Goal: Task Accomplishment & Management: Use online tool/utility

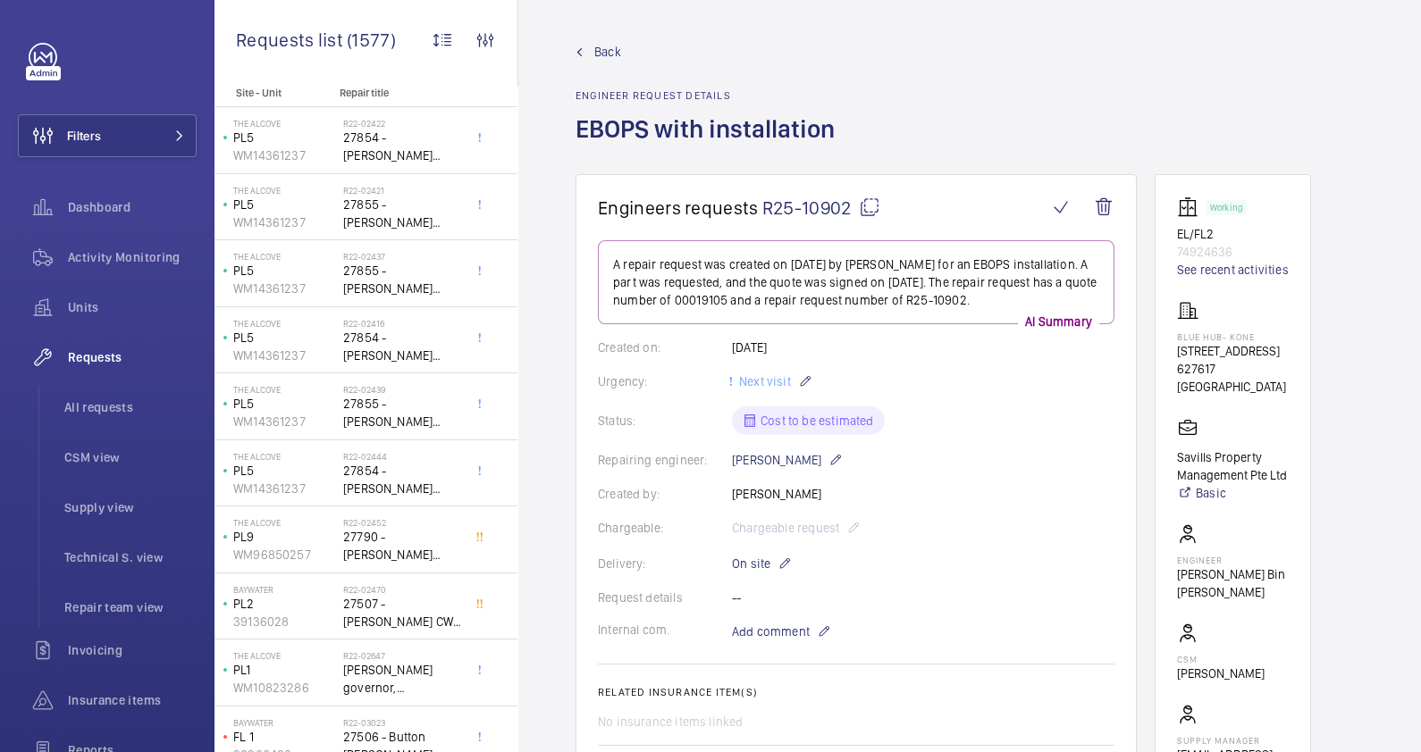
scroll to position [69, 0]
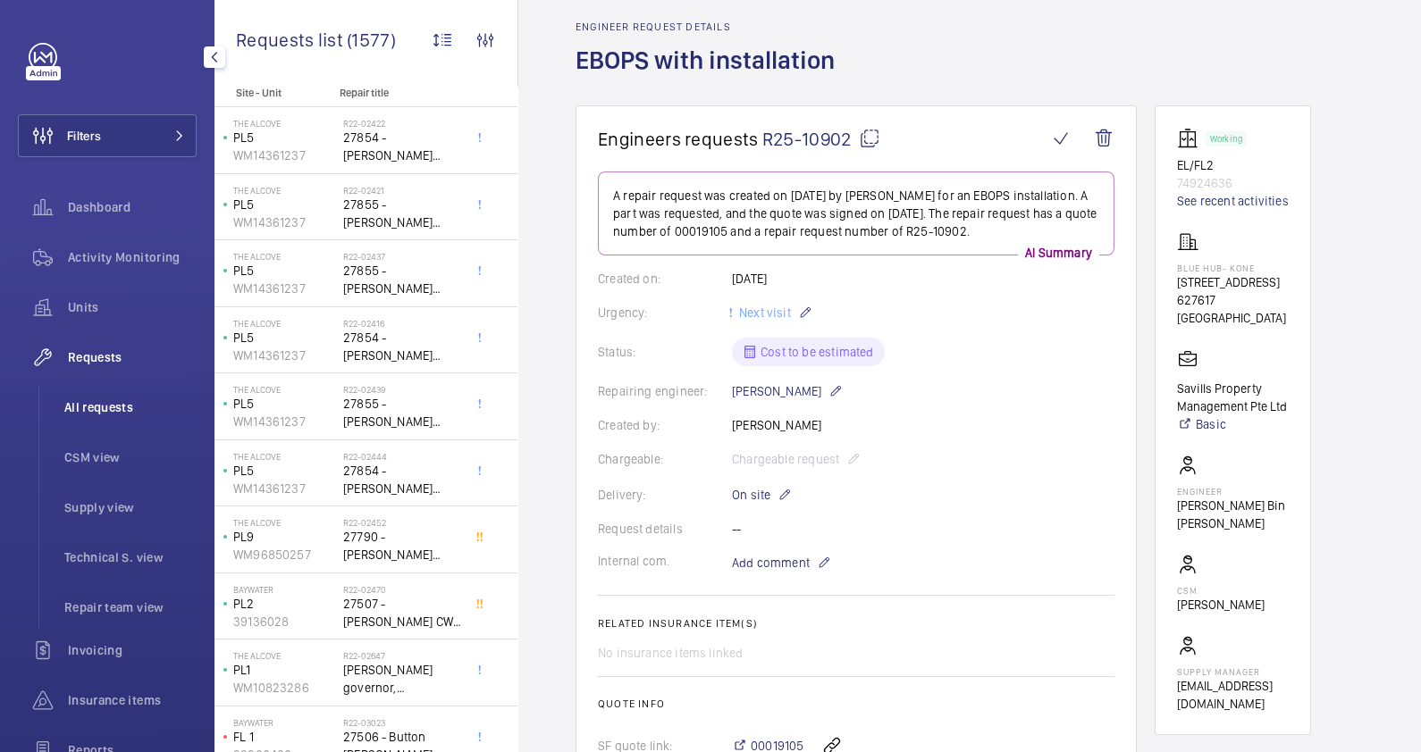
click at [90, 408] on span "All requests" at bounding box center [130, 407] width 132 height 18
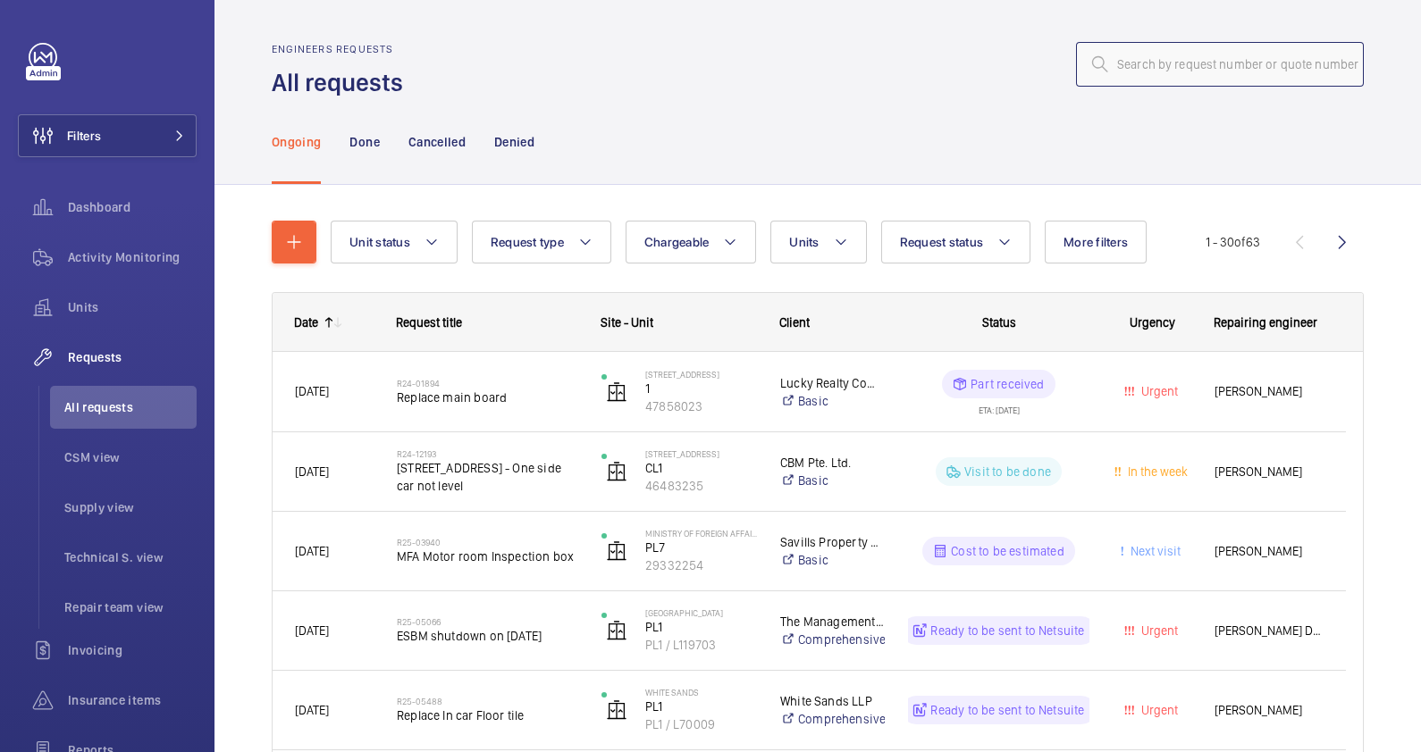
click at [1152, 67] on input "text" at bounding box center [1220, 64] width 288 height 45
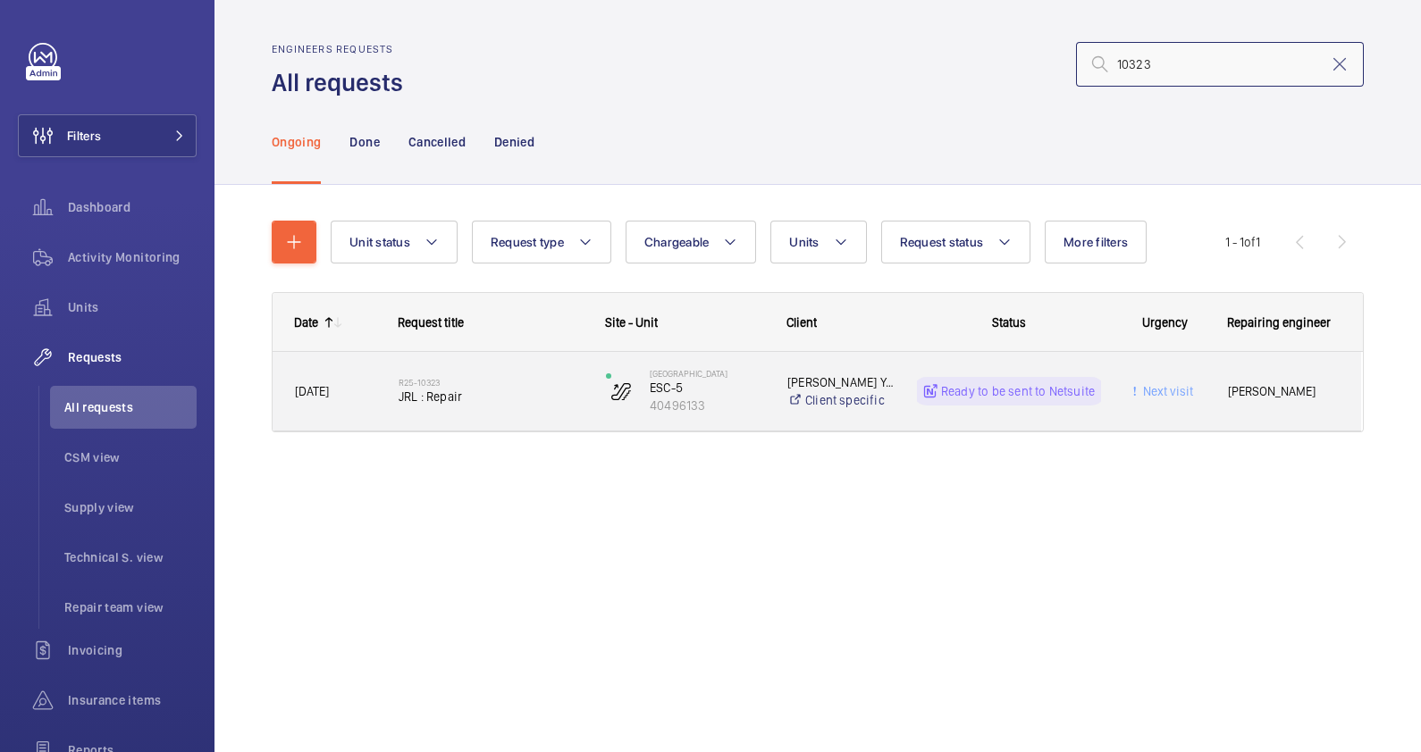
type input "10323"
click at [423, 375] on div "R25-10323 JRL : Repair" at bounding box center [490, 391] width 184 height 52
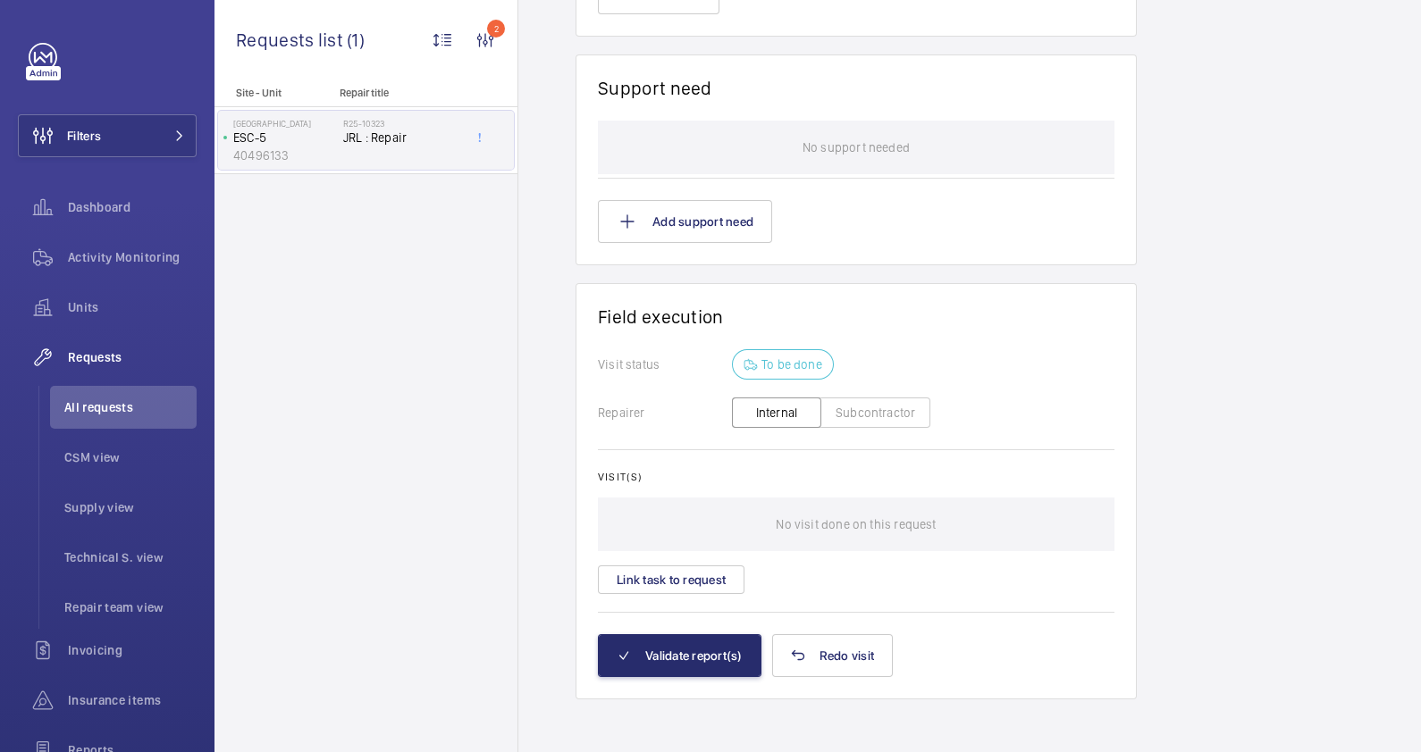
scroll to position [1460, 0]
click at [876, 528] on p "No visit done on this request" at bounding box center [855, 523] width 160 height 54
click at [784, 357] on p "To be done" at bounding box center [791, 363] width 61 height 18
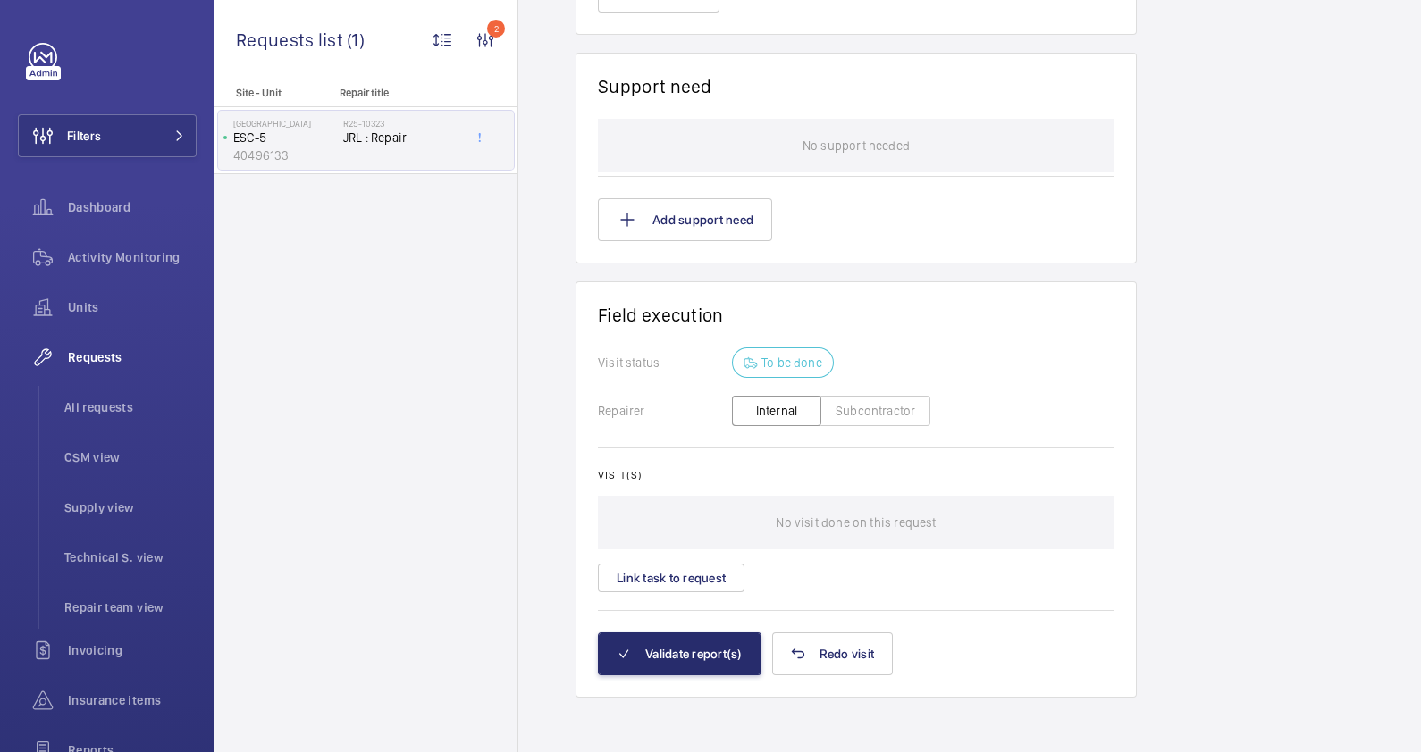
click at [790, 358] on p "To be done" at bounding box center [791, 363] width 61 height 18
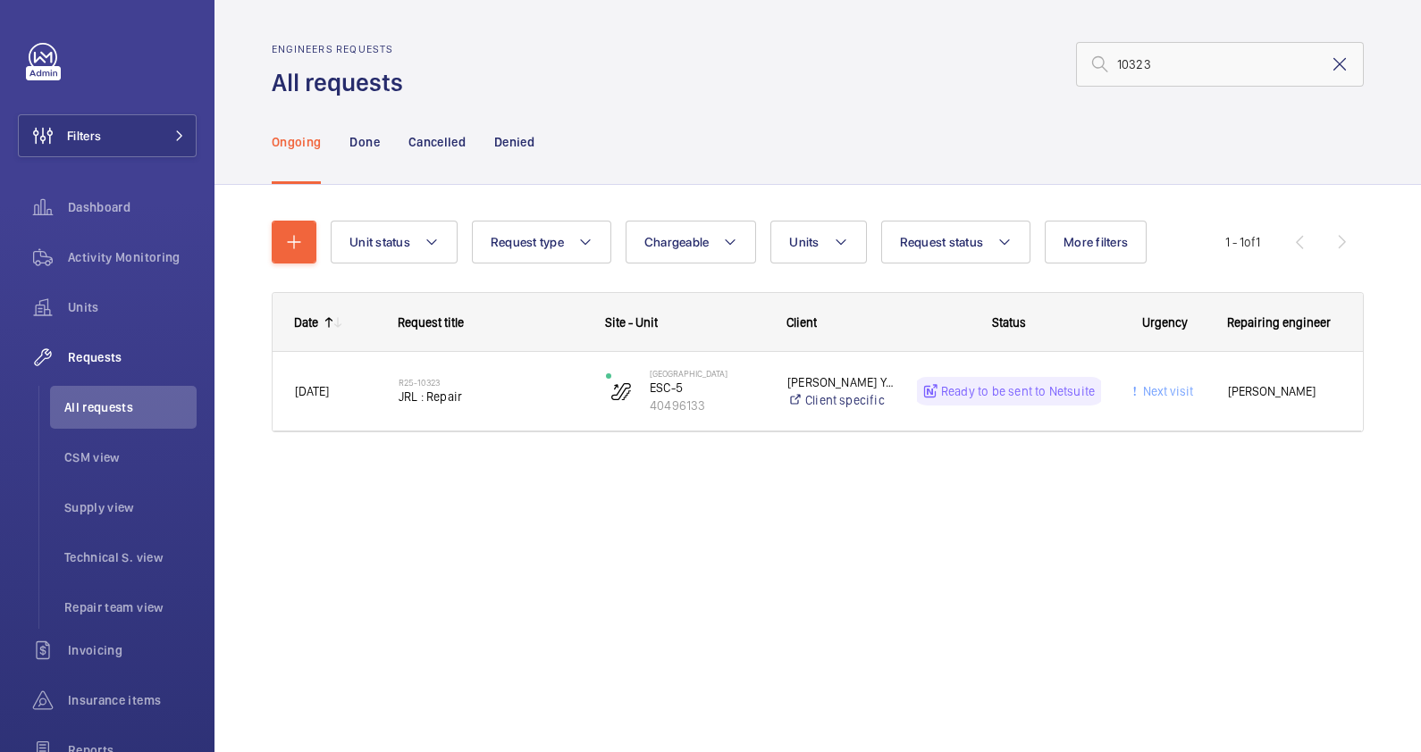
click at [1343, 62] on mat-icon at bounding box center [1339, 64] width 21 height 21
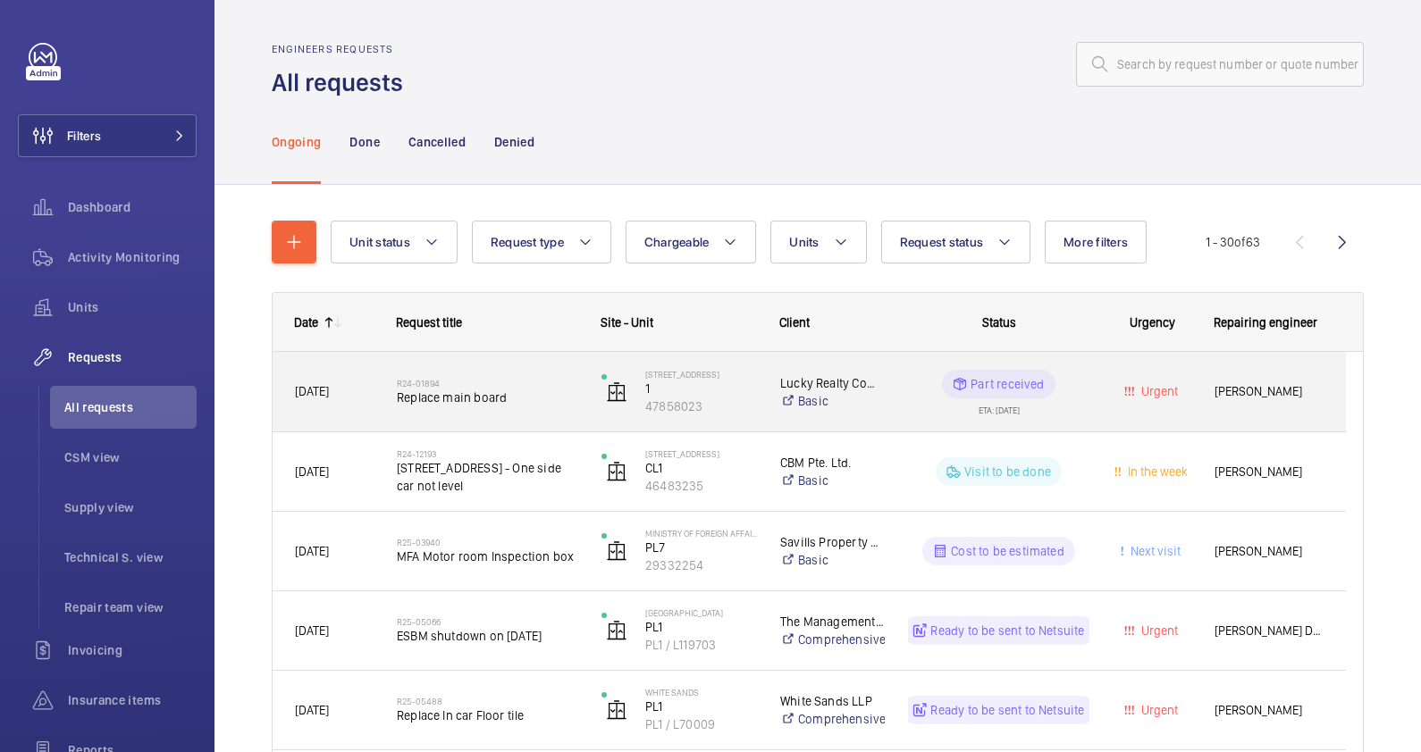
click at [407, 379] on h2 "R24-01894" at bounding box center [487, 383] width 181 height 11
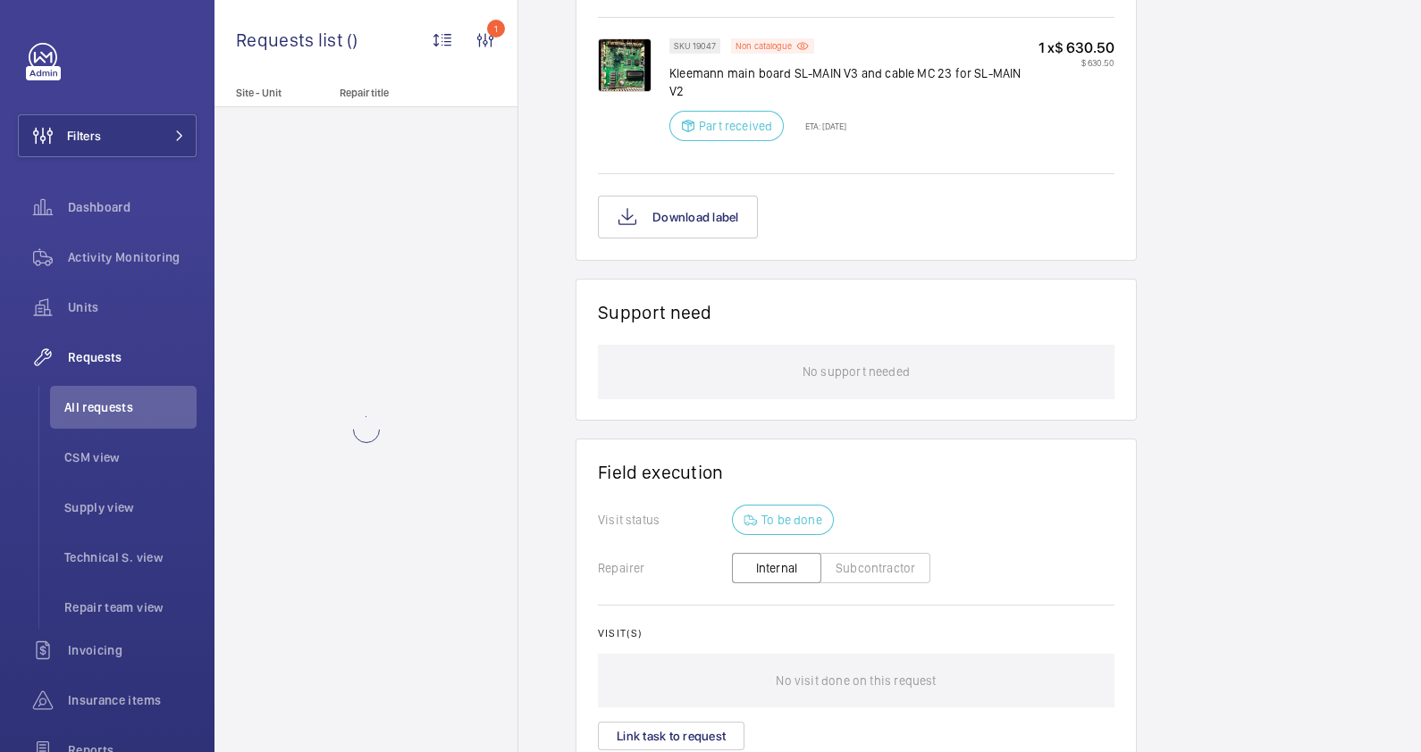
scroll to position [1368, 0]
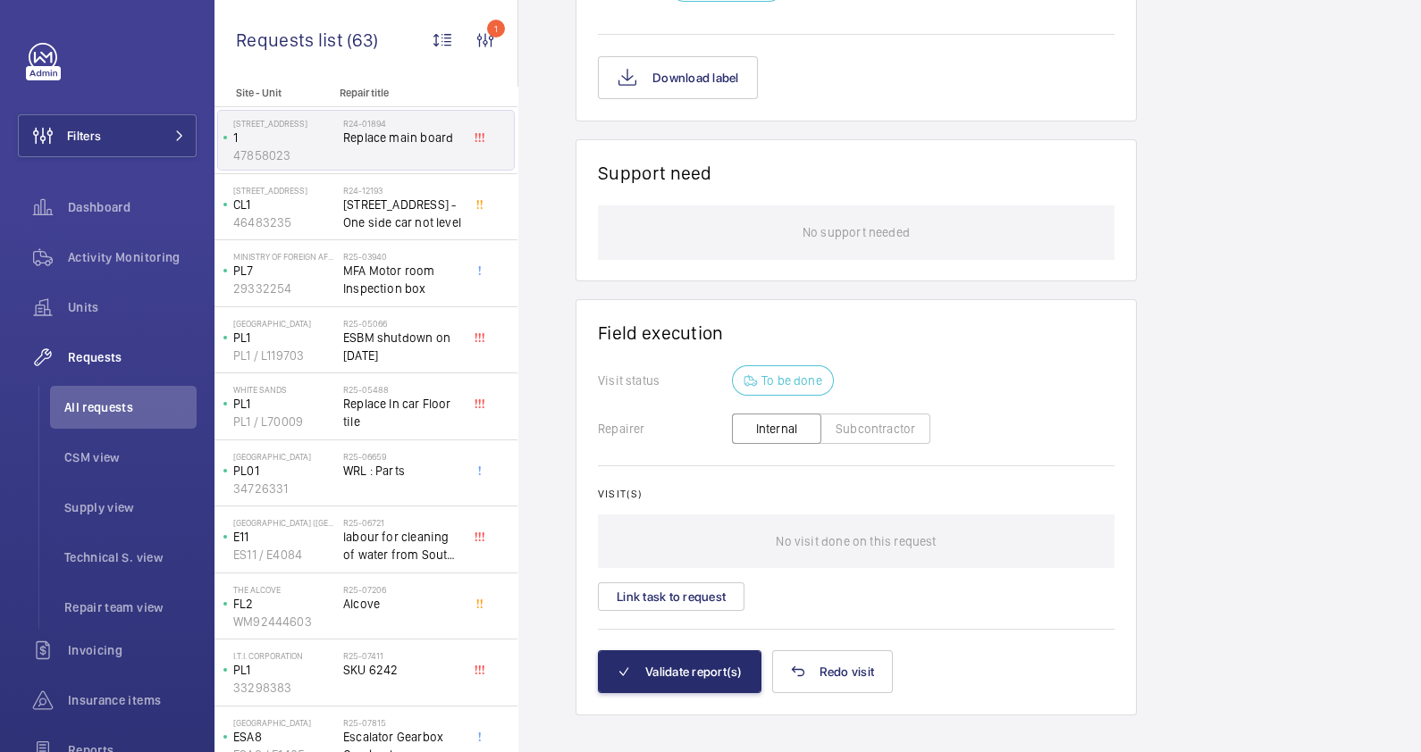
click at [773, 414] on button "Internal" at bounding box center [776, 429] width 89 height 30
click at [911, 515] on p "No visit done on this request" at bounding box center [855, 542] width 160 height 54
click at [722, 583] on button "Link task to request" at bounding box center [671, 597] width 147 height 29
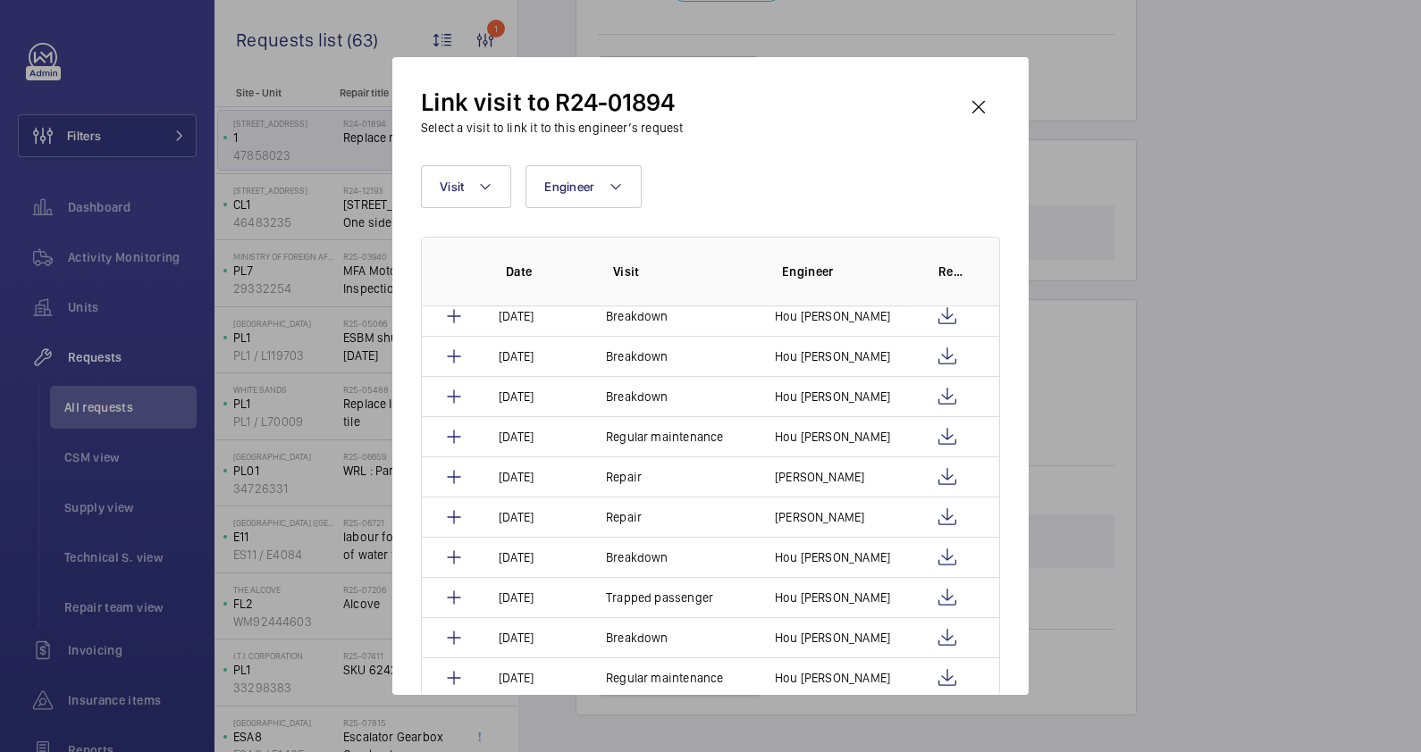
scroll to position [446, 0]
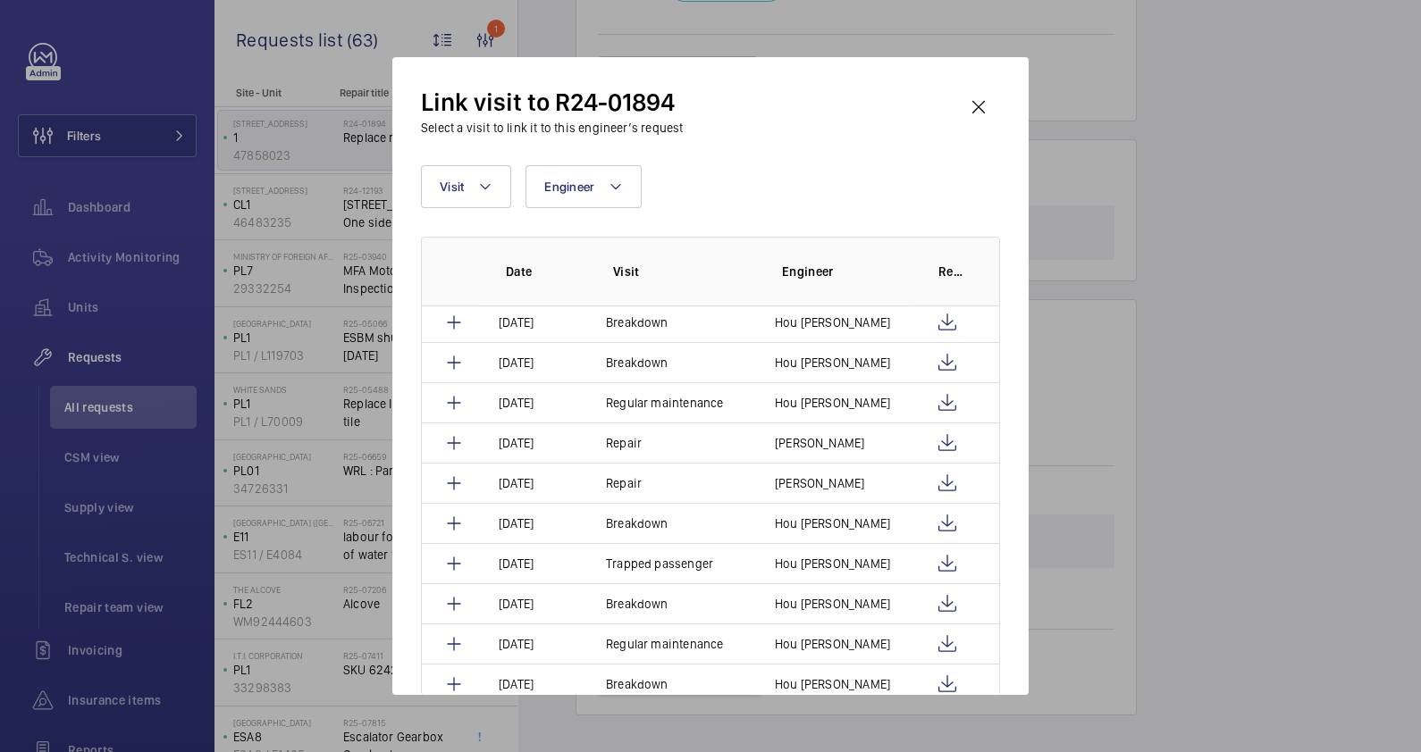
click at [1306, 340] on div at bounding box center [710, 376] width 1421 height 752
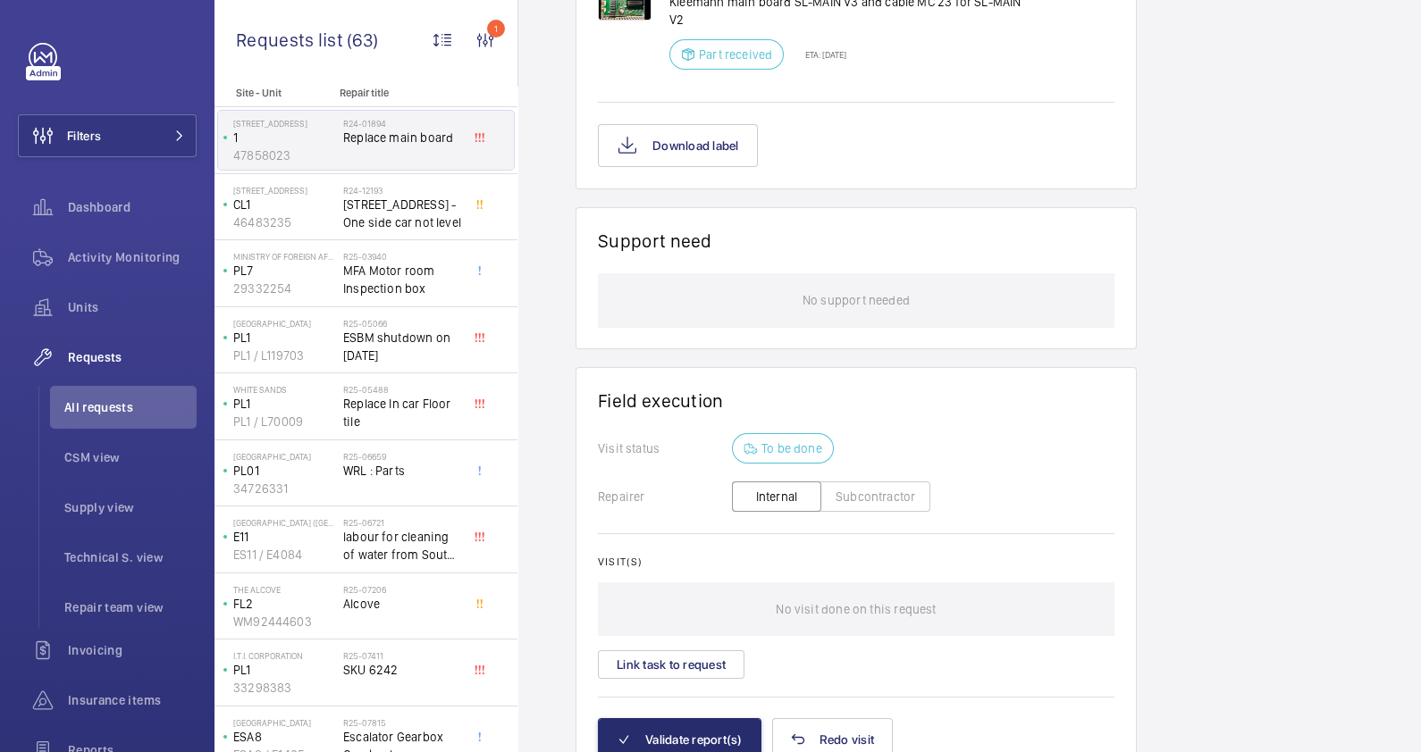
scroll to position [1368, 0]
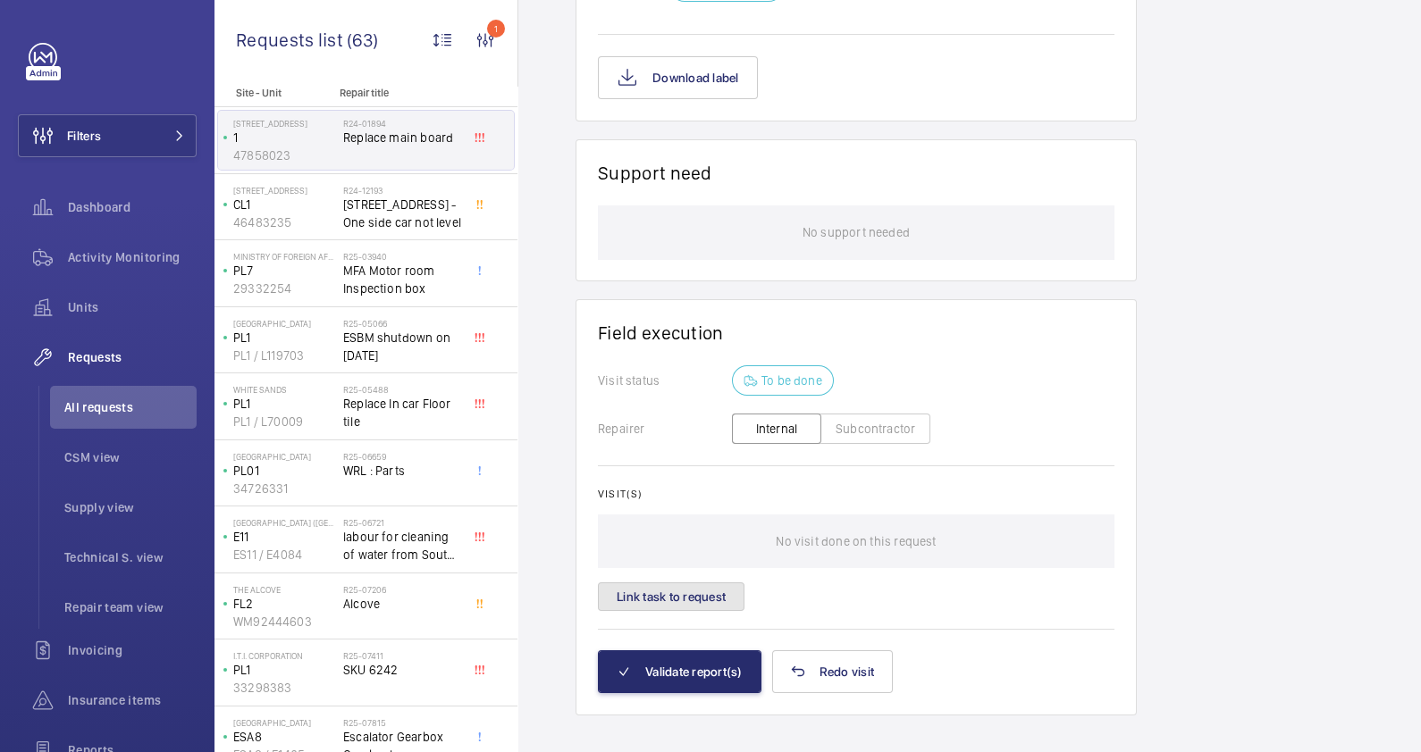
click at [671, 583] on button "Link task to request" at bounding box center [671, 597] width 147 height 29
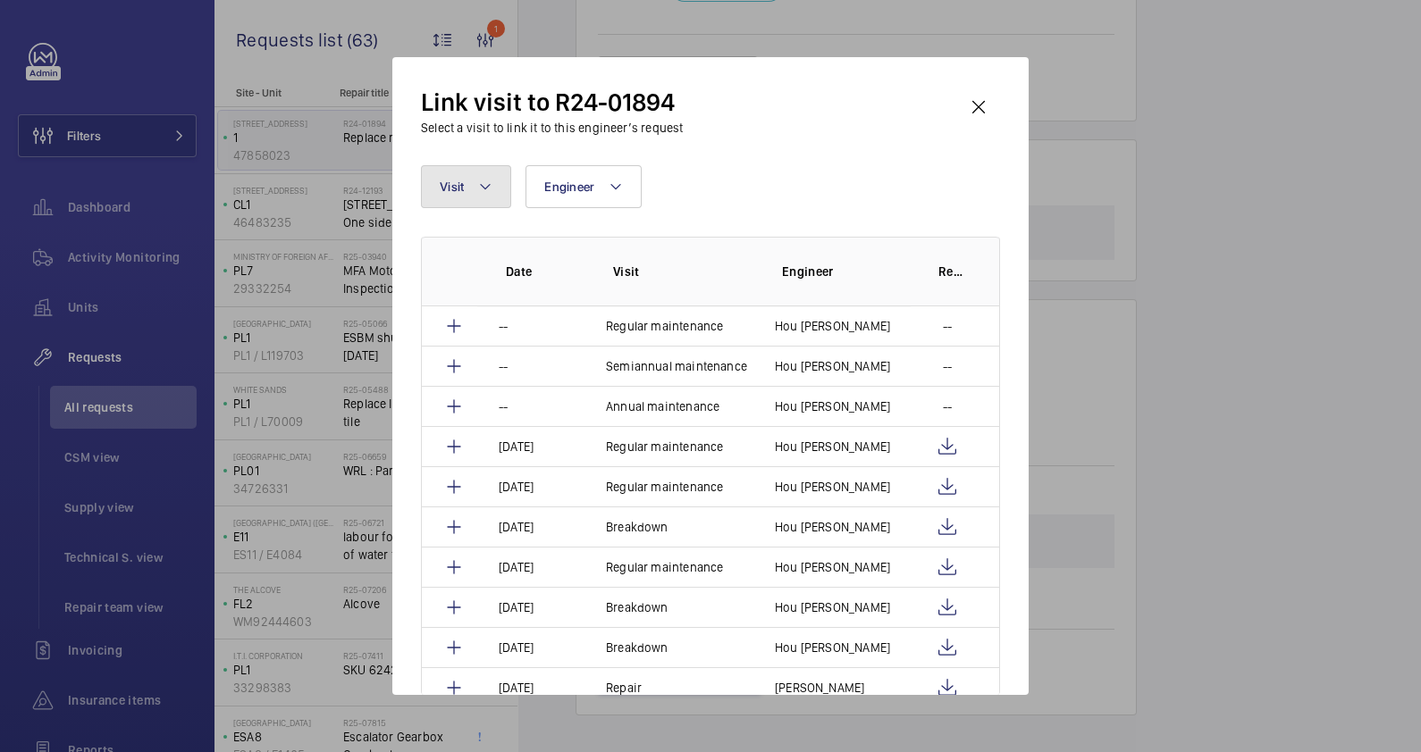
click at [492, 181] on button "Visit" at bounding box center [466, 186] width 90 height 43
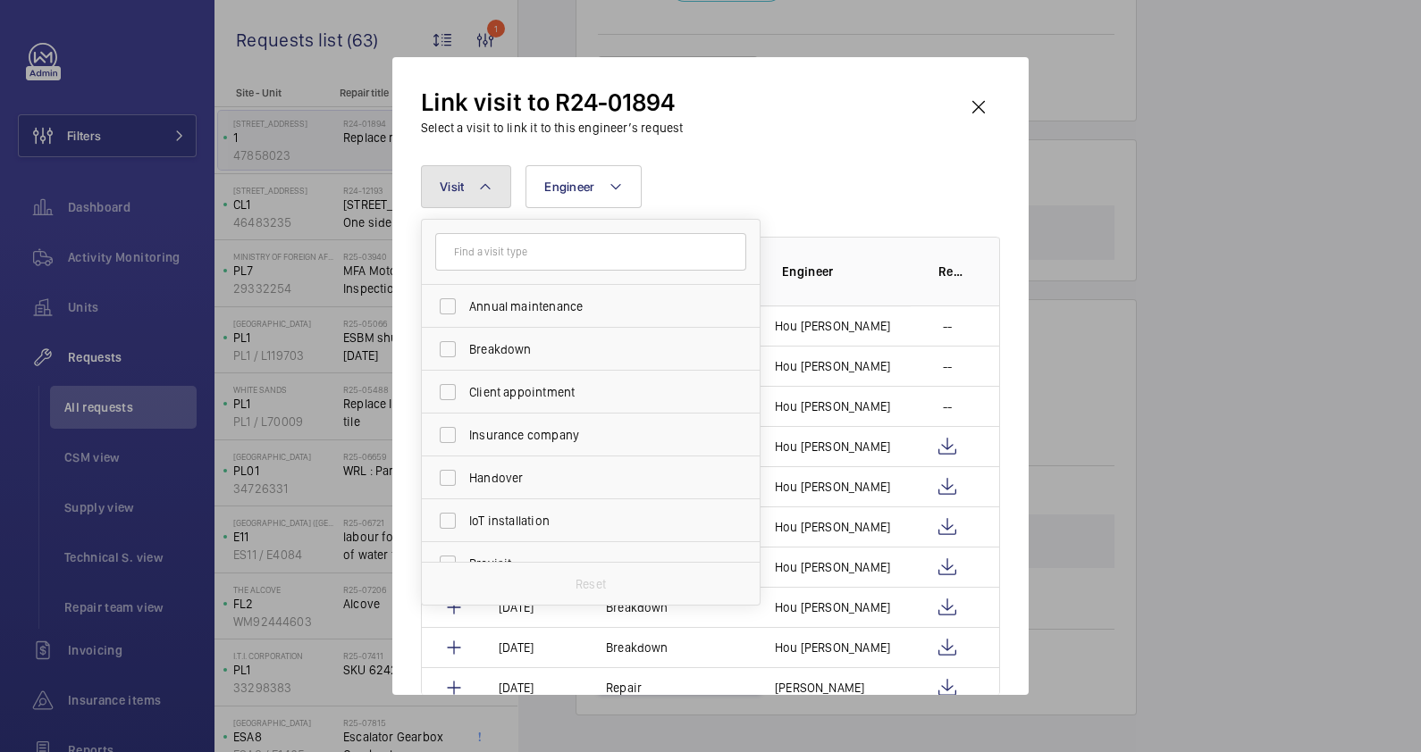
click at [492, 181] on button "Visit" at bounding box center [466, 186] width 90 height 43
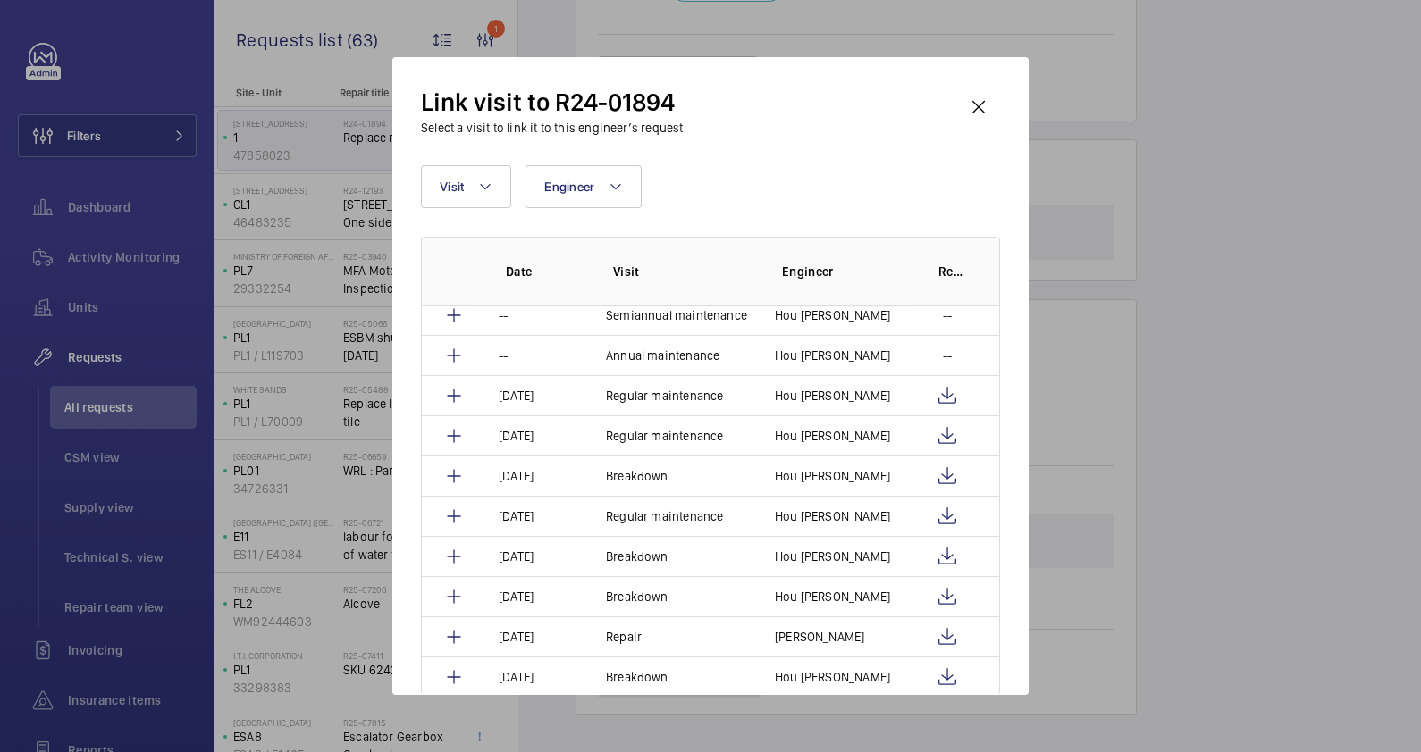
scroll to position [0, 0]
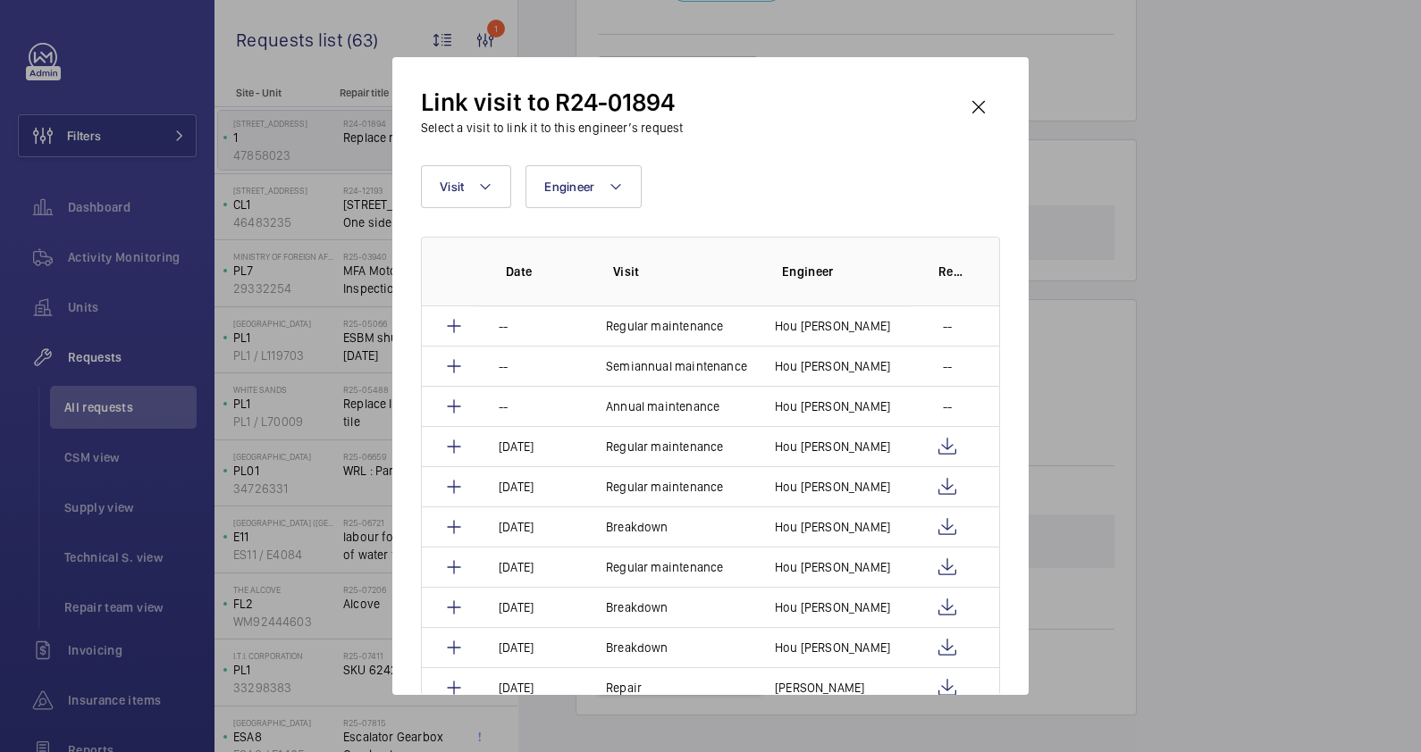
click at [1295, 455] on div at bounding box center [710, 376] width 1421 height 752
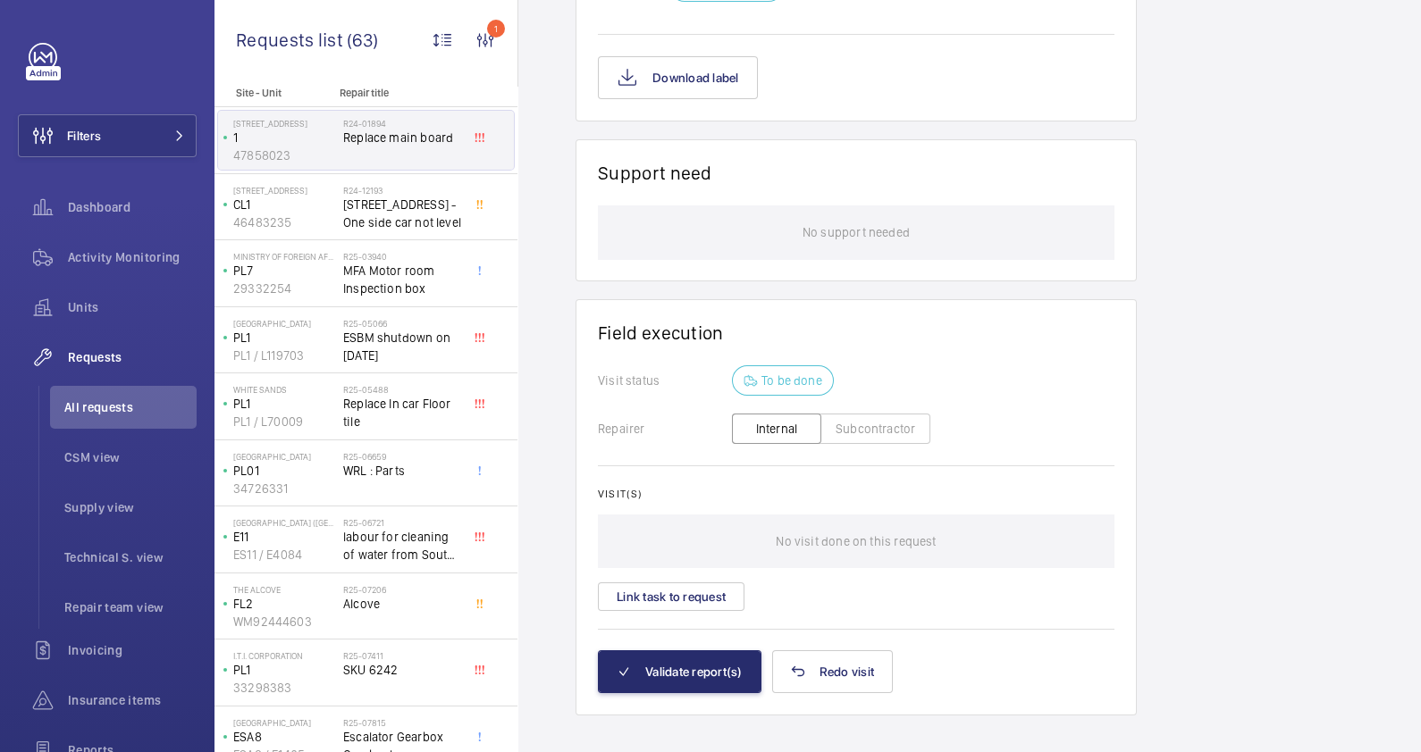
click at [817, 515] on p "No visit done on this request" at bounding box center [855, 542] width 160 height 54
click at [701, 583] on button "Link task to request" at bounding box center [671, 597] width 147 height 29
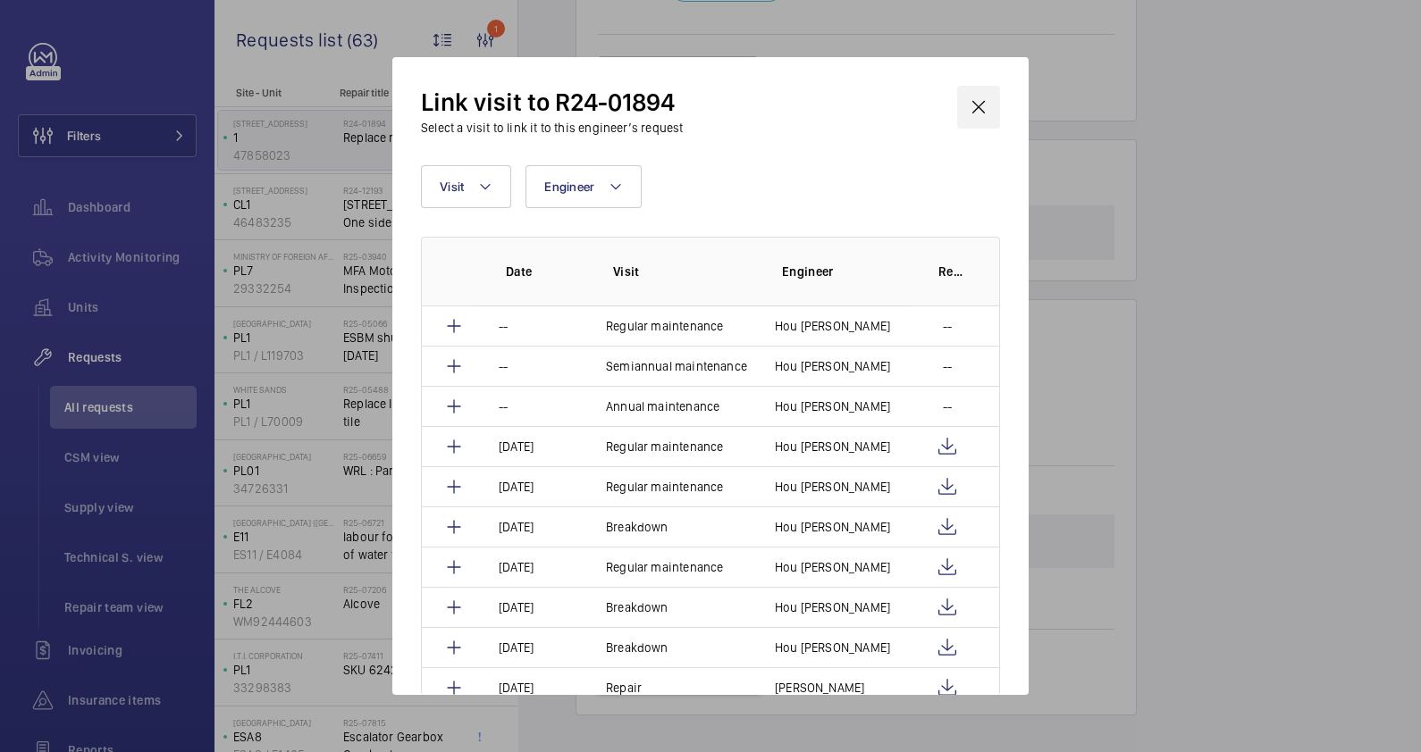
click at [978, 105] on wm-front-icon-button at bounding box center [978, 107] width 43 height 43
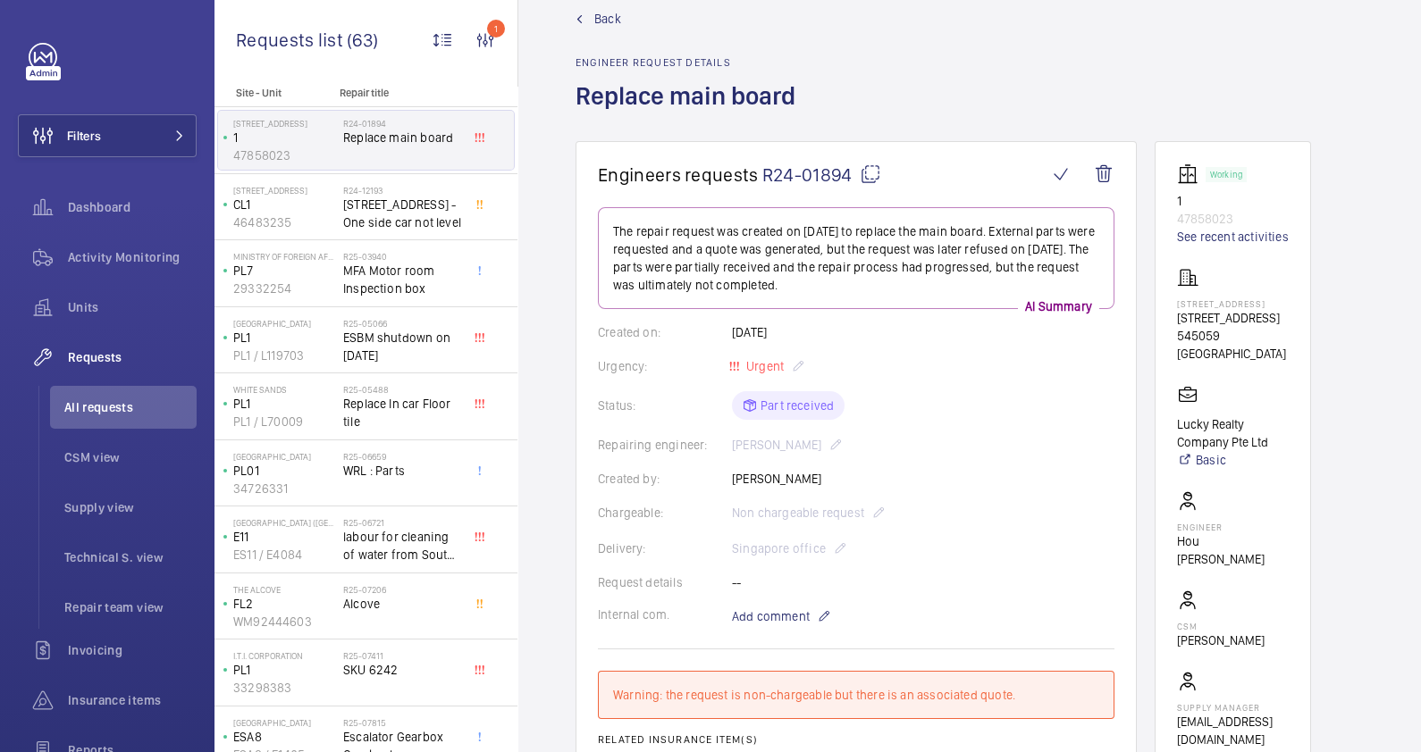
scroll to position [28, 0]
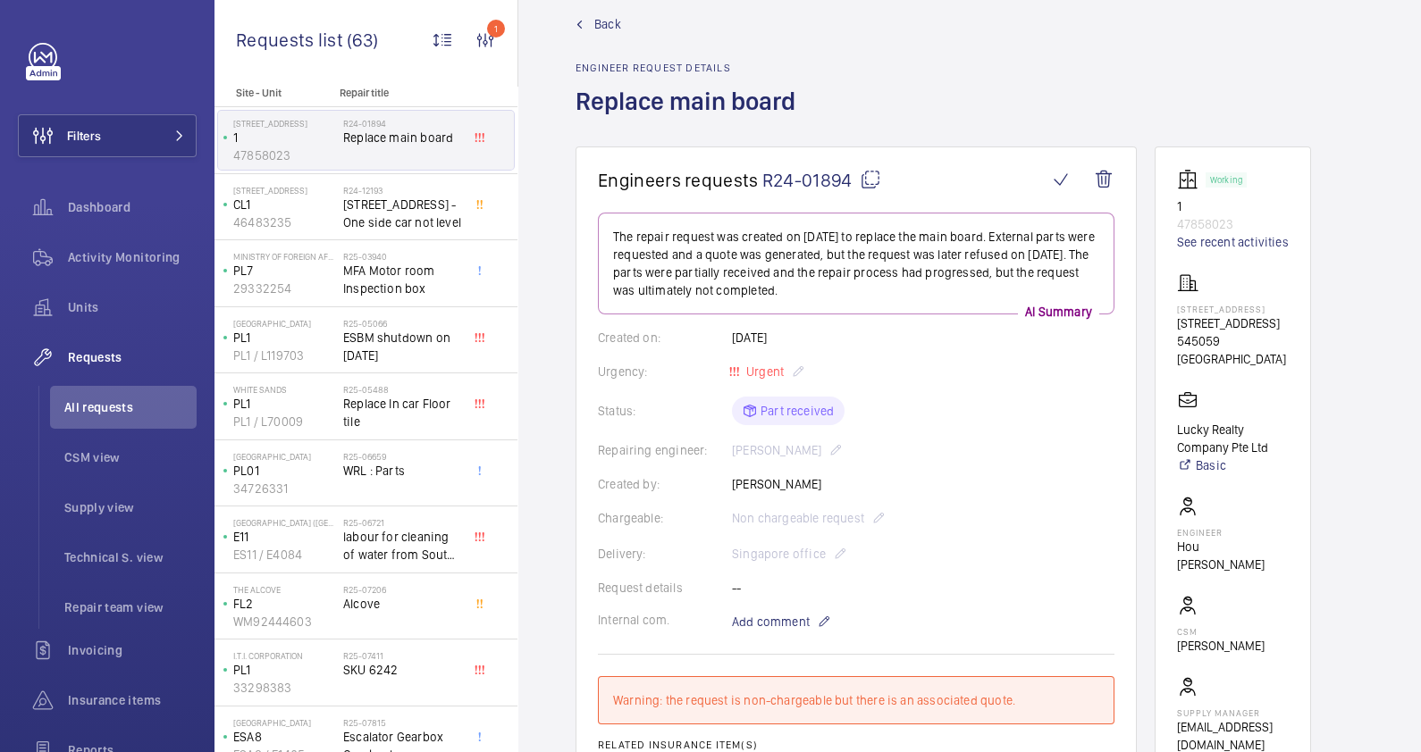
click at [602, 19] on span "Back" at bounding box center [607, 24] width 27 height 18
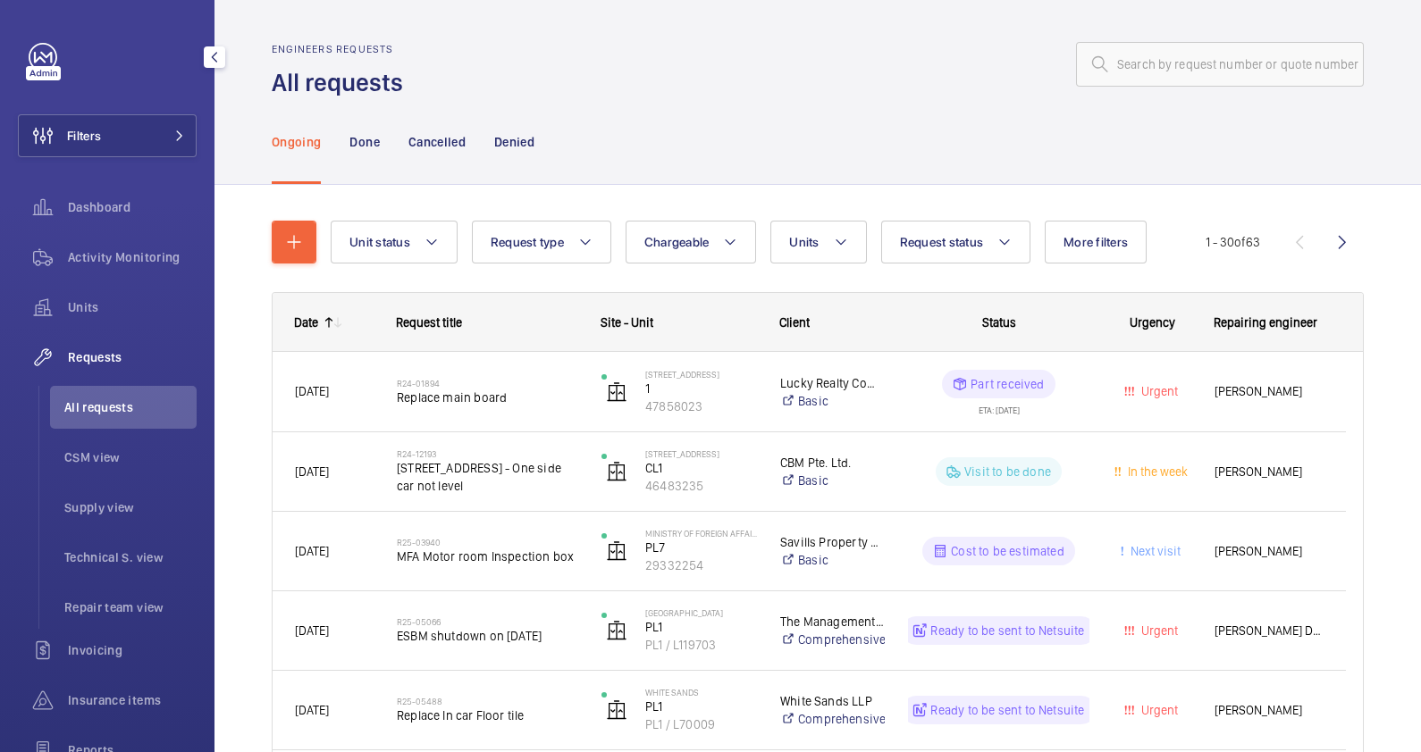
click at [86, 398] on li "All requests" at bounding box center [123, 407] width 147 height 43
click at [98, 406] on span "All requests" at bounding box center [130, 407] width 132 height 18
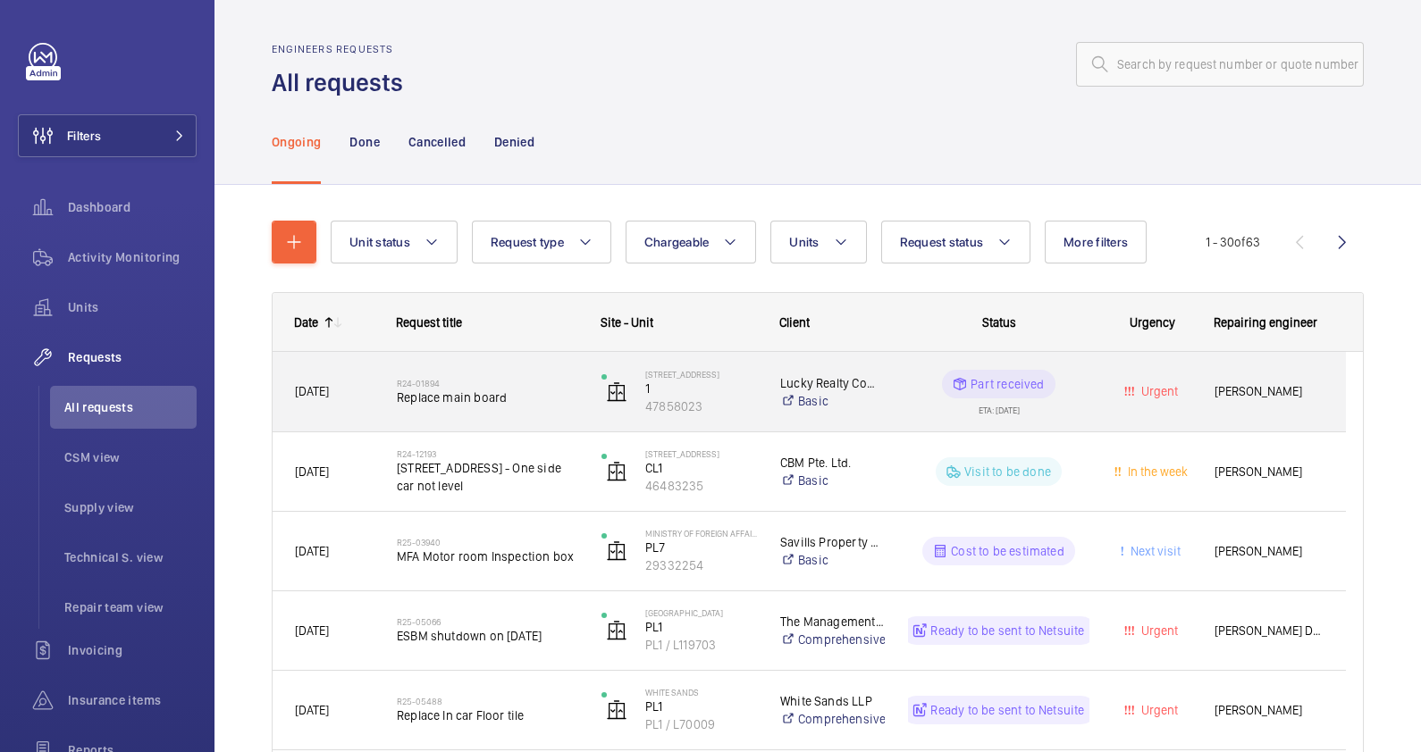
click at [830, 380] on p "Lucky Realty Company Pte Ltd" at bounding box center [832, 383] width 105 height 18
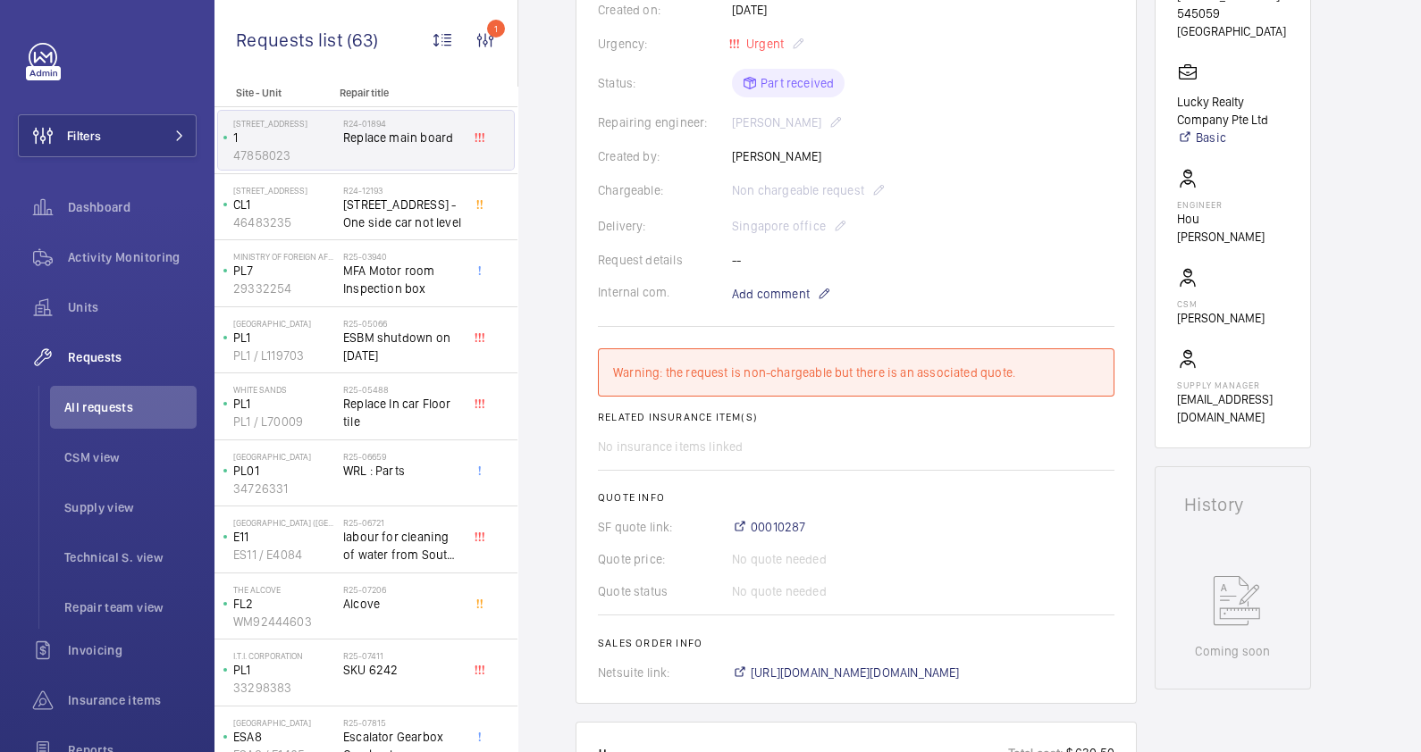
scroll to position [446, 0]
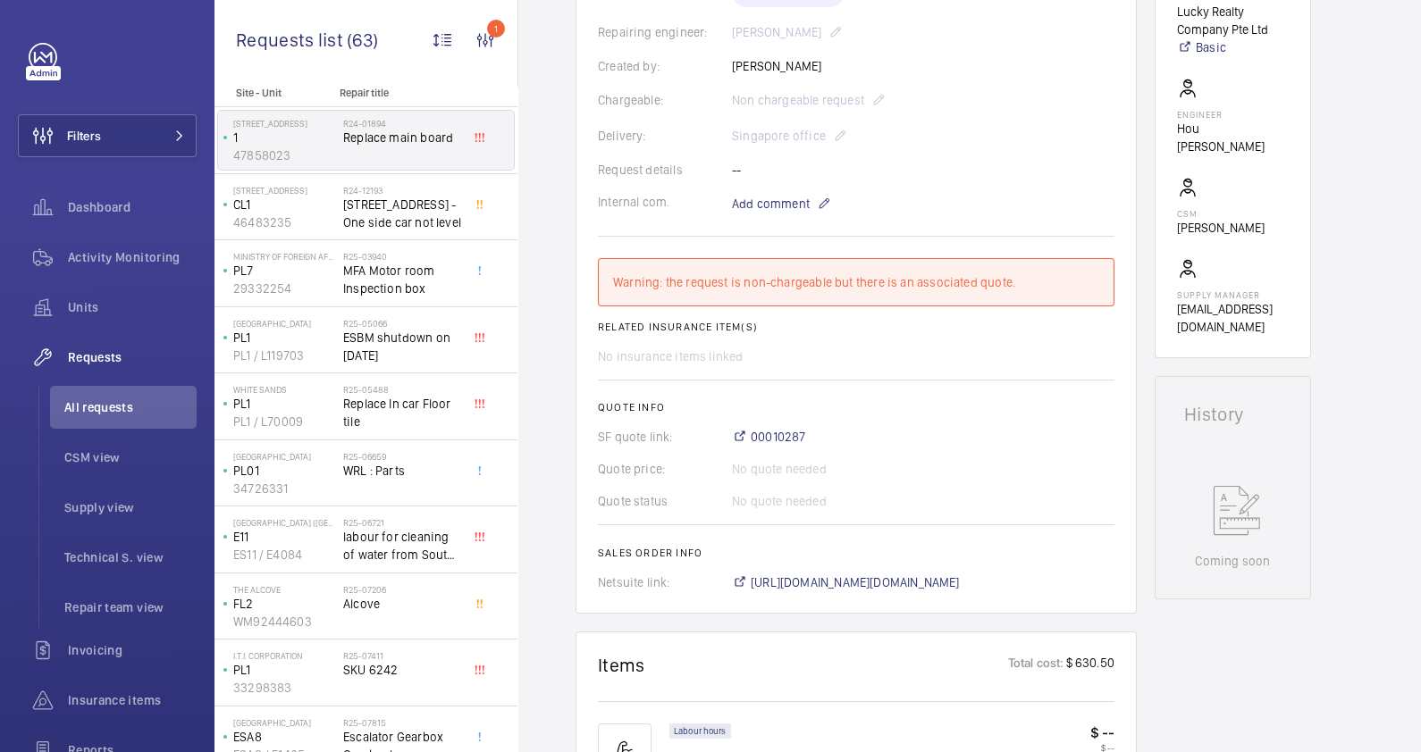
click at [707, 279] on div "Warning: the request is non-chargeable but there is an associated quote." at bounding box center [856, 282] width 486 height 18
click at [717, 334] on wm-front-card-body "The repair request was created on 2024-02-26 to replace the main board. Externa…" at bounding box center [856, 193] width 516 height 797
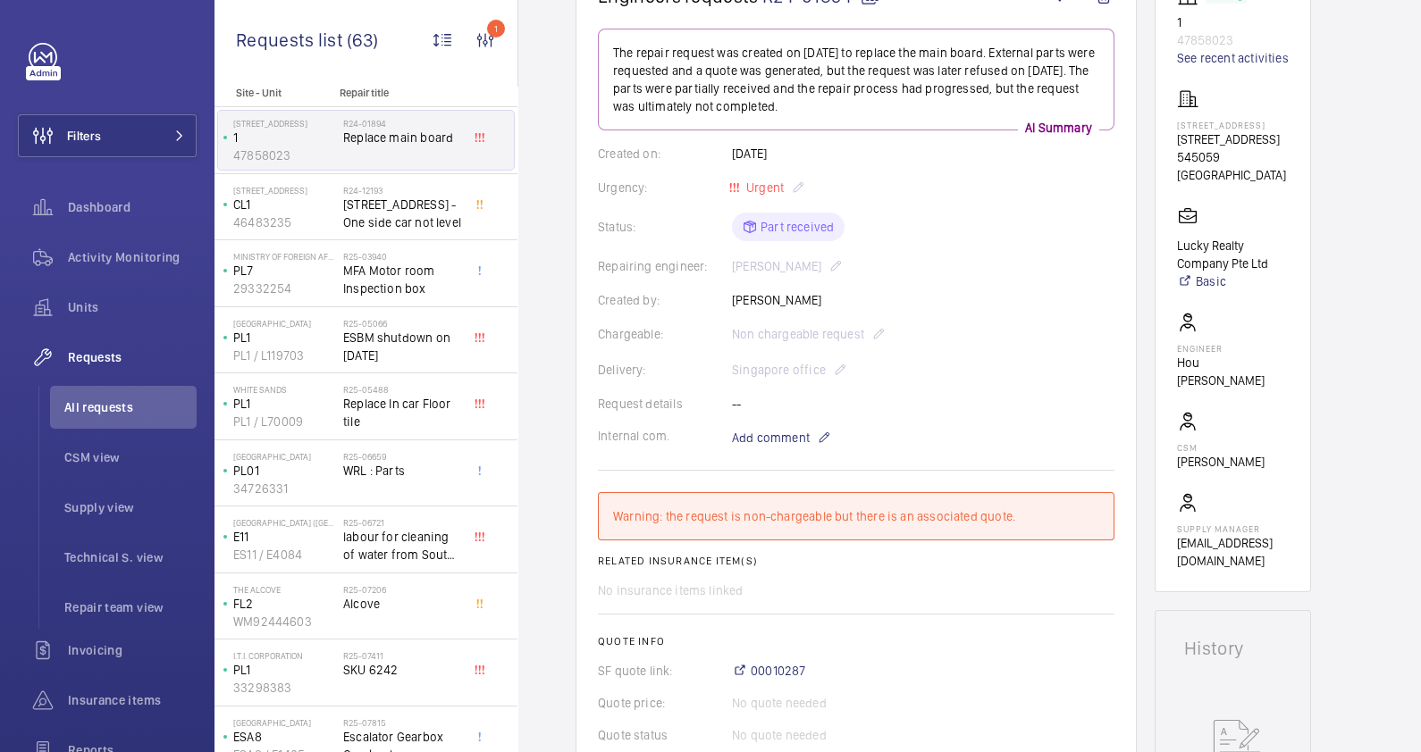
scroll to position [111, 0]
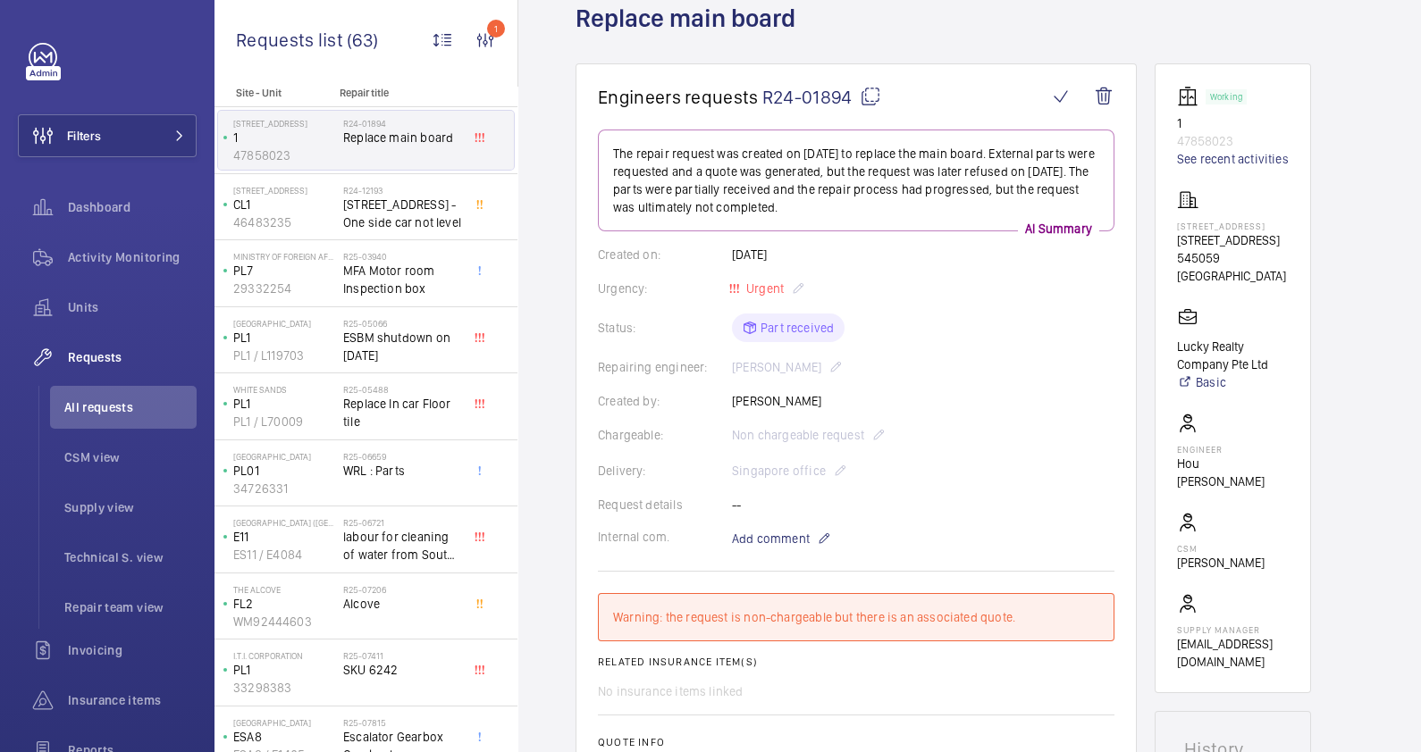
click at [936, 356] on div "Repairing engineer: Ervin Goh" at bounding box center [856, 366] width 516 height 21
click at [1077, 224] on p "AI Summary" at bounding box center [1058, 229] width 81 height 18
click at [831, 440] on div "Chargeable: Non chargeable request" at bounding box center [856, 434] width 516 height 21
click at [777, 424] on div "Chargeable: Non chargeable request" at bounding box center [856, 434] width 516 height 21
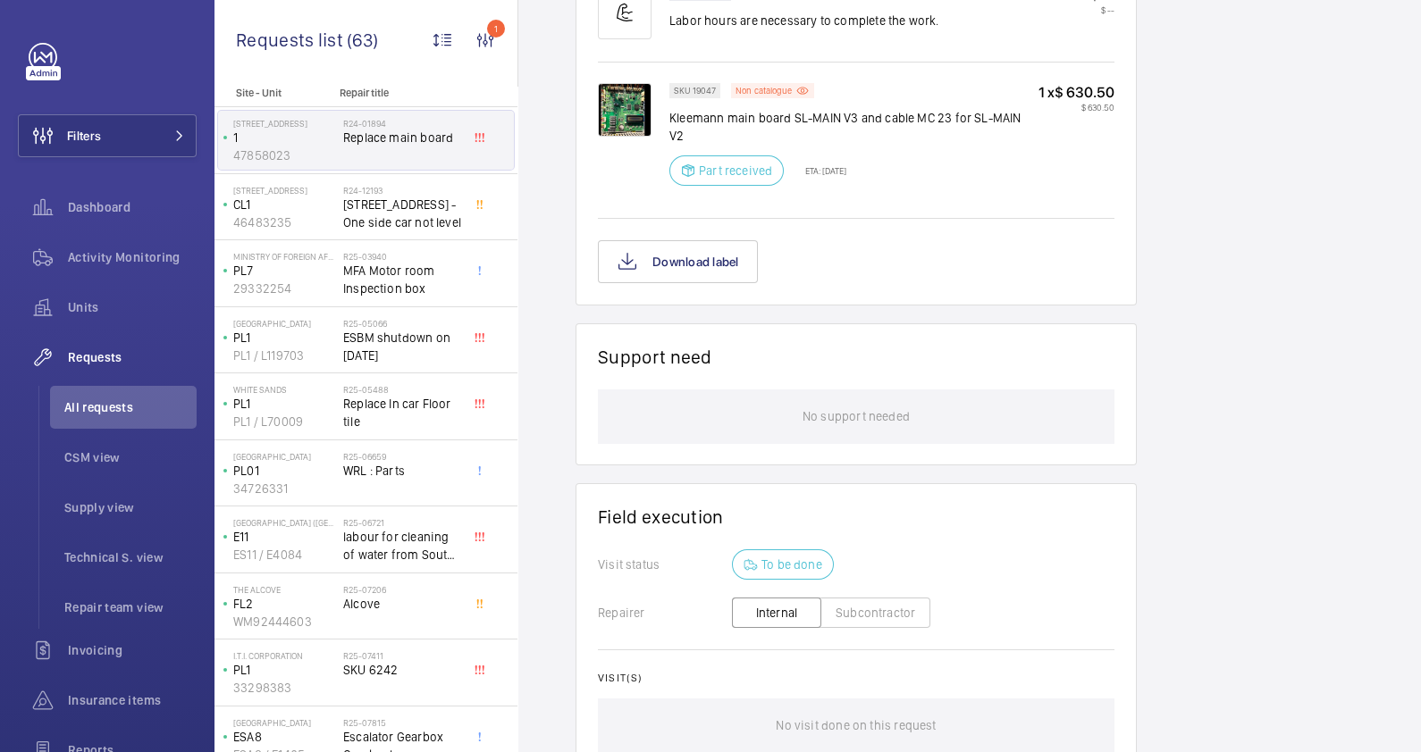
scroll to position [1228, 0]
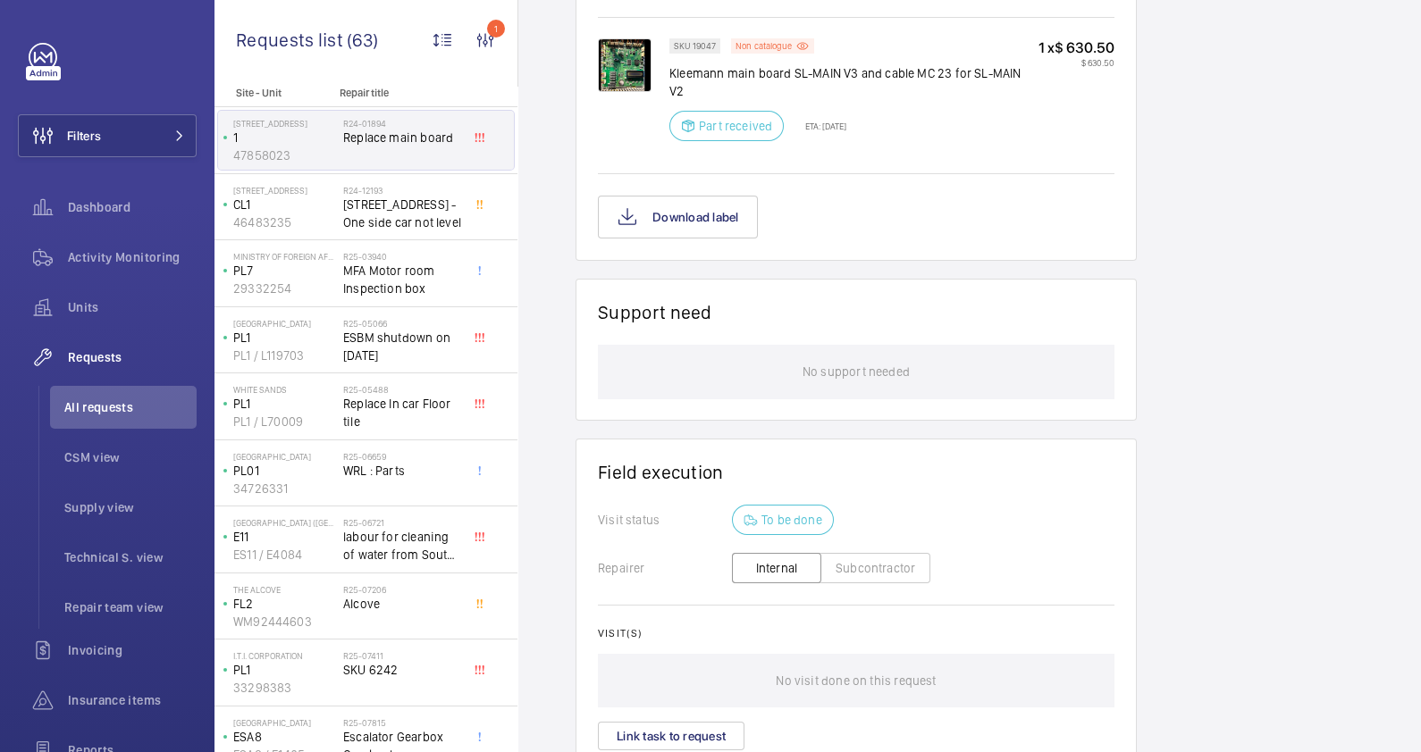
click at [893, 353] on p "No support needed" at bounding box center [855, 372] width 107 height 54
click at [884, 654] on p "No visit done on this request" at bounding box center [855, 681] width 160 height 54
click at [867, 345] on p "No support needed" at bounding box center [855, 372] width 107 height 54
click at [884, 666] on p "No visit done on this request" at bounding box center [855, 681] width 160 height 54
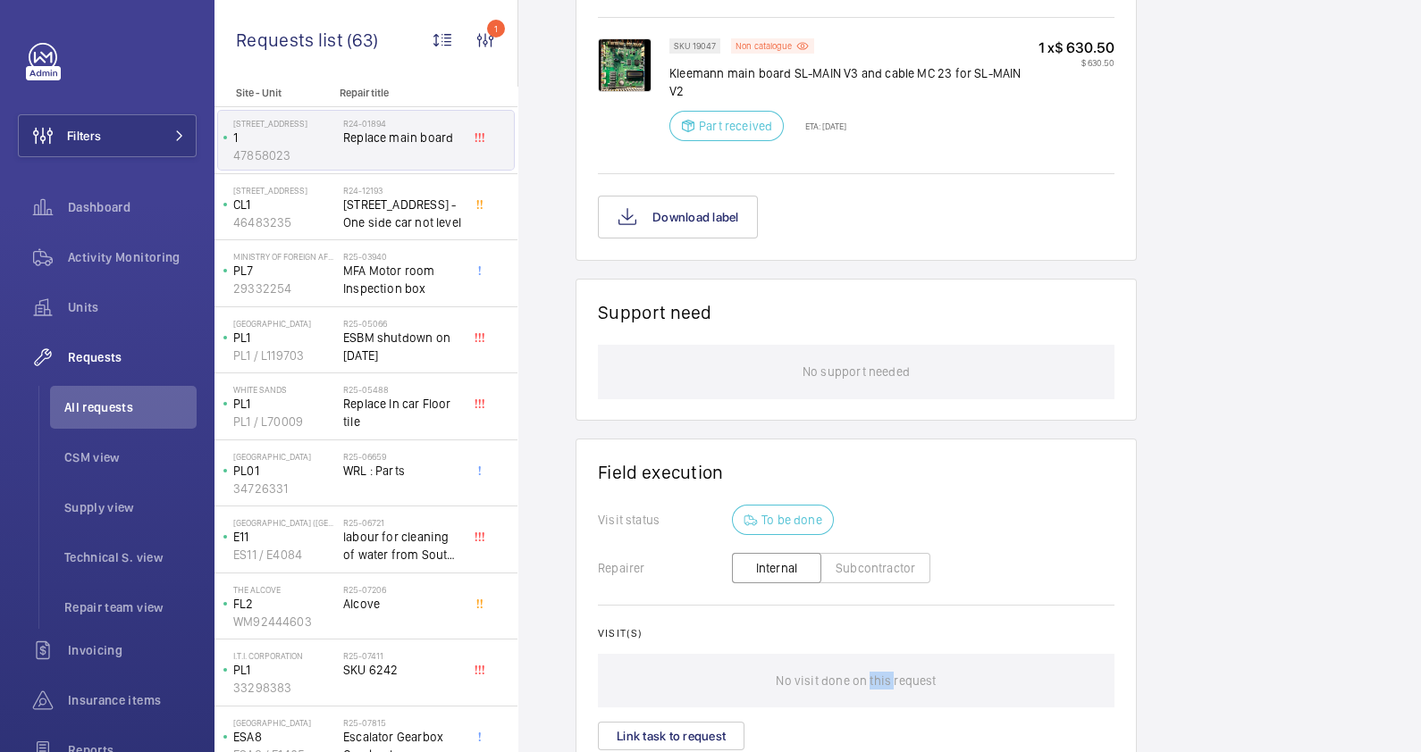
click at [876, 664] on p "No visit done on this request" at bounding box center [855, 681] width 160 height 54
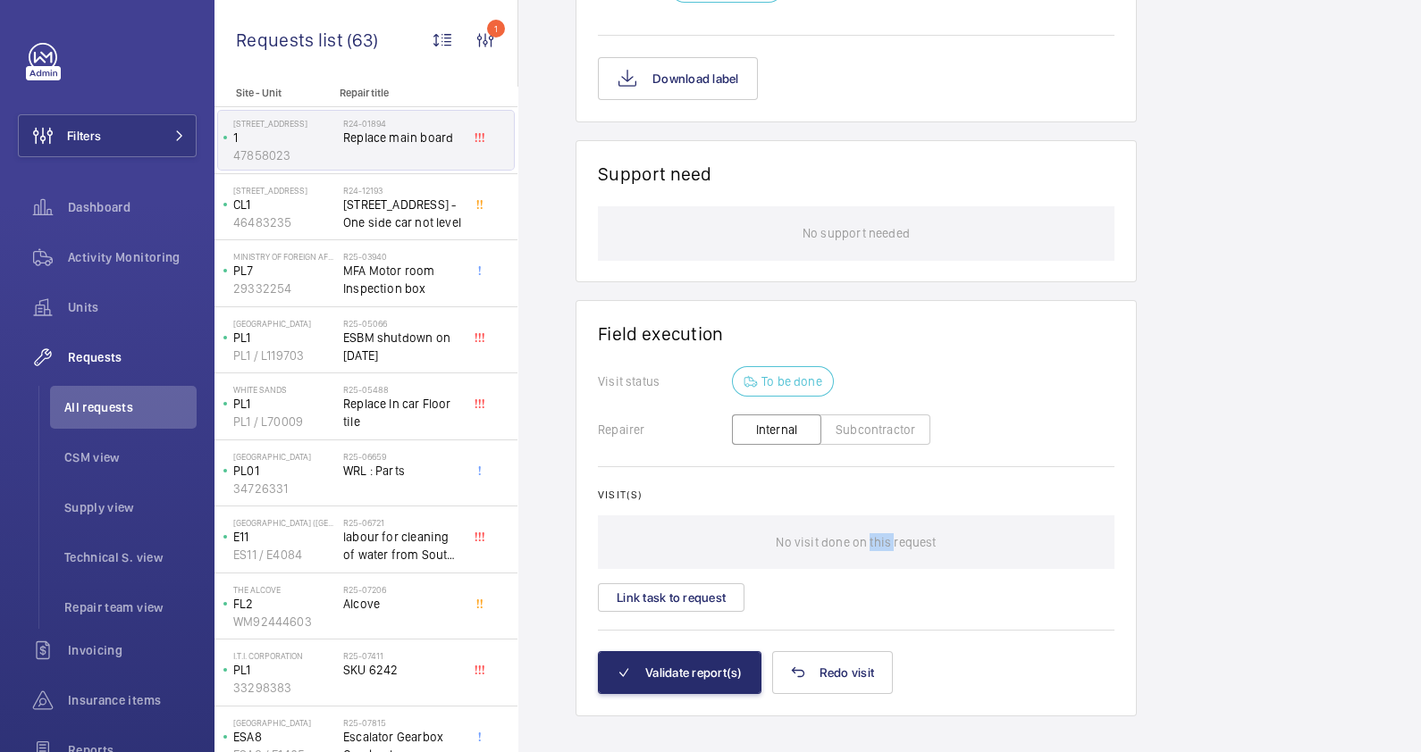
scroll to position [1368, 0]
click at [668, 515] on div "No visit done on this request" at bounding box center [856, 542] width 516 height 54
click at [666, 583] on button "Link task to request" at bounding box center [671, 597] width 147 height 29
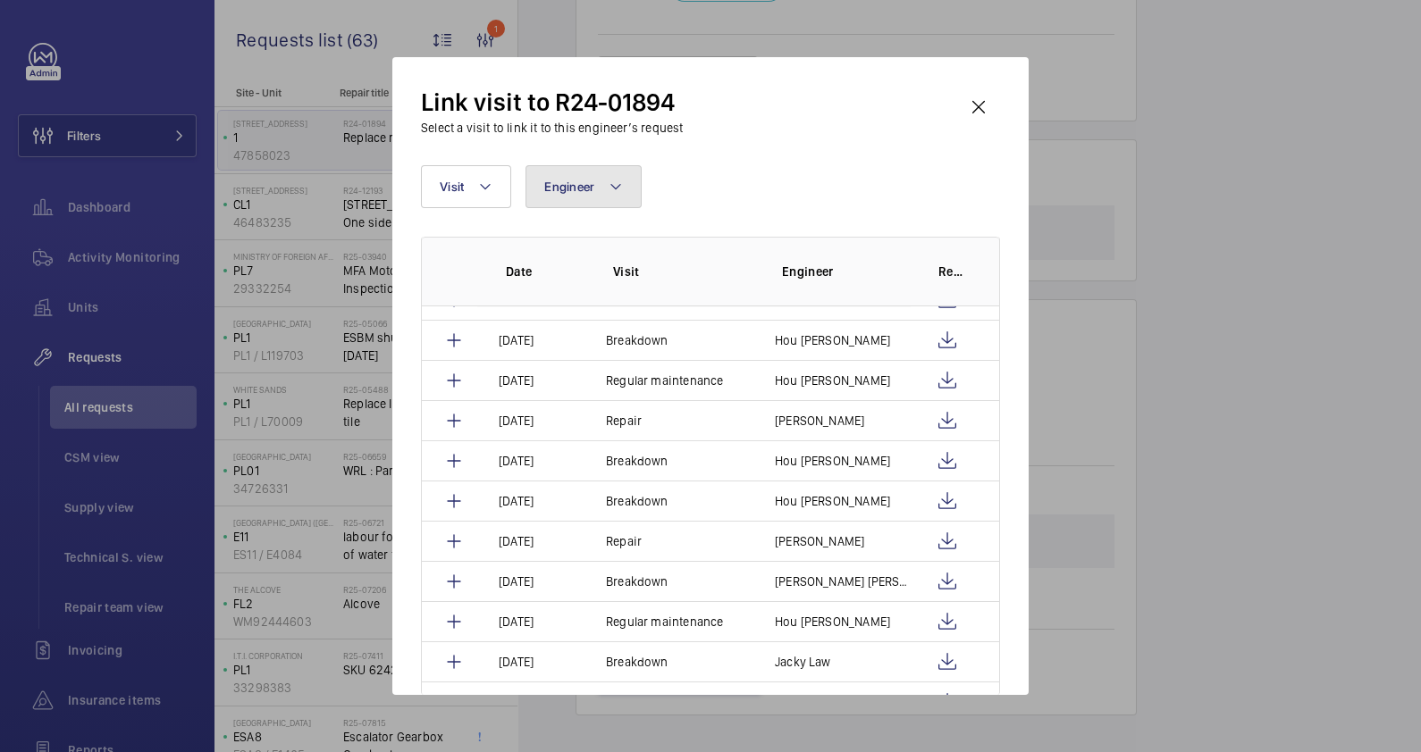
click at [614, 186] on mat-icon at bounding box center [615, 186] width 14 height 21
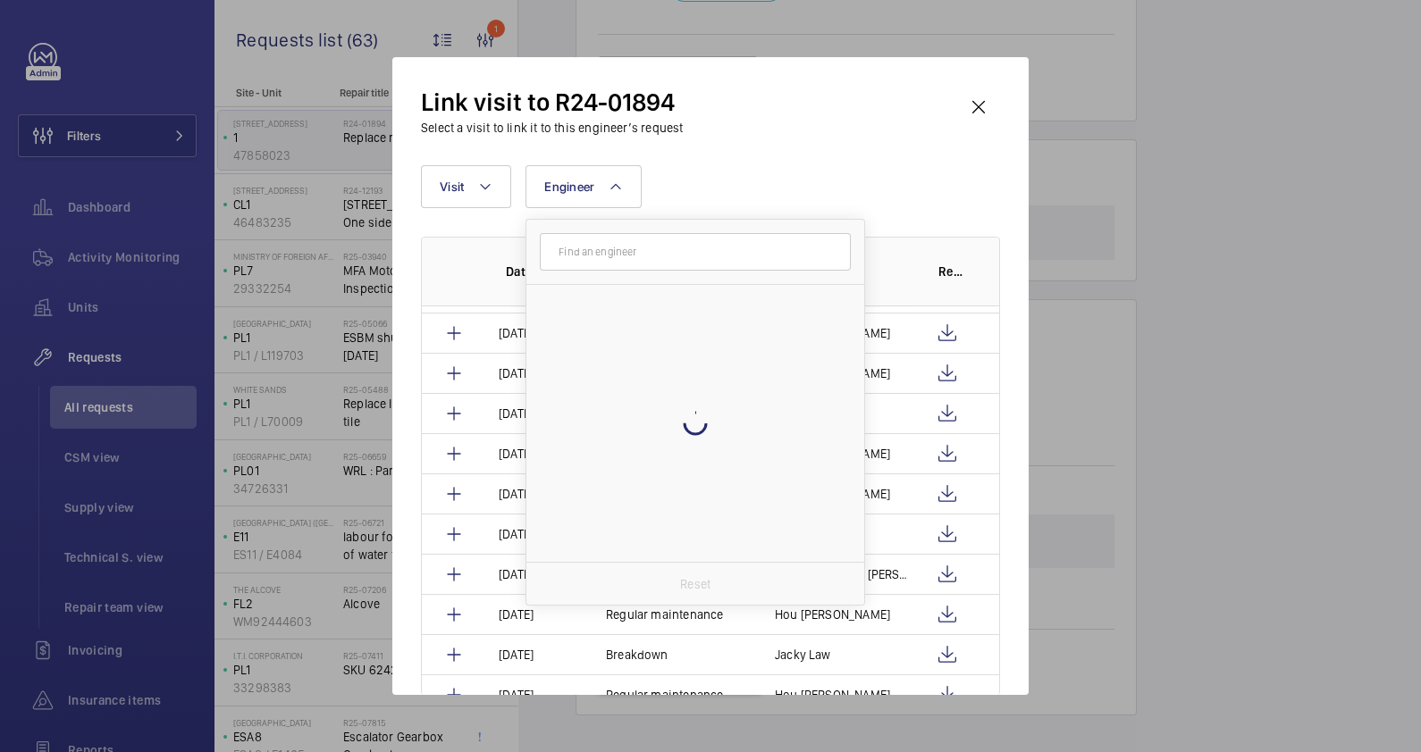
scroll to position [919, 0]
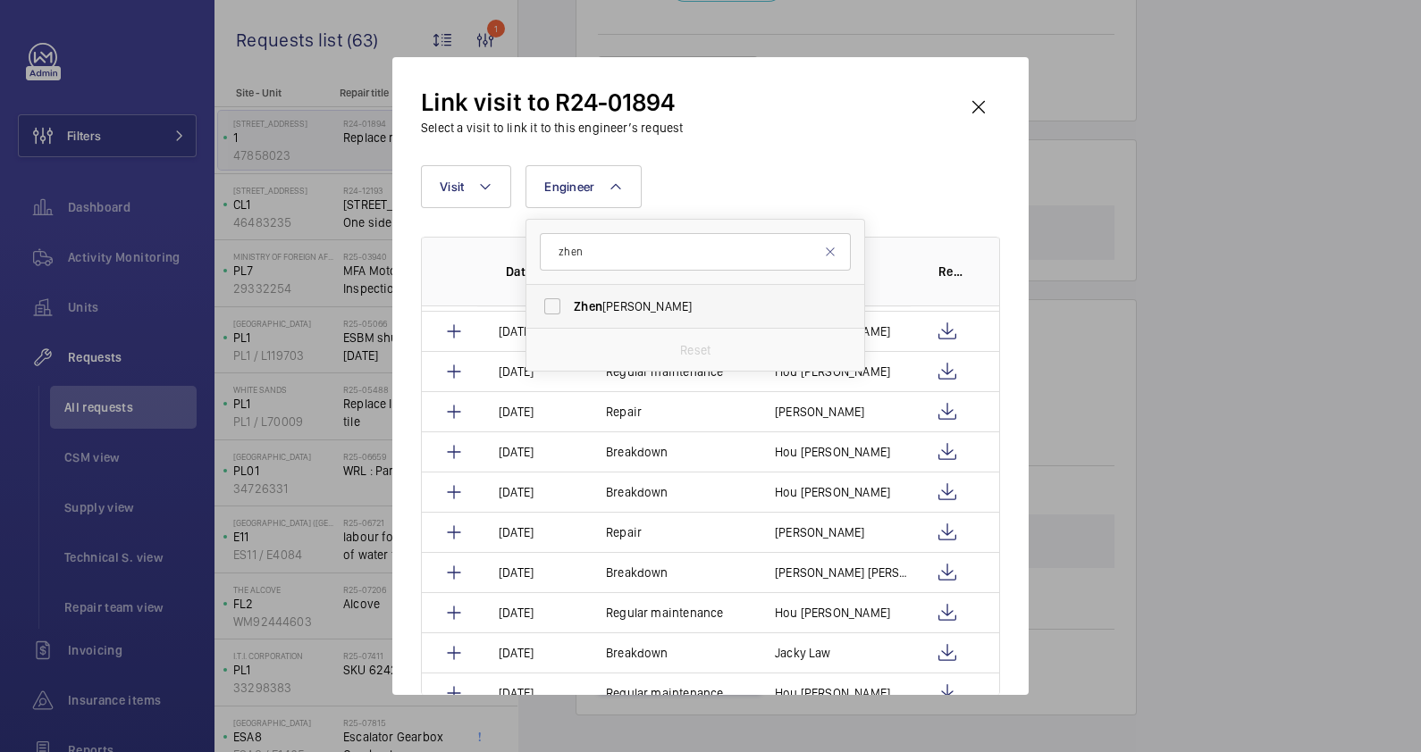
type input "zhen"
click at [614, 298] on span "Zhen kun Chew" at bounding box center [697, 307] width 246 height 18
click at [570, 298] on input "Zhen kun Chew" at bounding box center [552, 307] width 36 height 36
checkbox input "true"
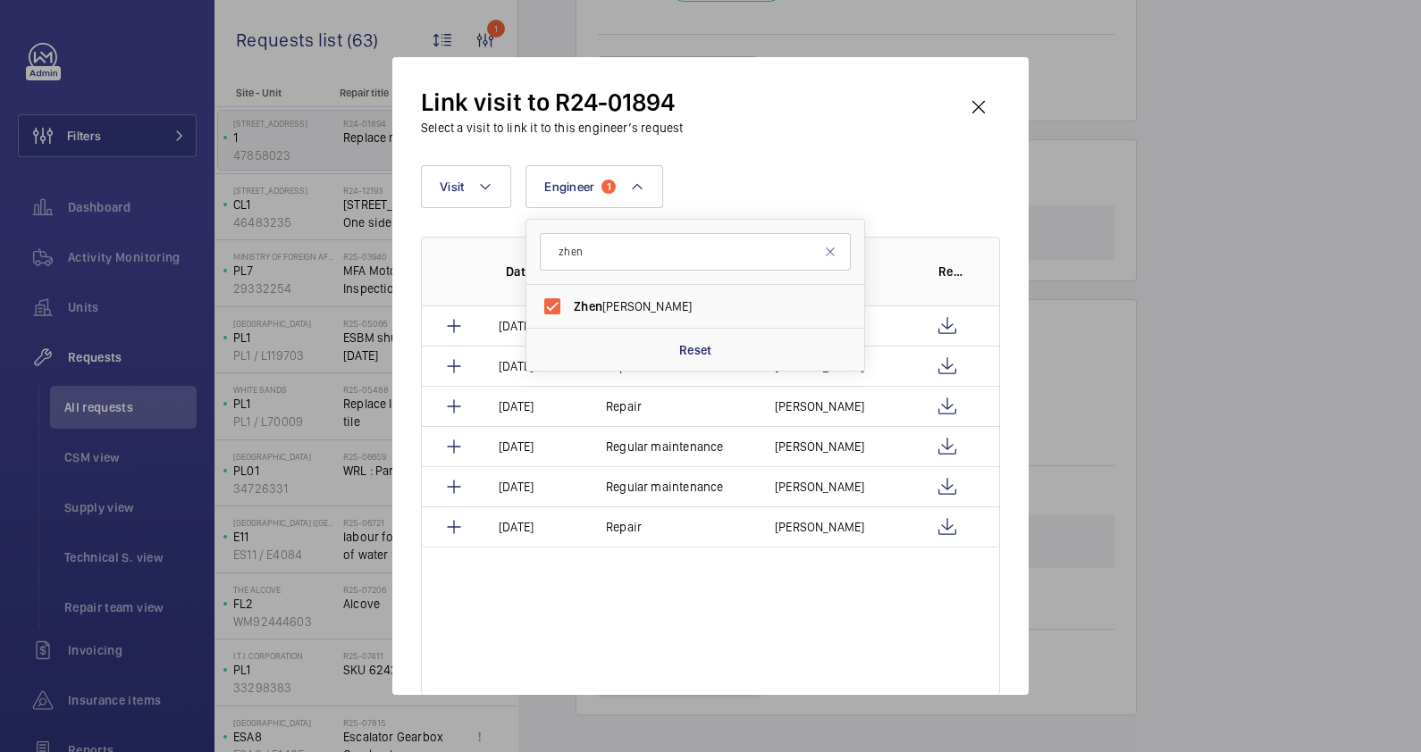
click at [753, 150] on div "Link visit to R24-01894 Select a visit to link it to this engineer’s request Vi…" at bounding box center [710, 390] width 579 height 609
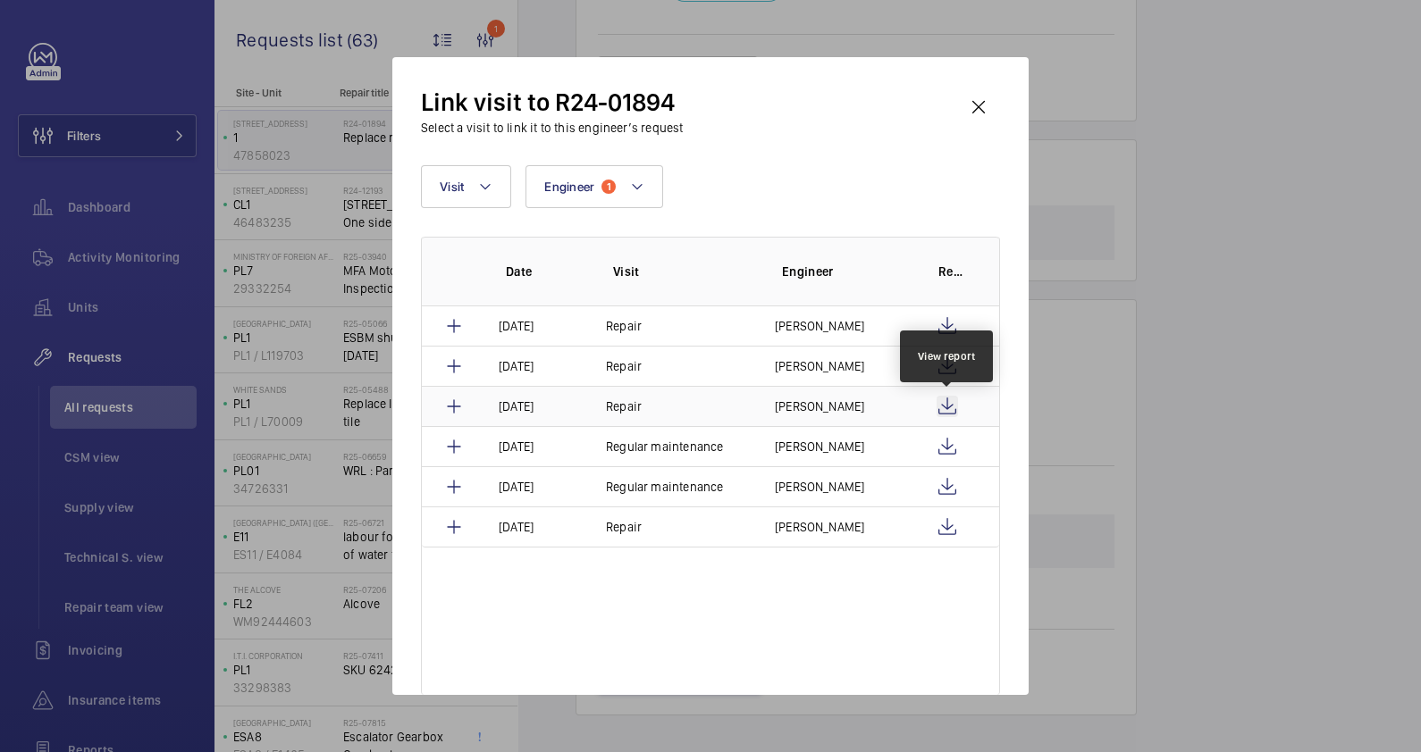
click at [953, 406] on wm-front-icon-button at bounding box center [946, 406] width 21 height 21
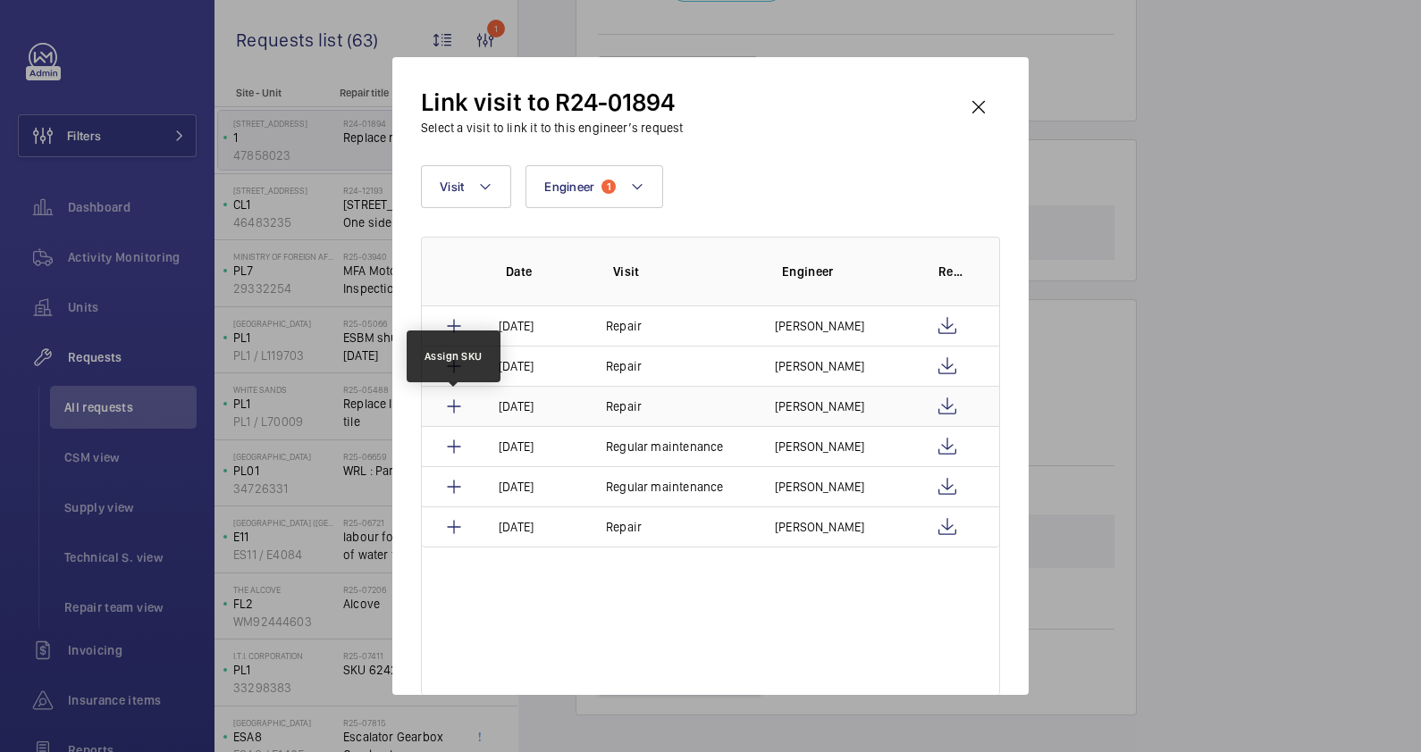
click at [453, 408] on mat-icon at bounding box center [453, 406] width 21 height 21
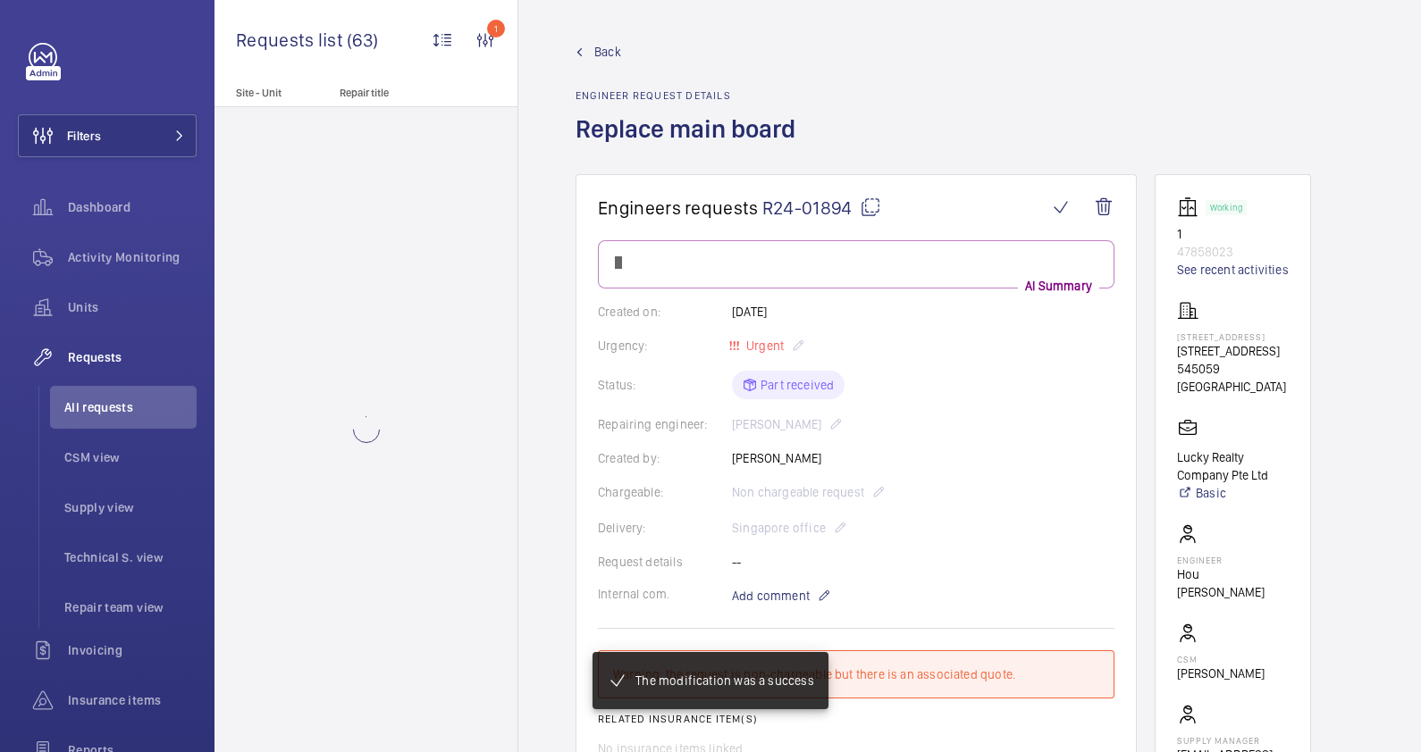
scroll to position [1304, 0]
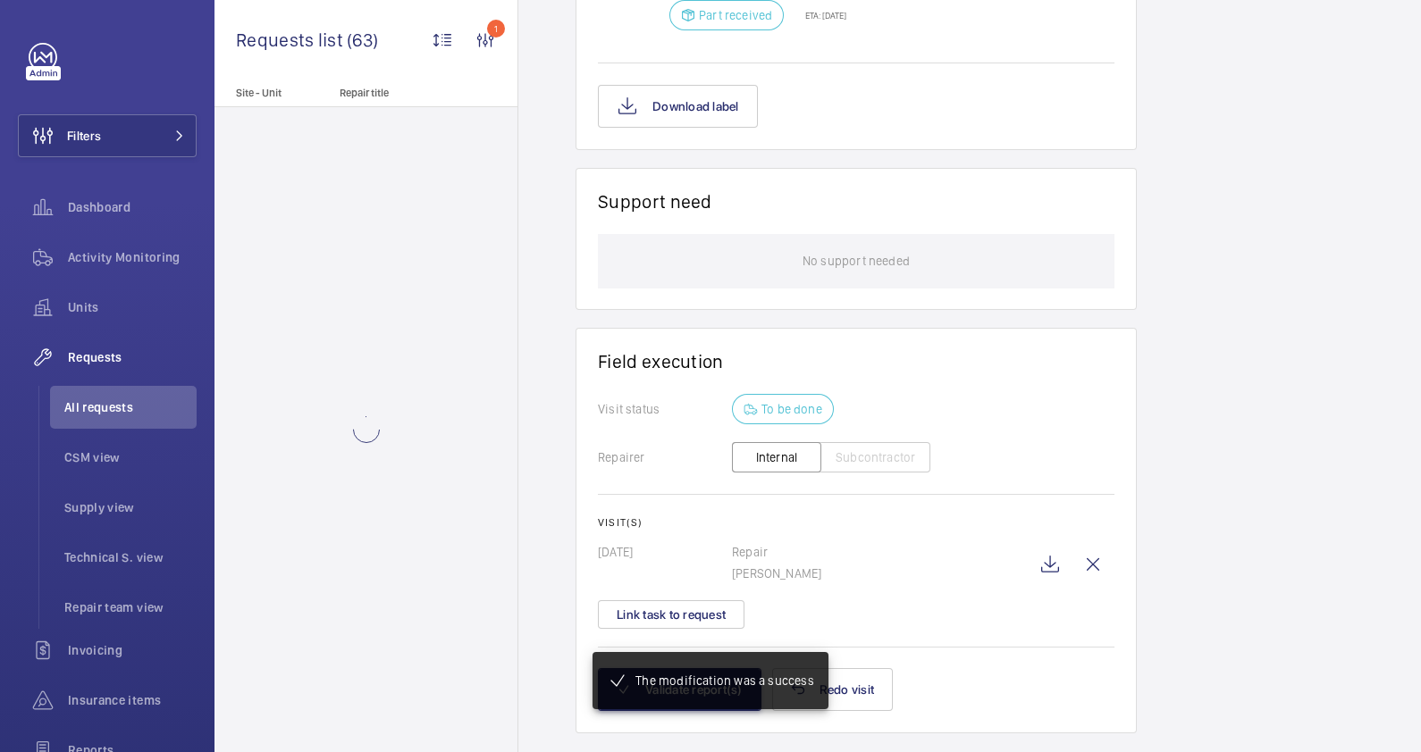
scroll to position [1339, 0]
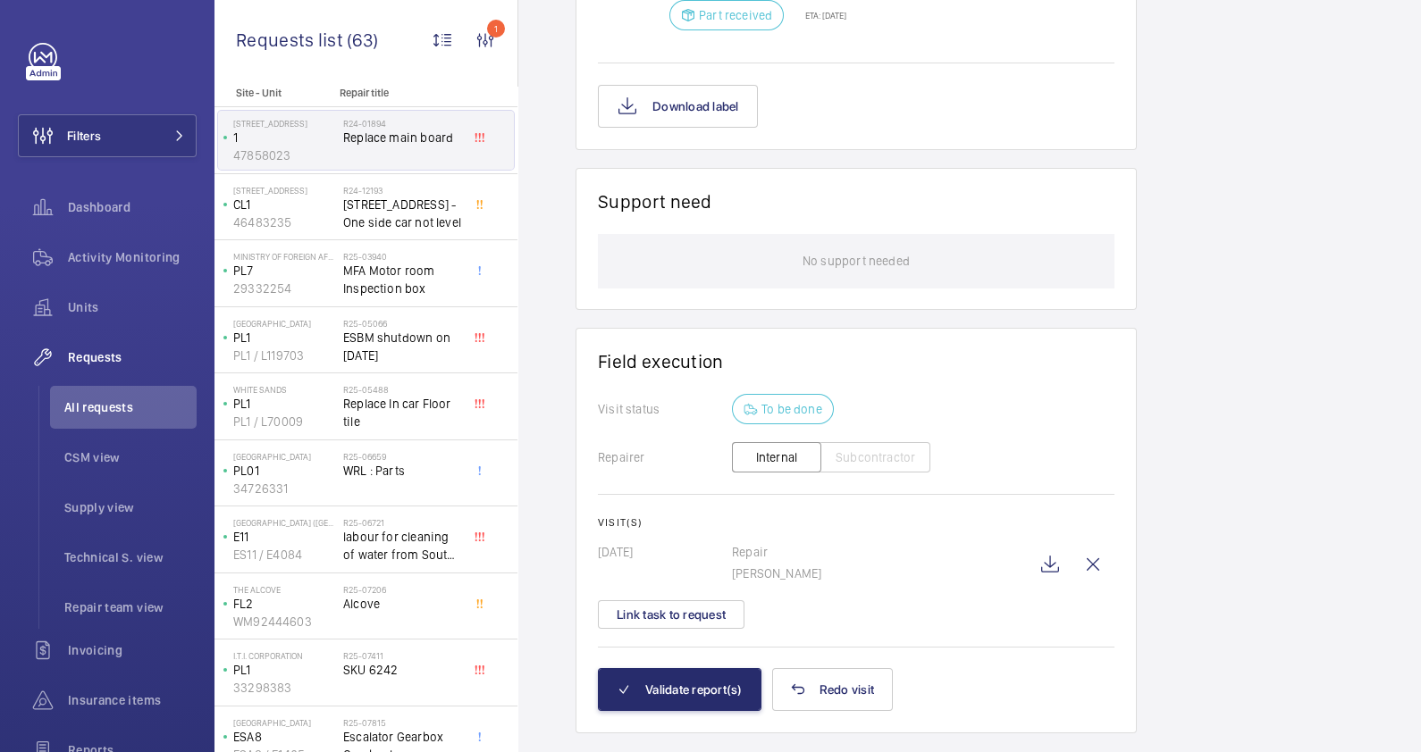
click at [701, 668] on button "Validate report(s)" at bounding box center [679, 689] width 163 height 43
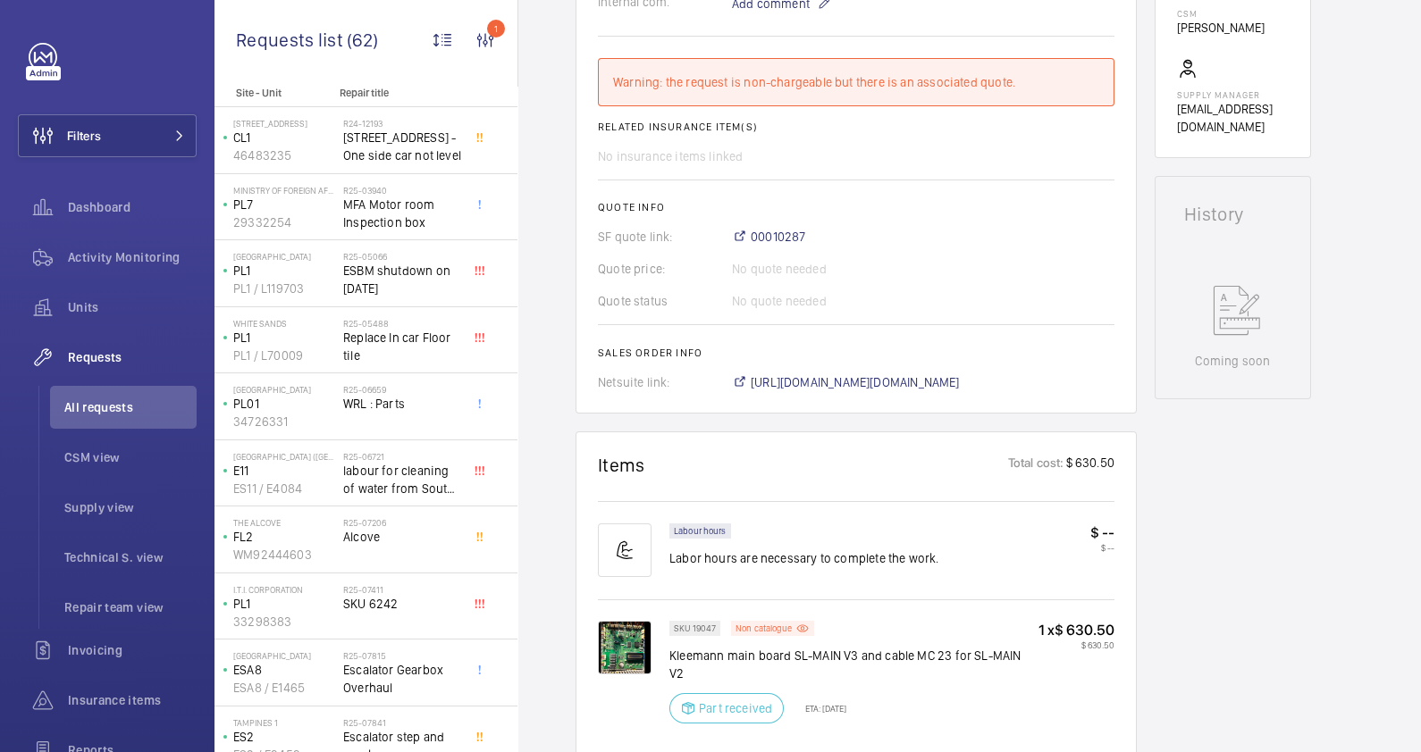
scroll to position [601, 0]
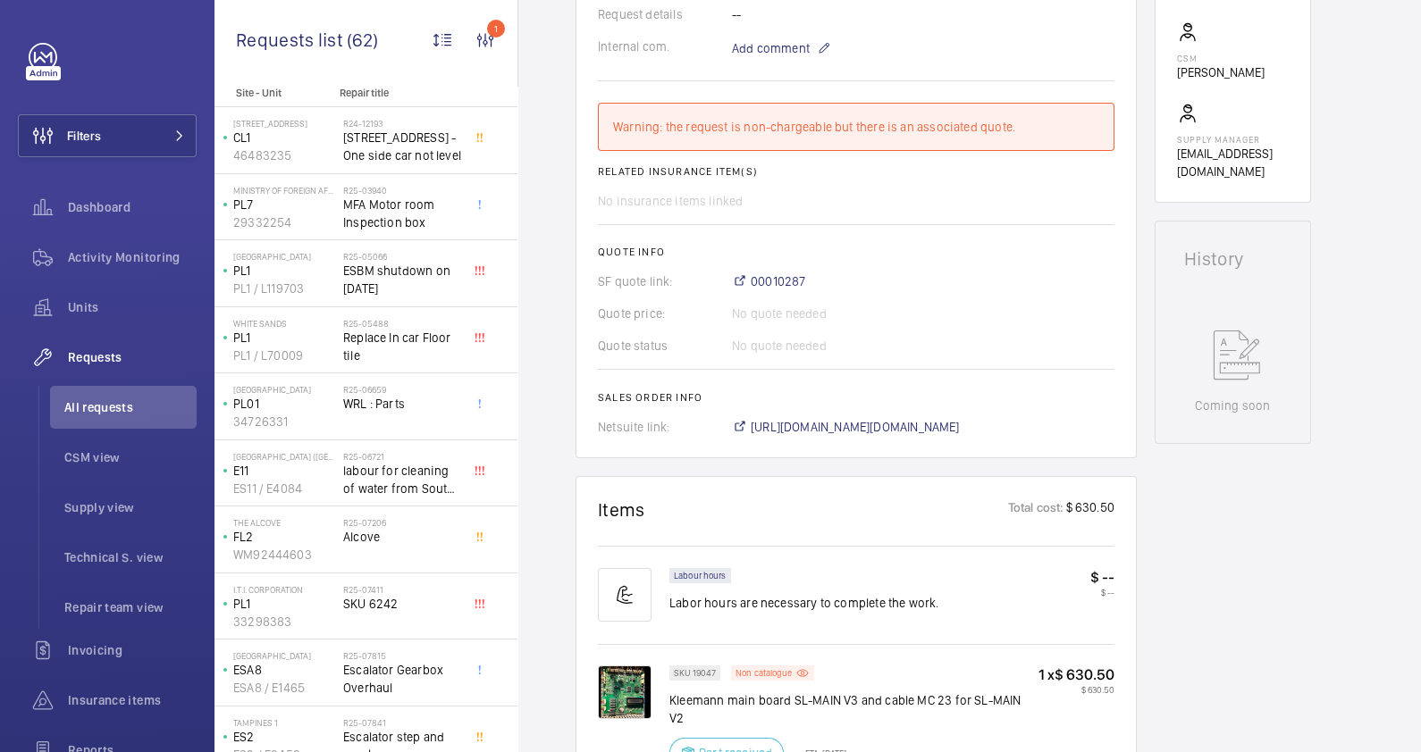
click at [764, 122] on div "Warning: the request is non-chargeable but there is an associated quote." at bounding box center [856, 127] width 486 height 18
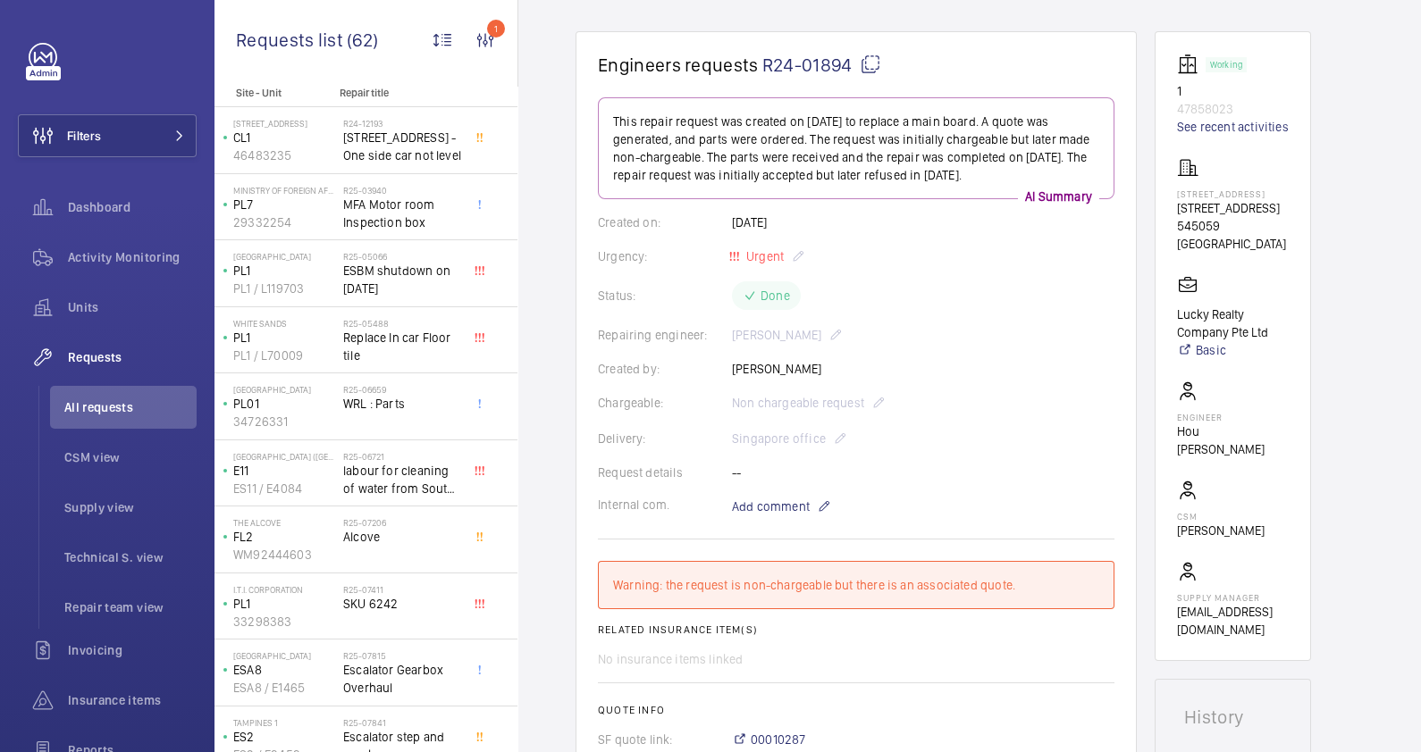
scroll to position [43, 0]
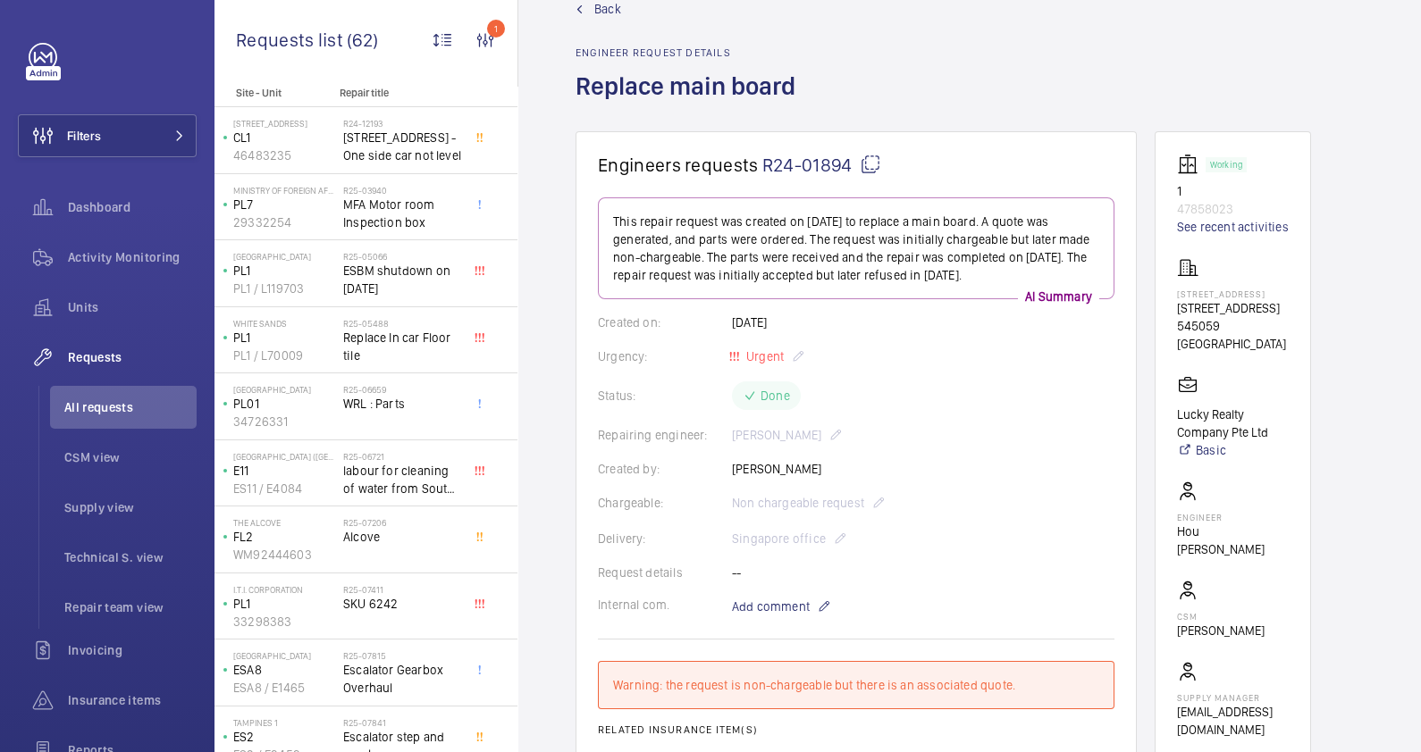
drag, startPoint x: 782, startPoint y: 398, endPoint x: 783, endPoint y: 424, distance: 26.8
click at [782, 398] on div "Status: Done" at bounding box center [856, 395] width 516 height 29
drag, startPoint x: 777, startPoint y: 509, endPoint x: 790, endPoint y: 527, distance: 21.8
click at [790, 527] on wm-front-card-body "This repair request was created on 2024-02-26 to replace a main board. A quote …" at bounding box center [856, 595] width 516 height 797
drag, startPoint x: 790, startPoint y: 527, endPoint x: 868, endPoint y: 571, distance: 90.0
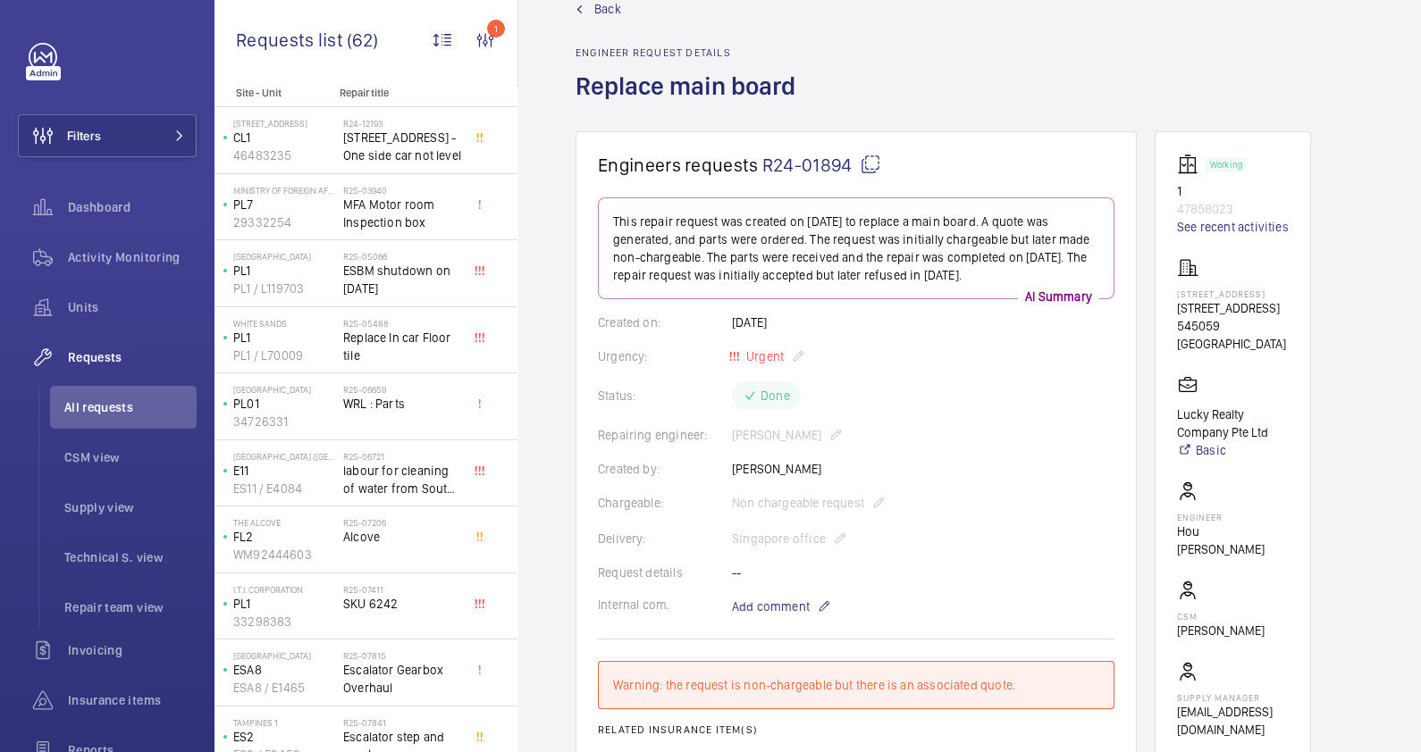
click at [868, 572] on div "Request details --" at bounding box center [856, 573] width 516 height 18
click at [912, 448] on wm-front-card-body "This repair request was created on 2024-02-26 to replace a main board. A quote …" at bounding box center [856, 595] width 516 height 797
click at [611, 11] on span "Back" at bounding box center [607, 9] width 27 height 18
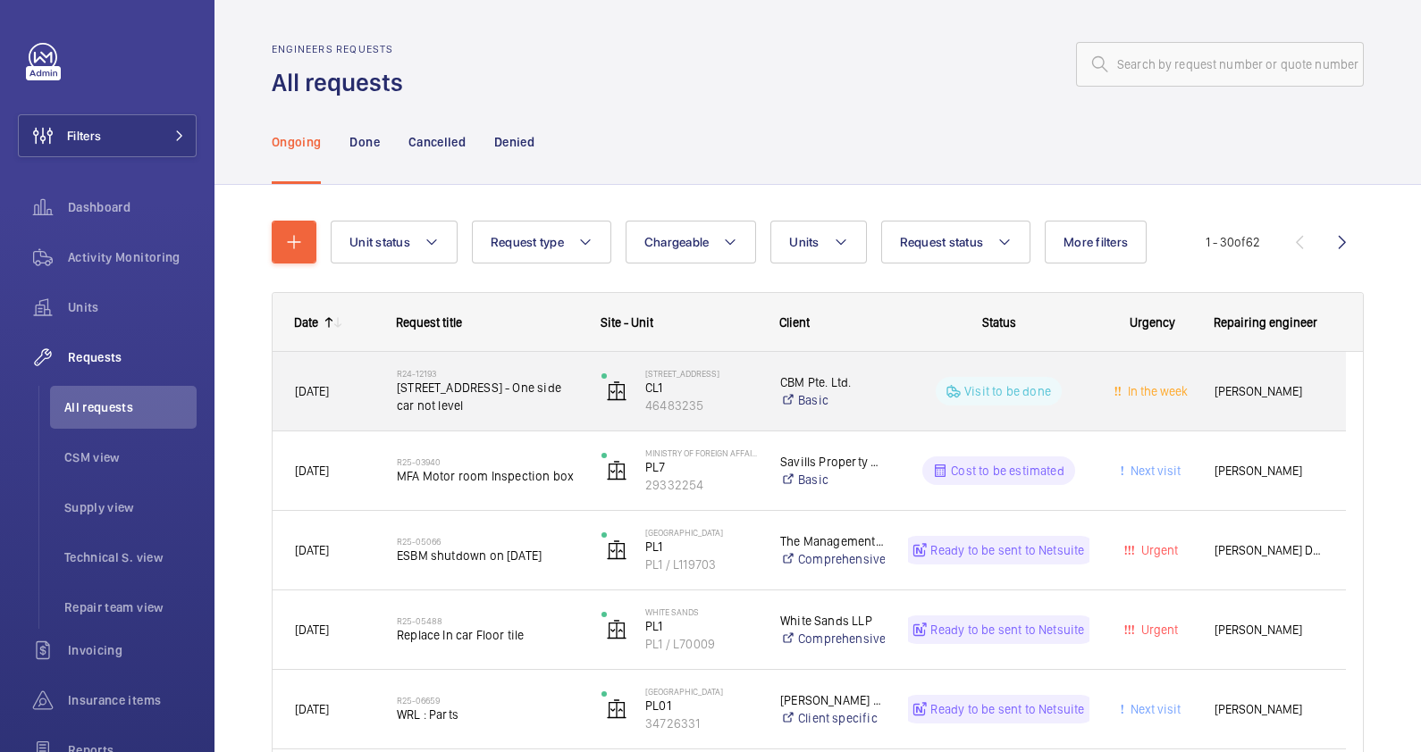
click at [416, 370] on h2 "R24-12193" at bounding box center [487, 373] width 181 height 11
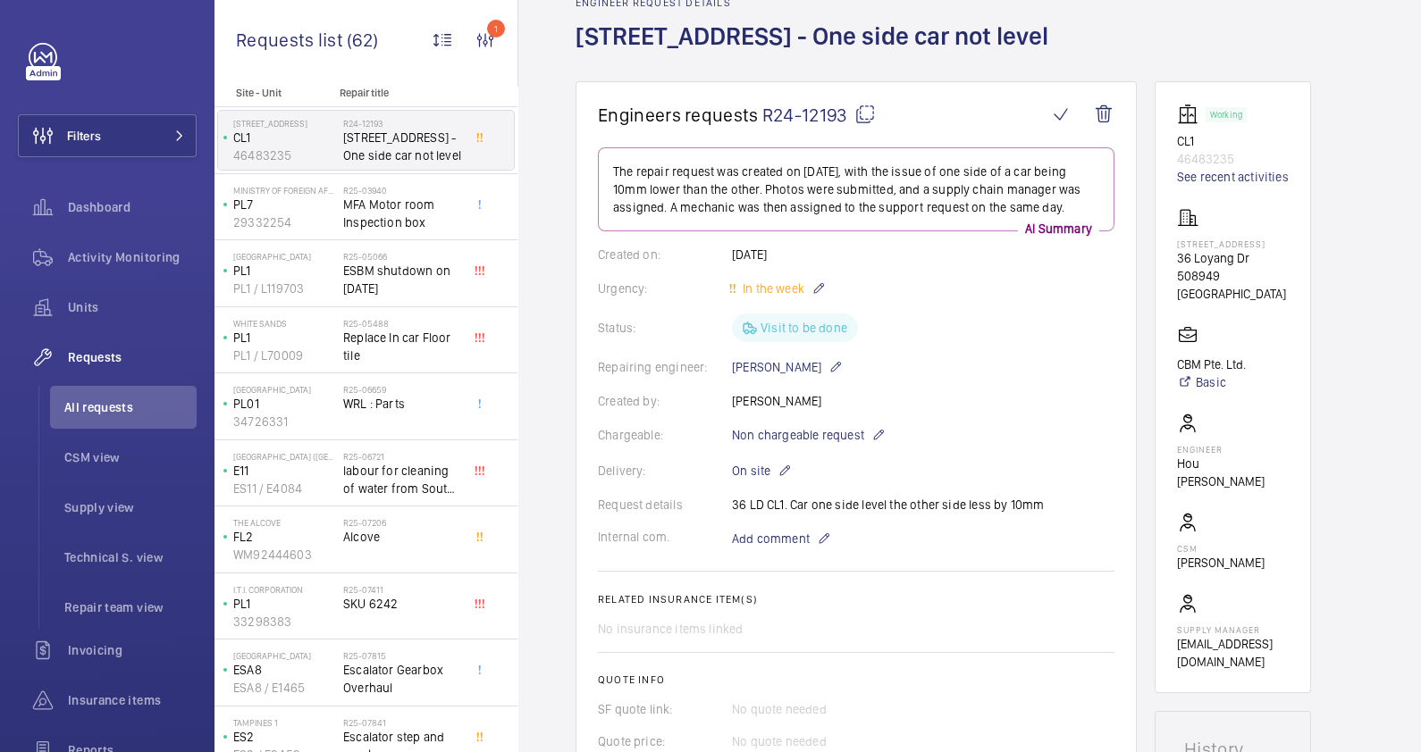
scroll to position [335, 0]
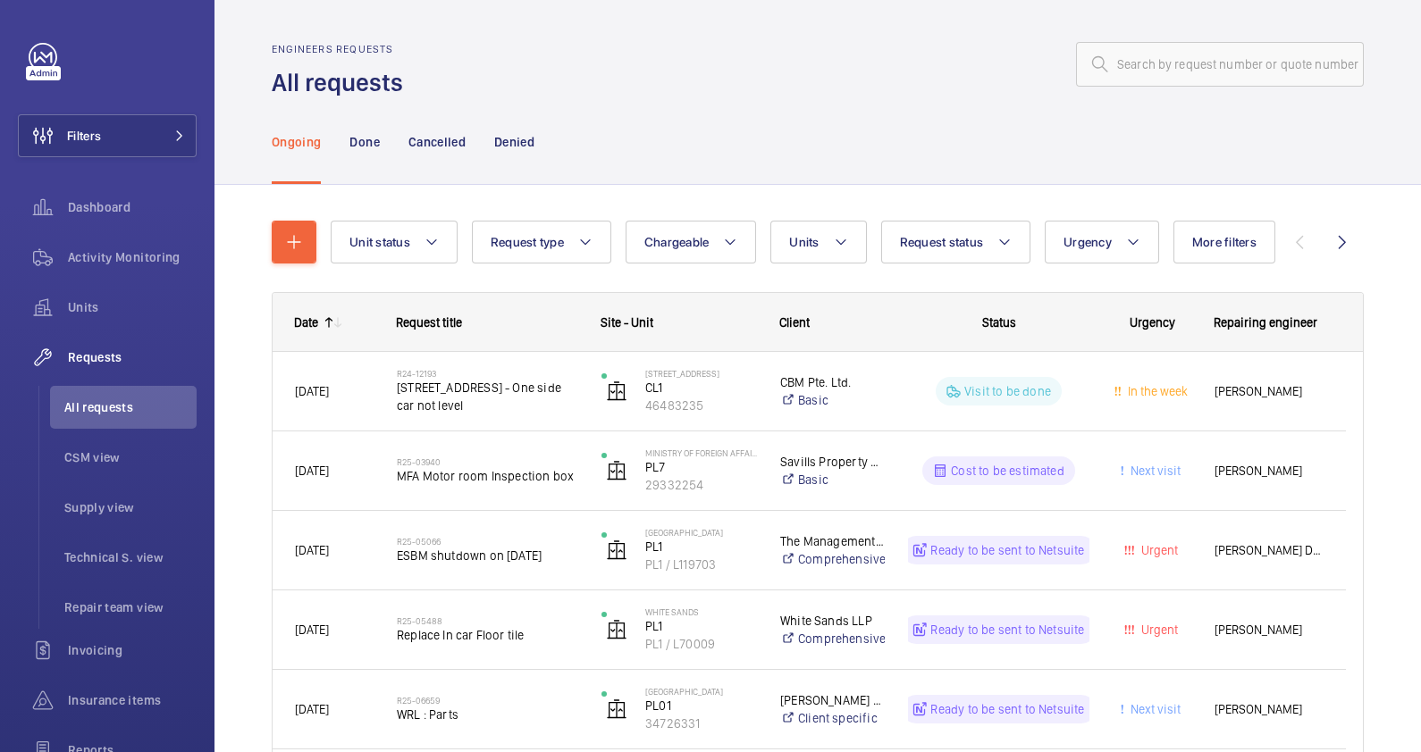
click at [719, 121] on div "Ongoing Done Cancelled Denied" at bounding box center [818, 141] width 1092 height 85
click at [588, 238] on mat-icon at bounding box center [585, 241] width 14 height 21
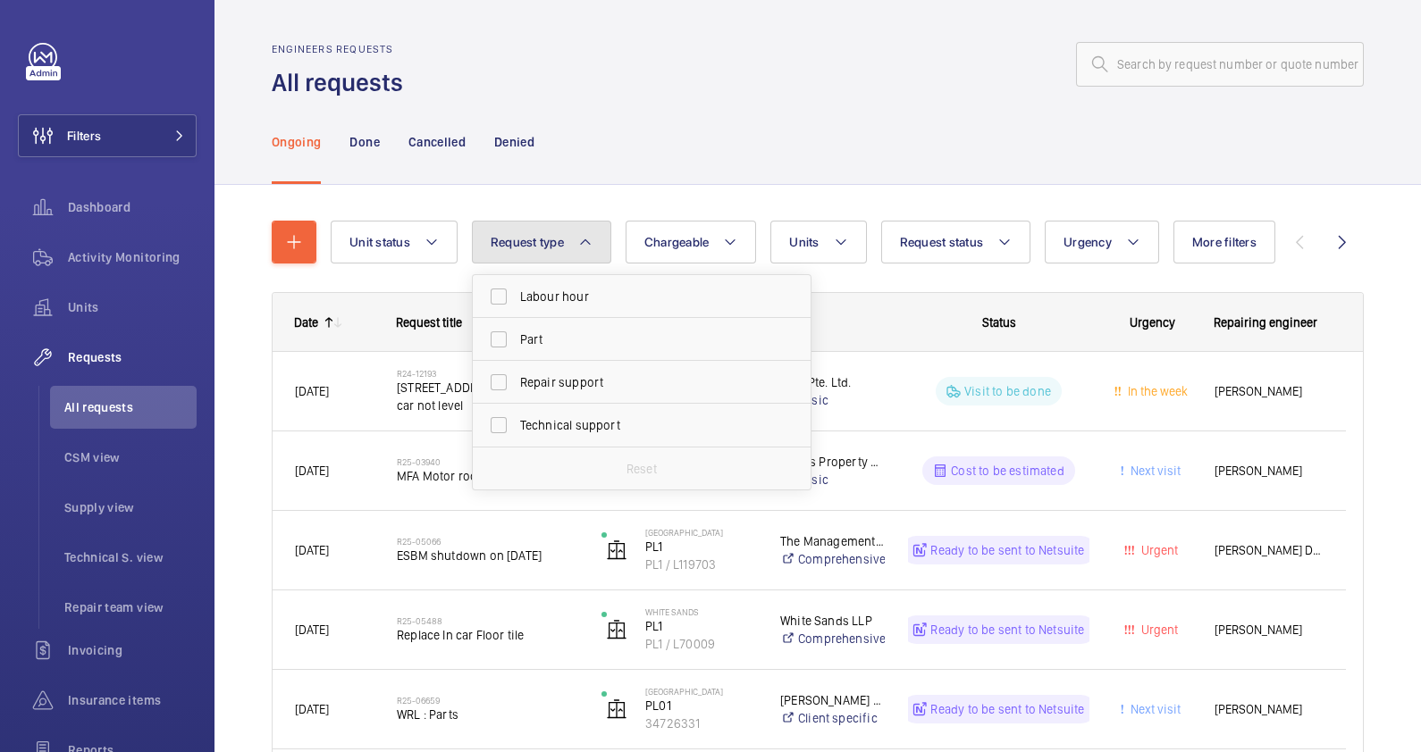
click at [588, 238] on mat-icon at bounding box center [585, 241] width 14 height 21
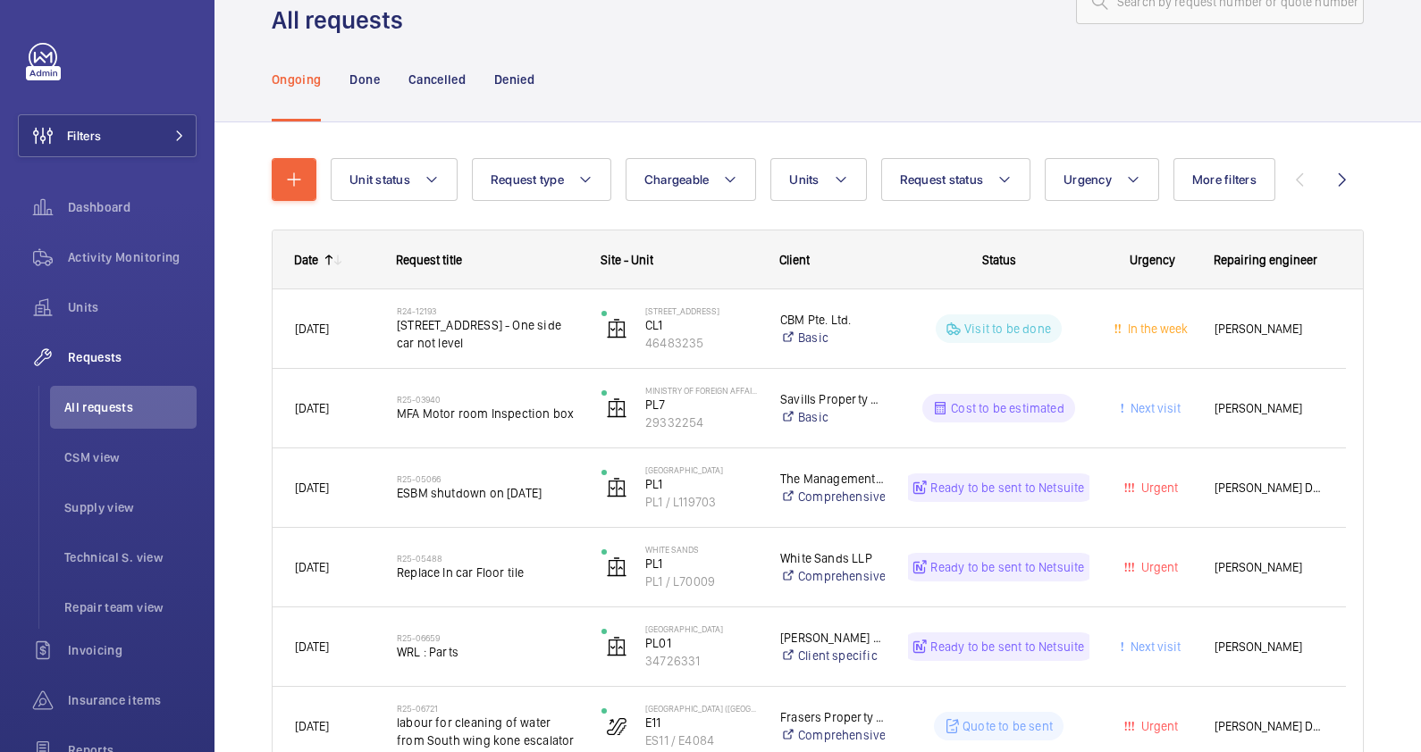
scroll to position [111, 0]
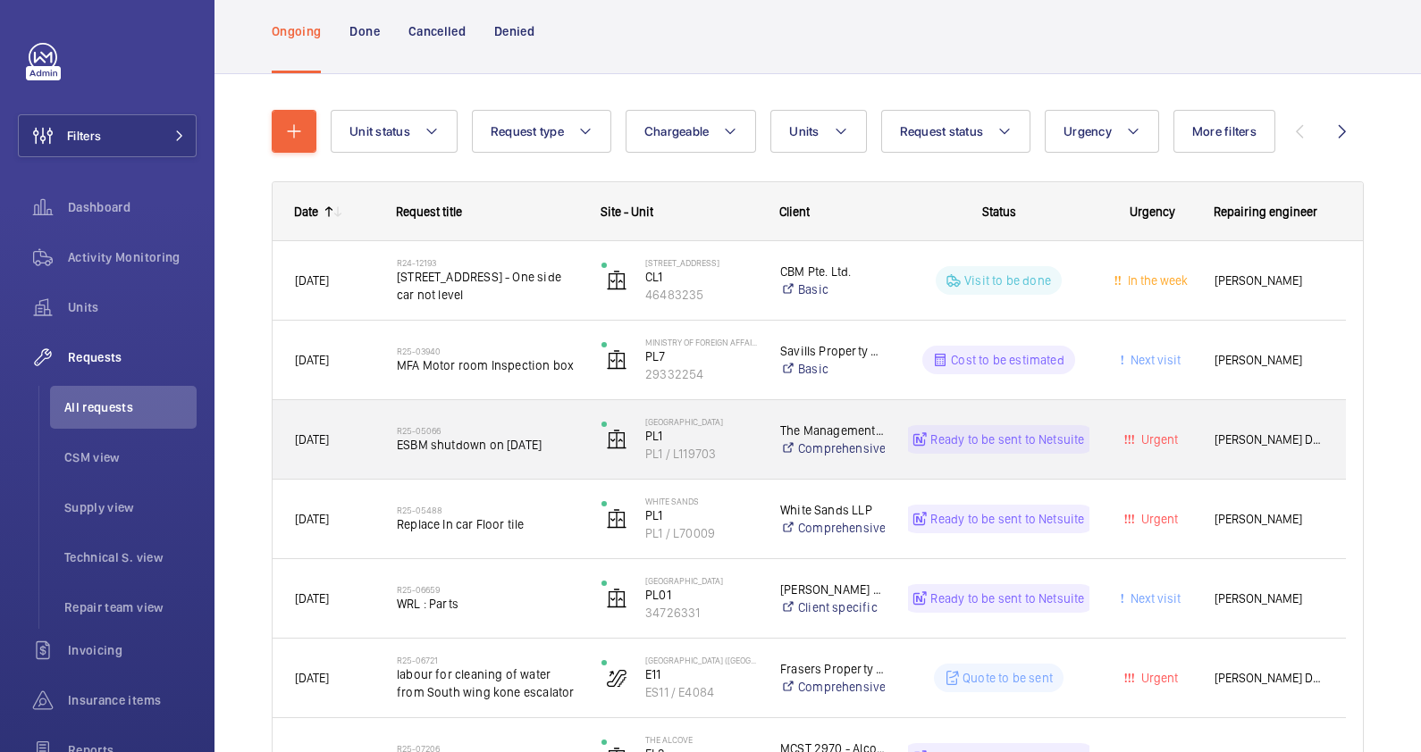
click at [447, 425] on h2 "R25-05066" at bounding box center [487, 430] width 181 height 11
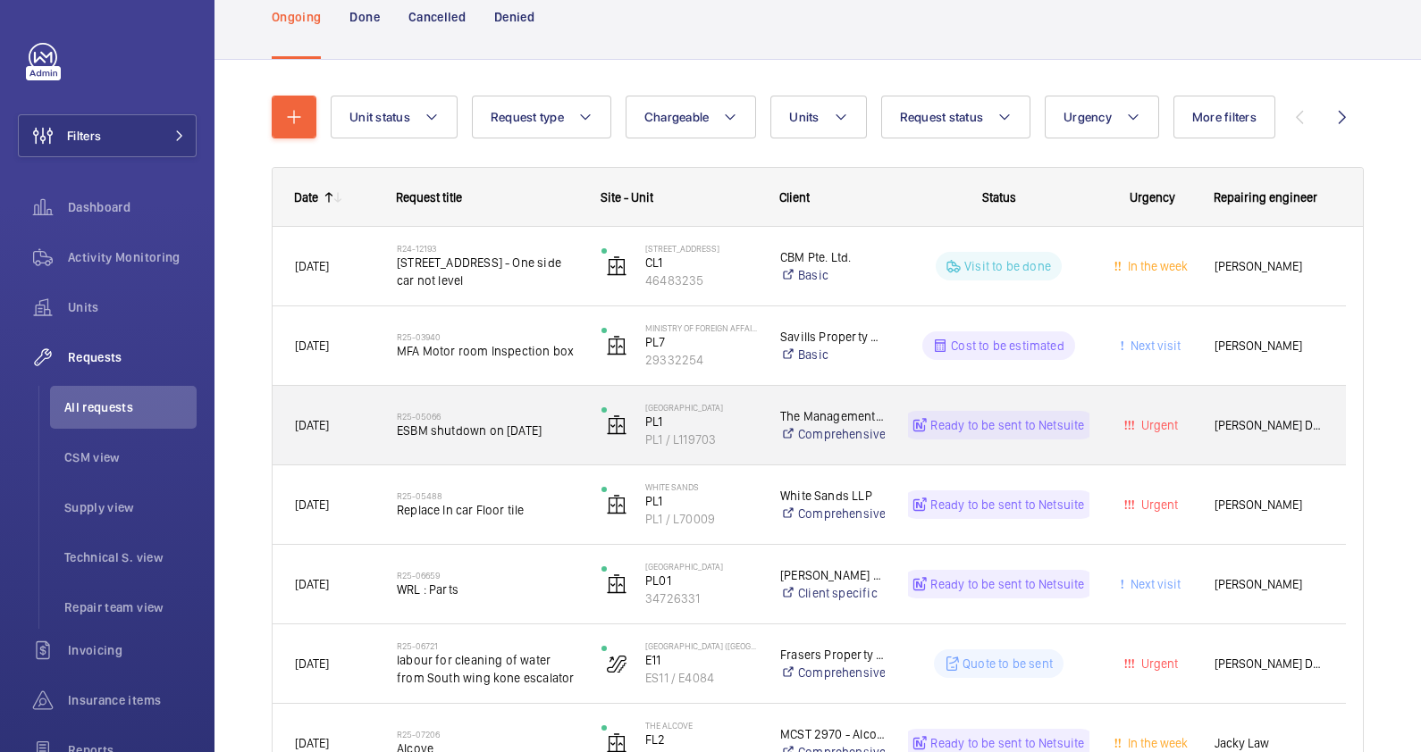
scroll to position [222, 0]
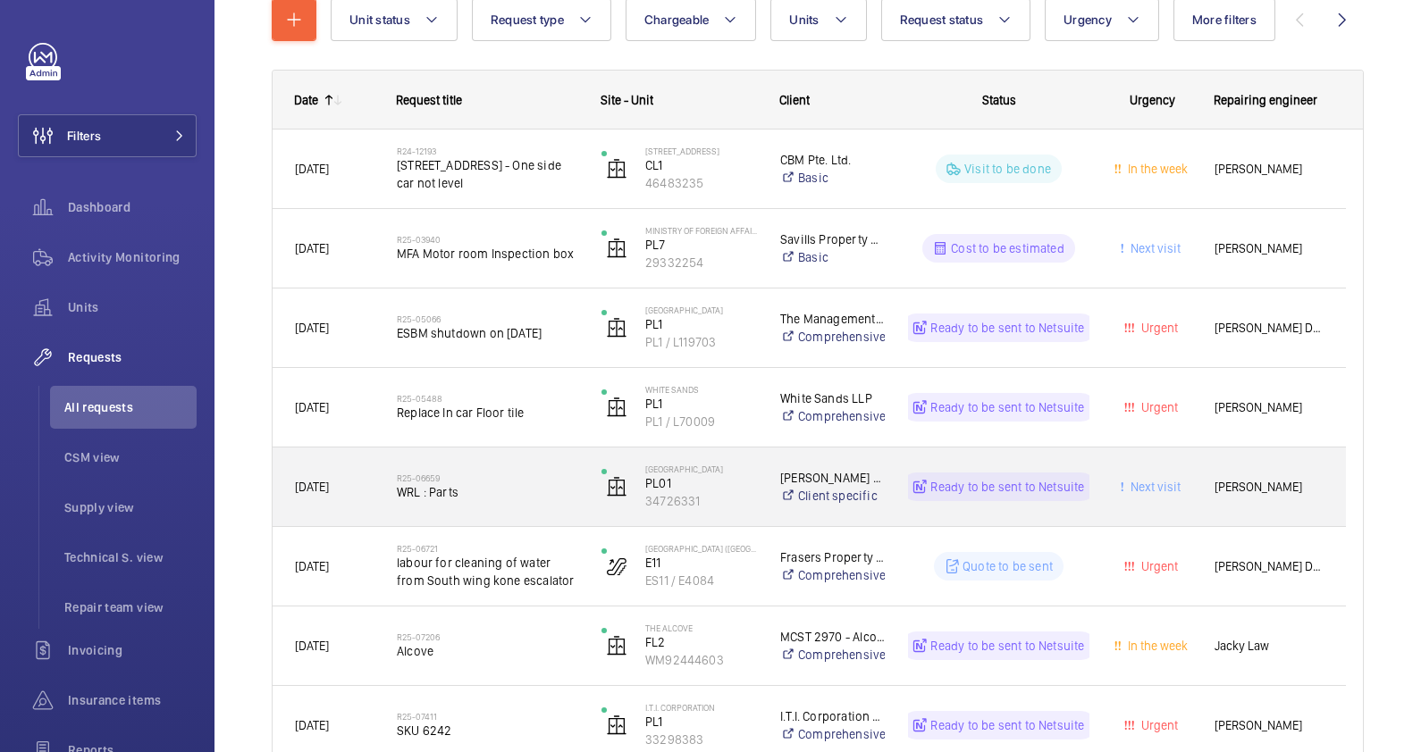
click at [433, 481] on h2 "R25-06659" at bounding box center [487, 478] width 181 height 11
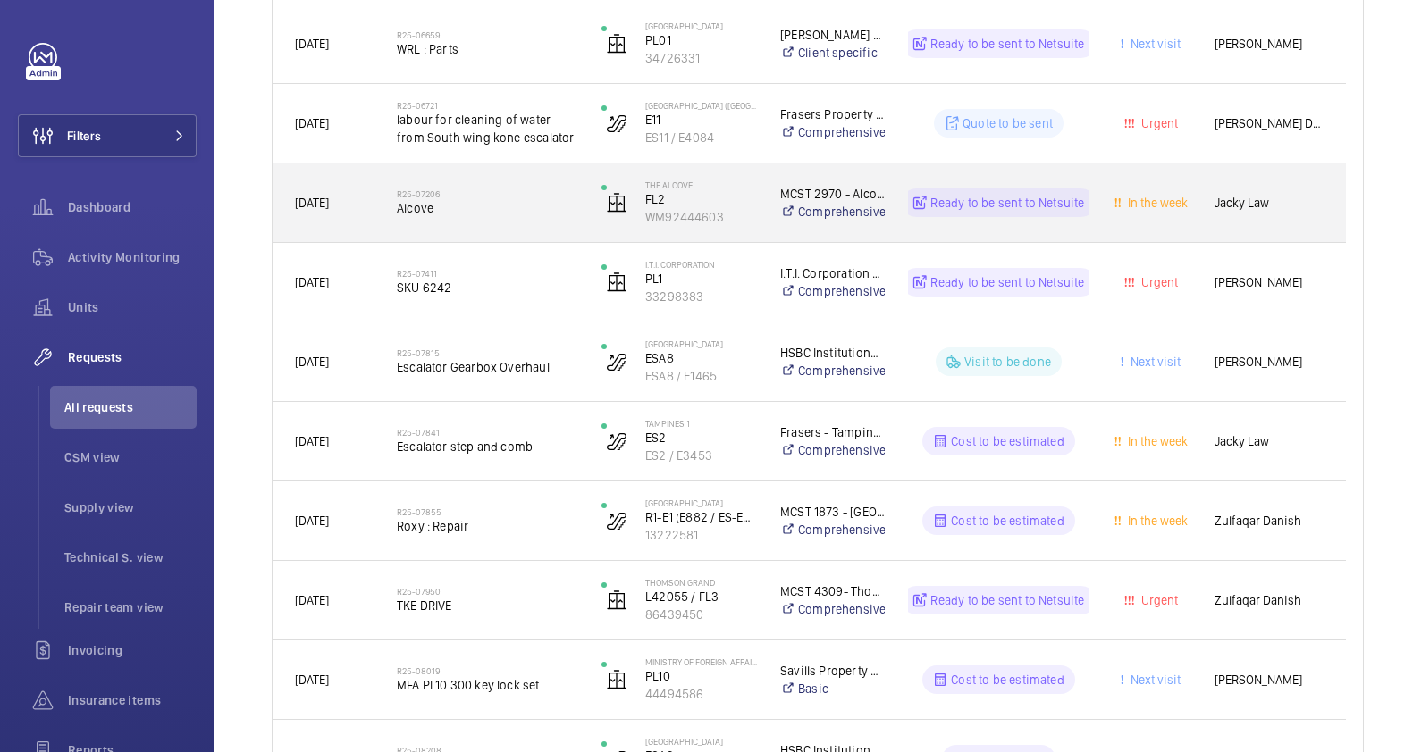
scroll to position [670, 0]
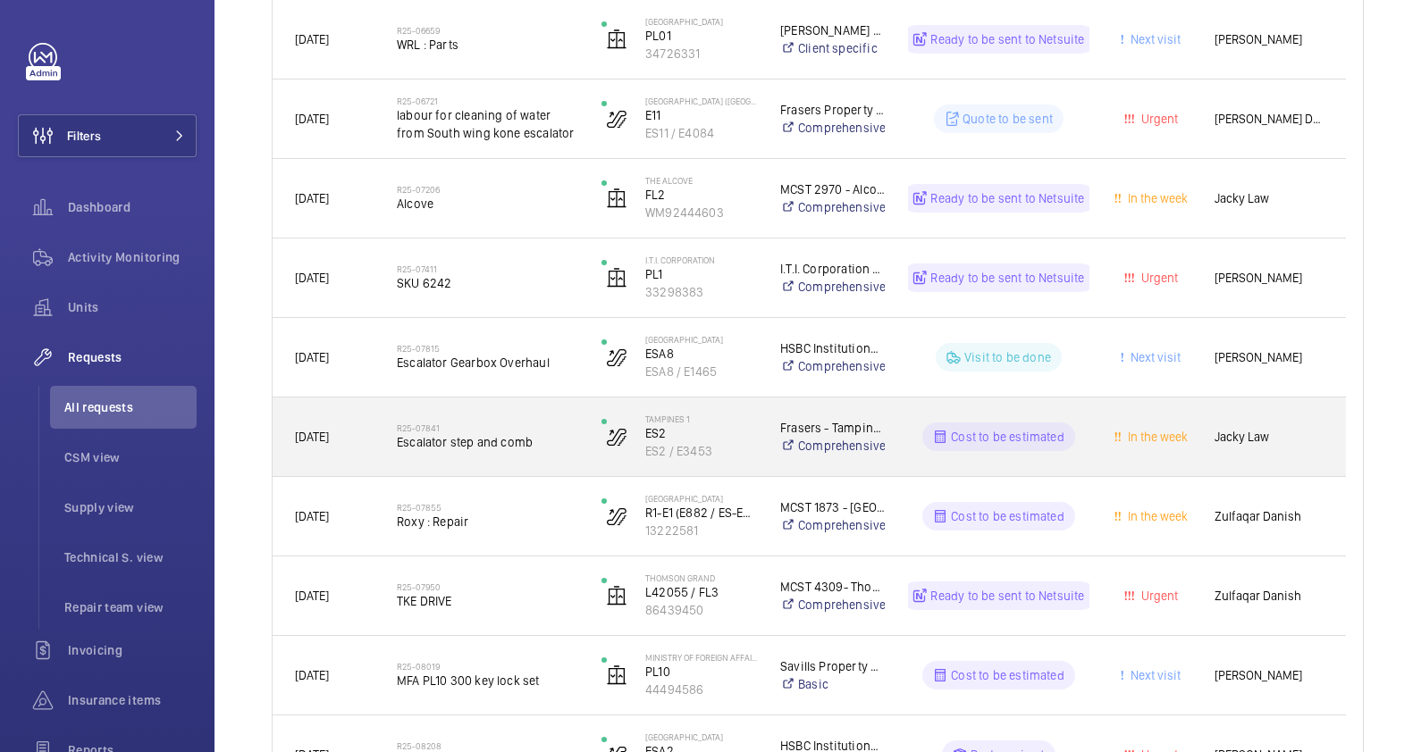
click at [432, 434] on span "Escalator step and comb" at bounding box center [487, 442] width 181 height 18
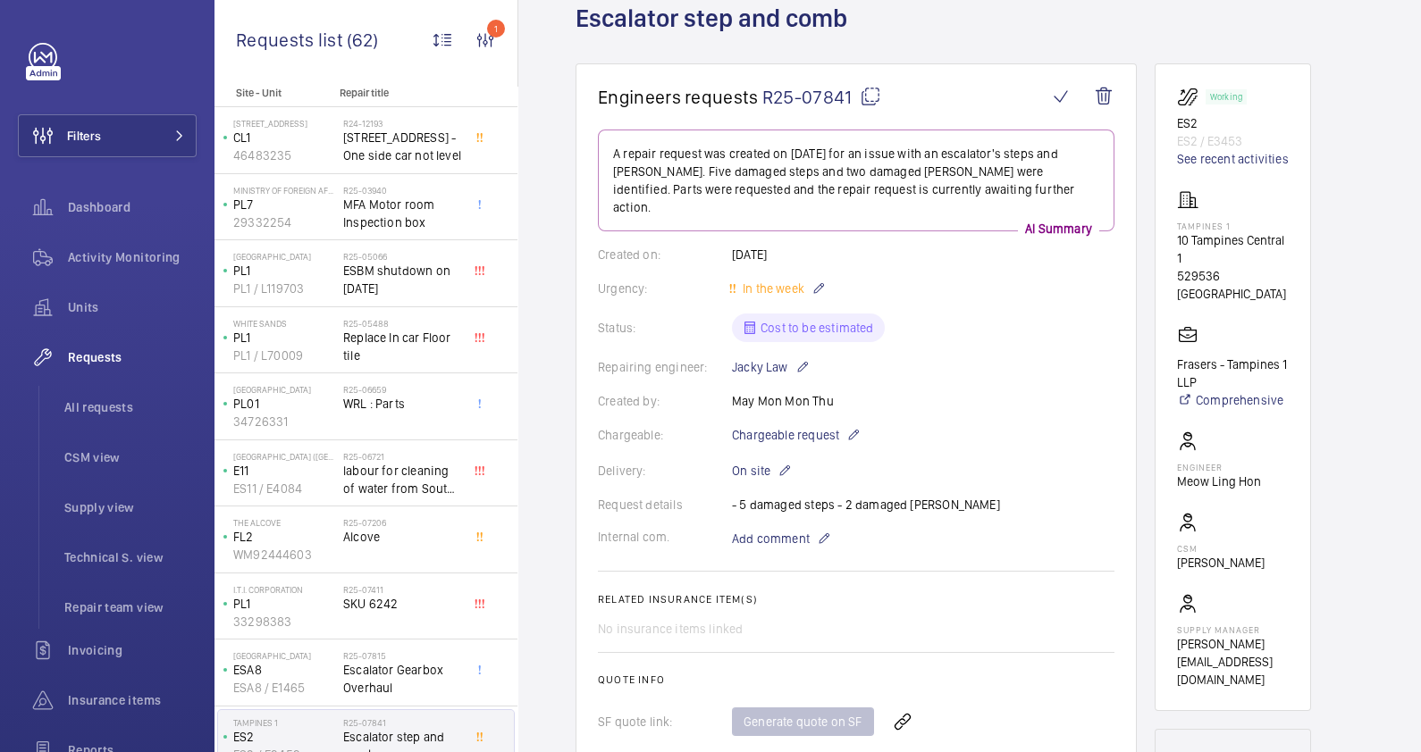
scroll to position [222, 0]
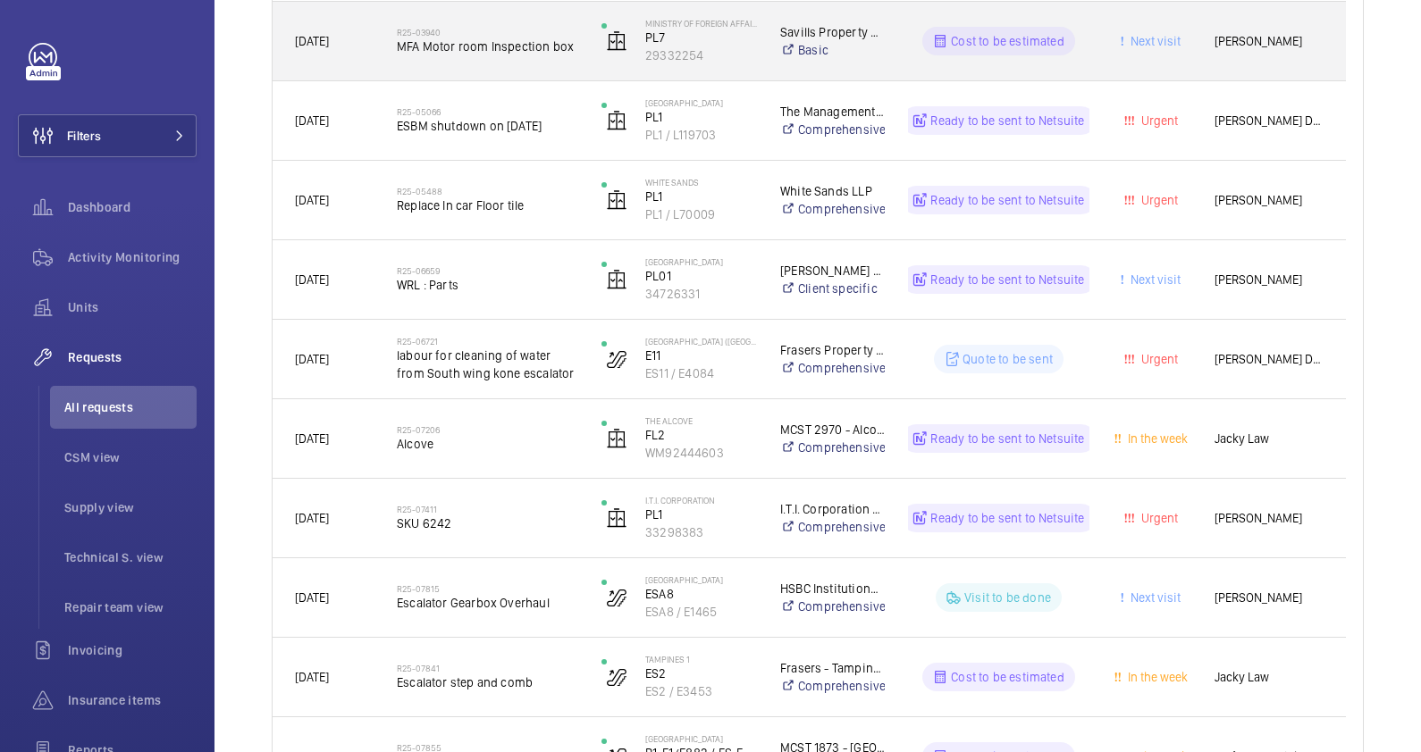
scroll to position [446, 0]
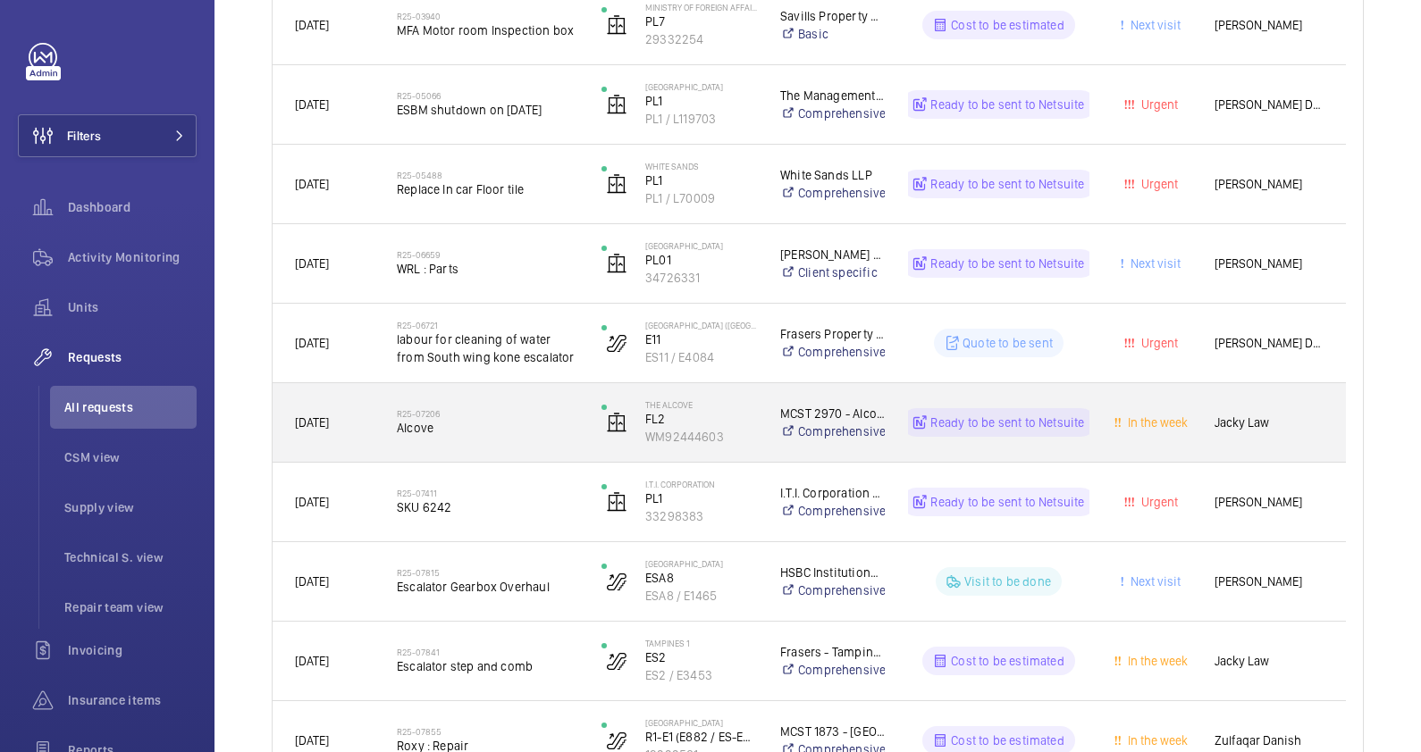
click at [415, 415] on h2 "R25-07206" at bounding box center [487, 413] width 181 height 11
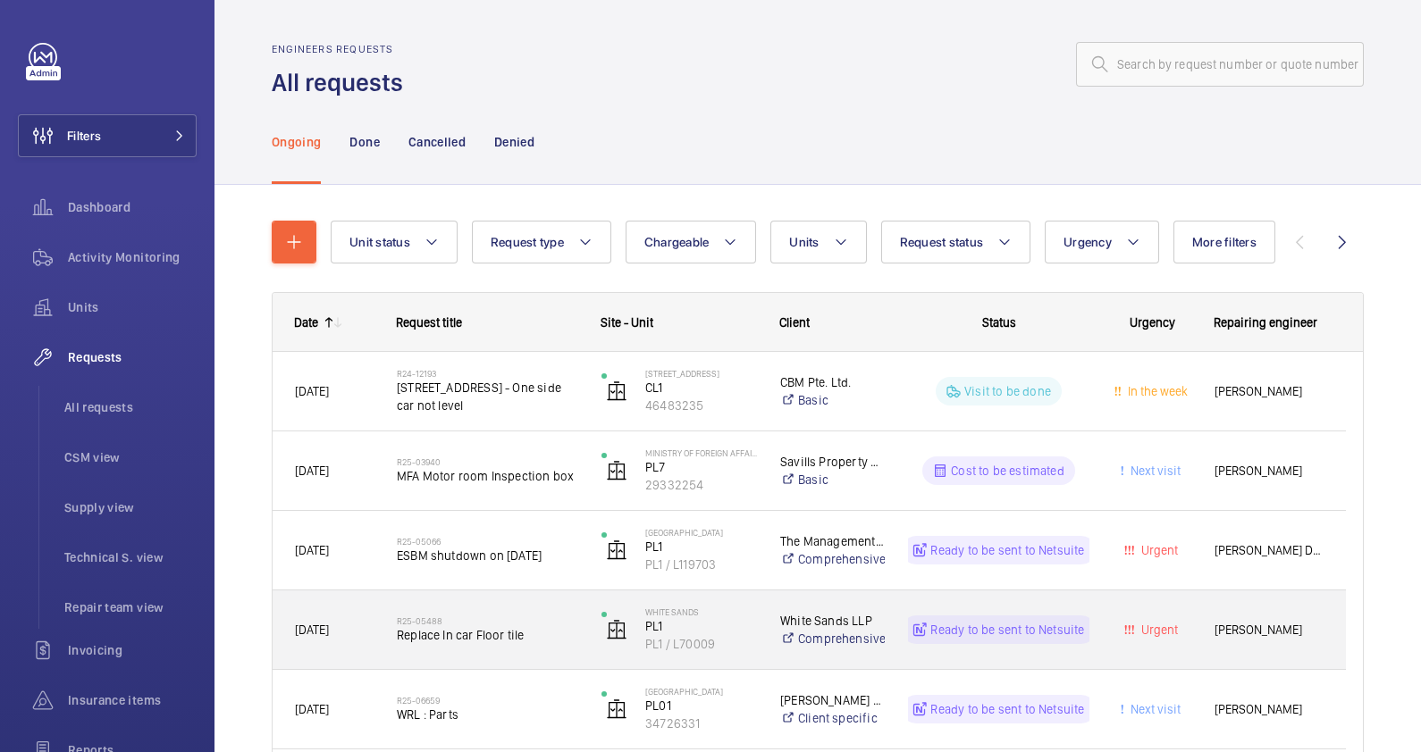
scroll to position [670, 0]
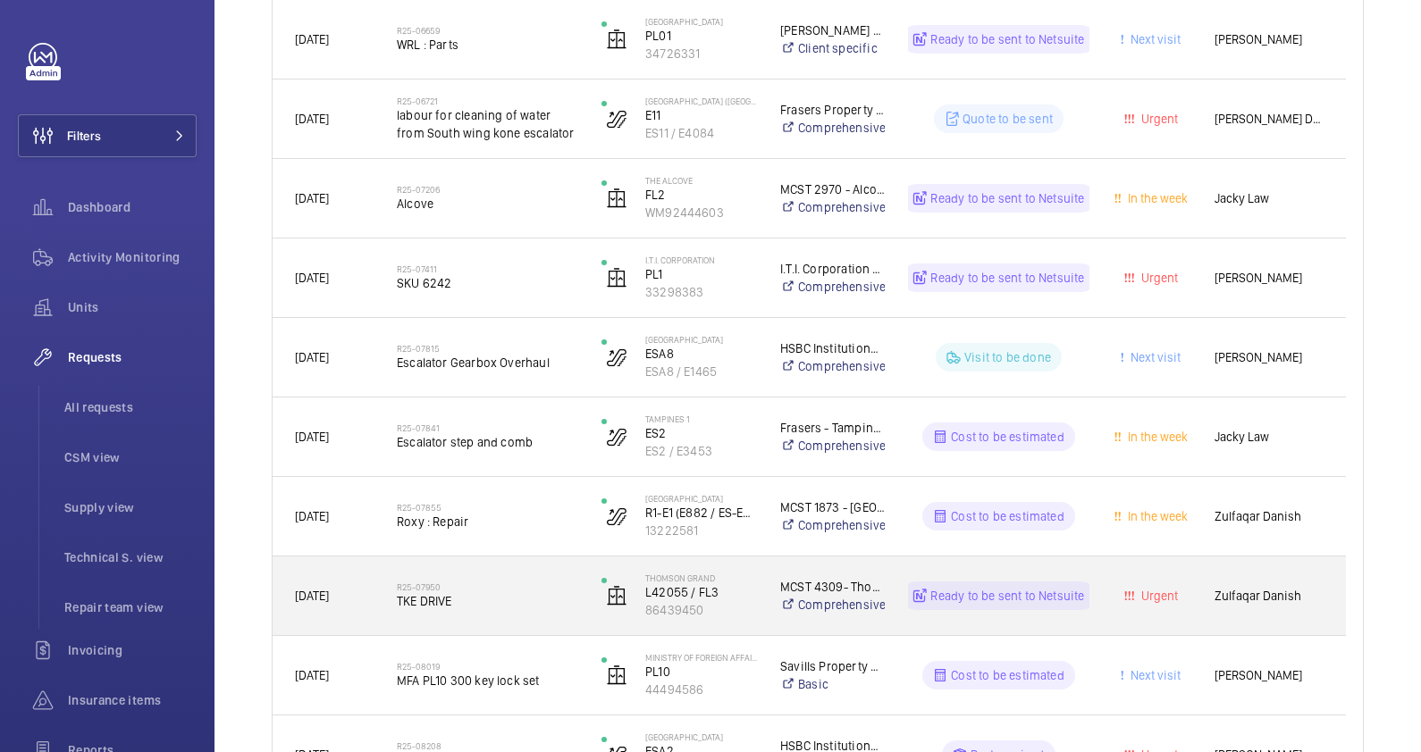
click at [421, 584] on h2 "R25-07950" at bounding box center [487, 587] width 181 height 11
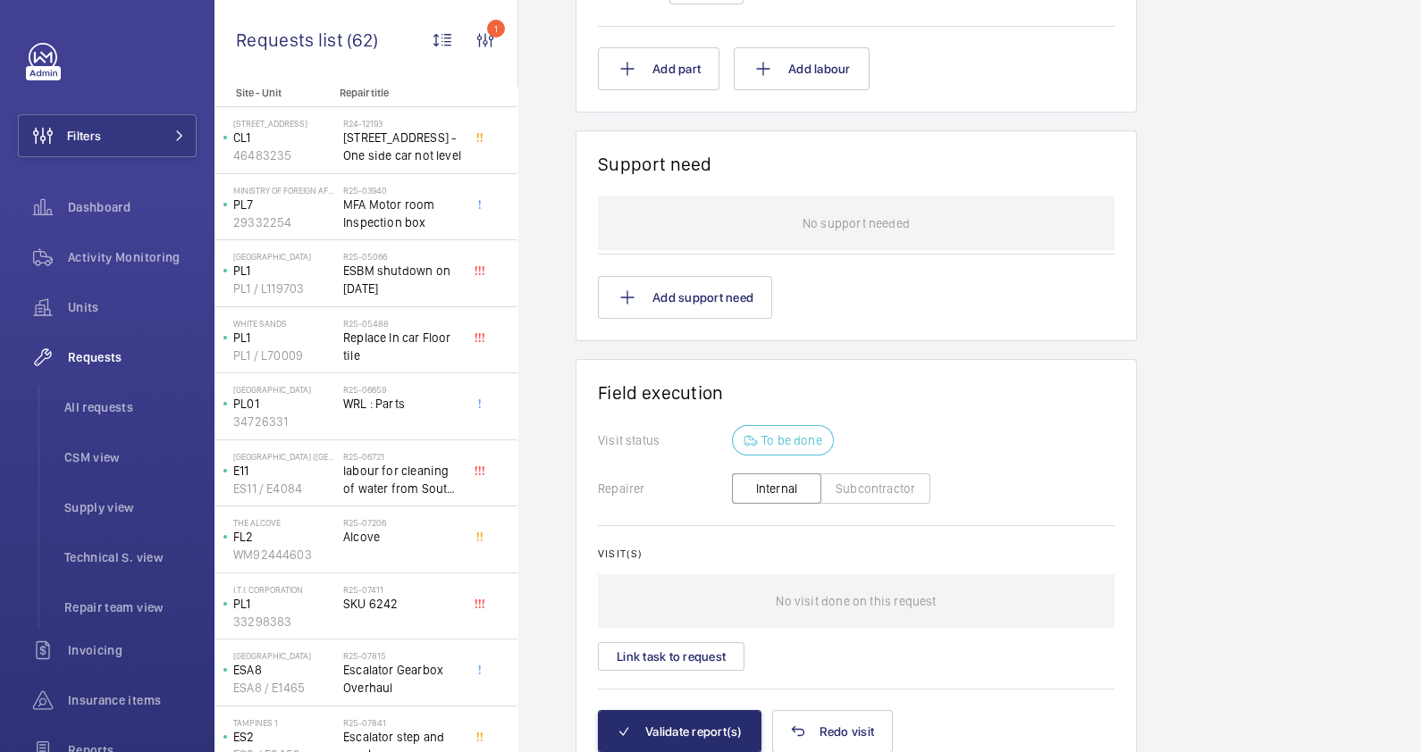
scroll to position [1306, 0]
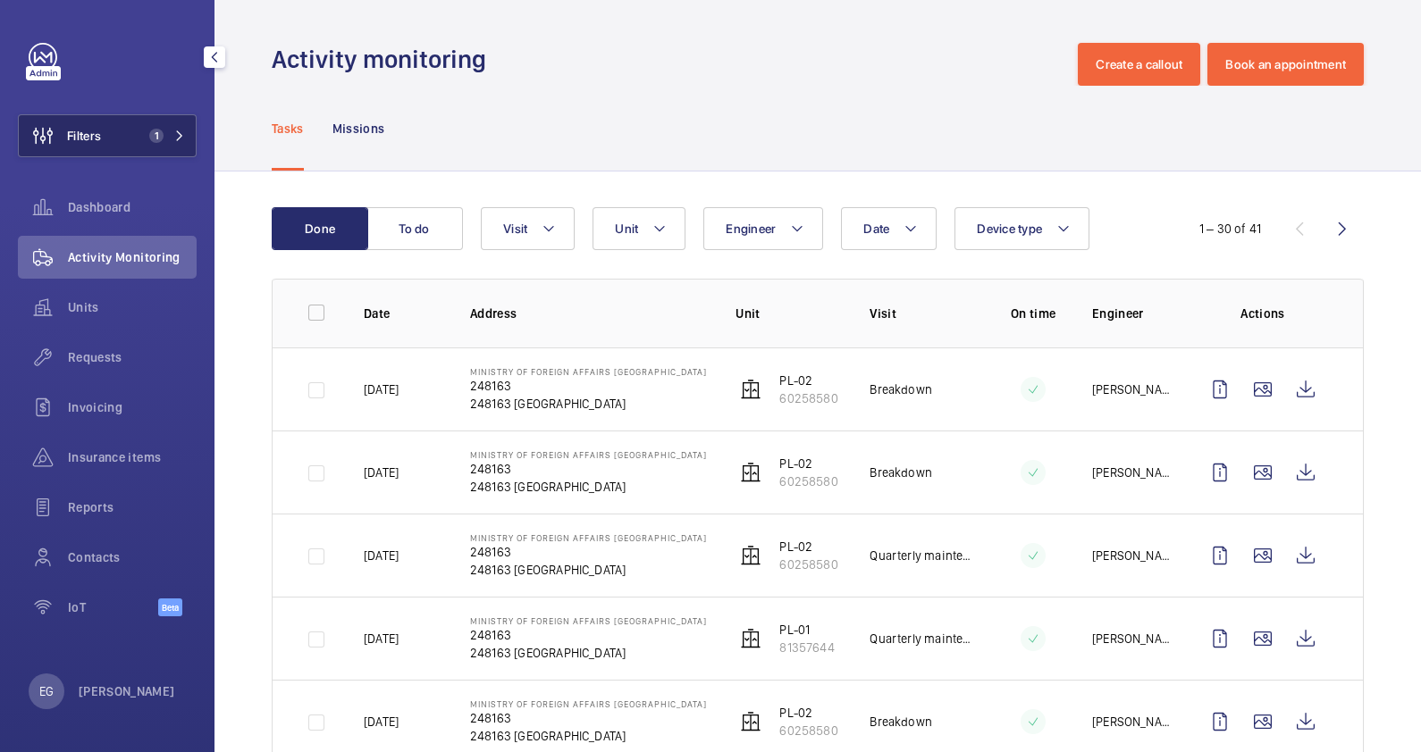
click at [177, 130] on mat-icon at bounding box center [179, 135] width 11 height 11
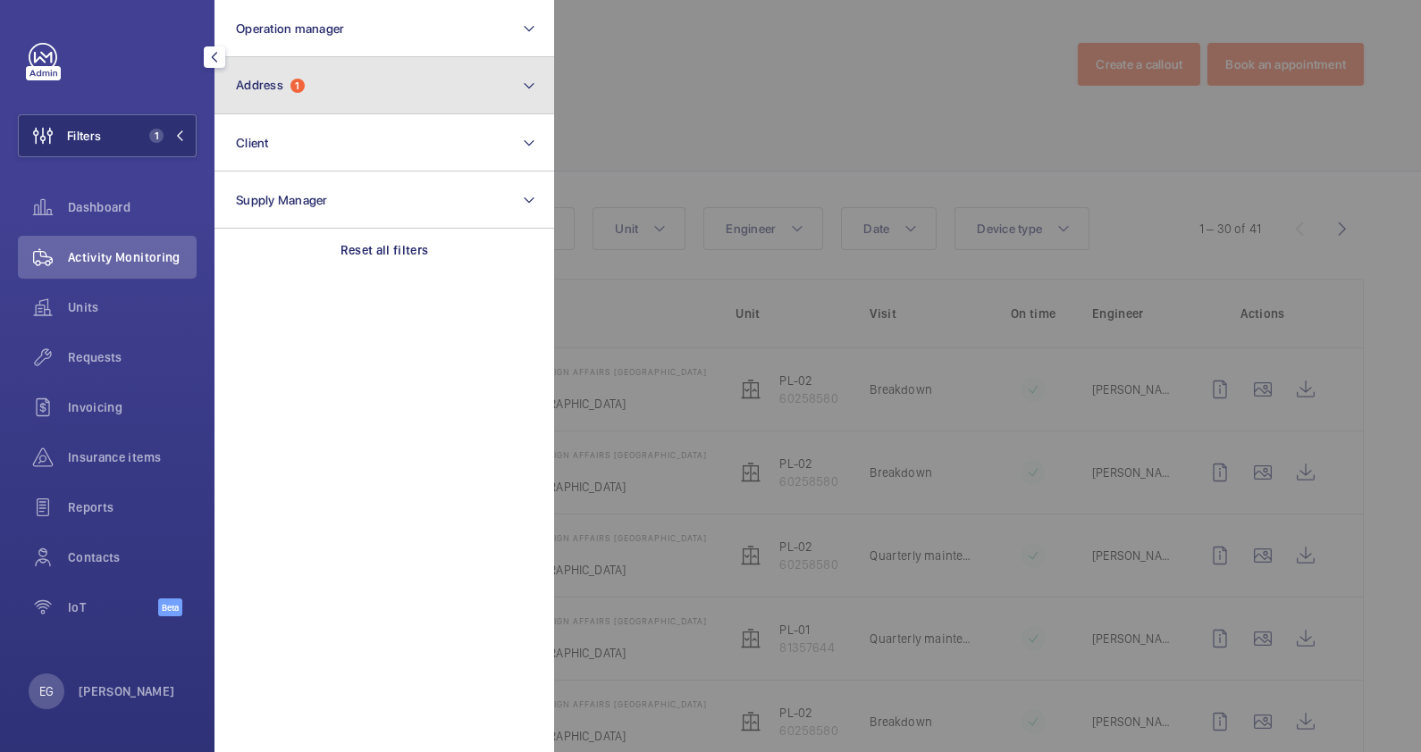
click at [354, 80] on button "Address 1" at bounding box center [384, 85] width 340 height 57
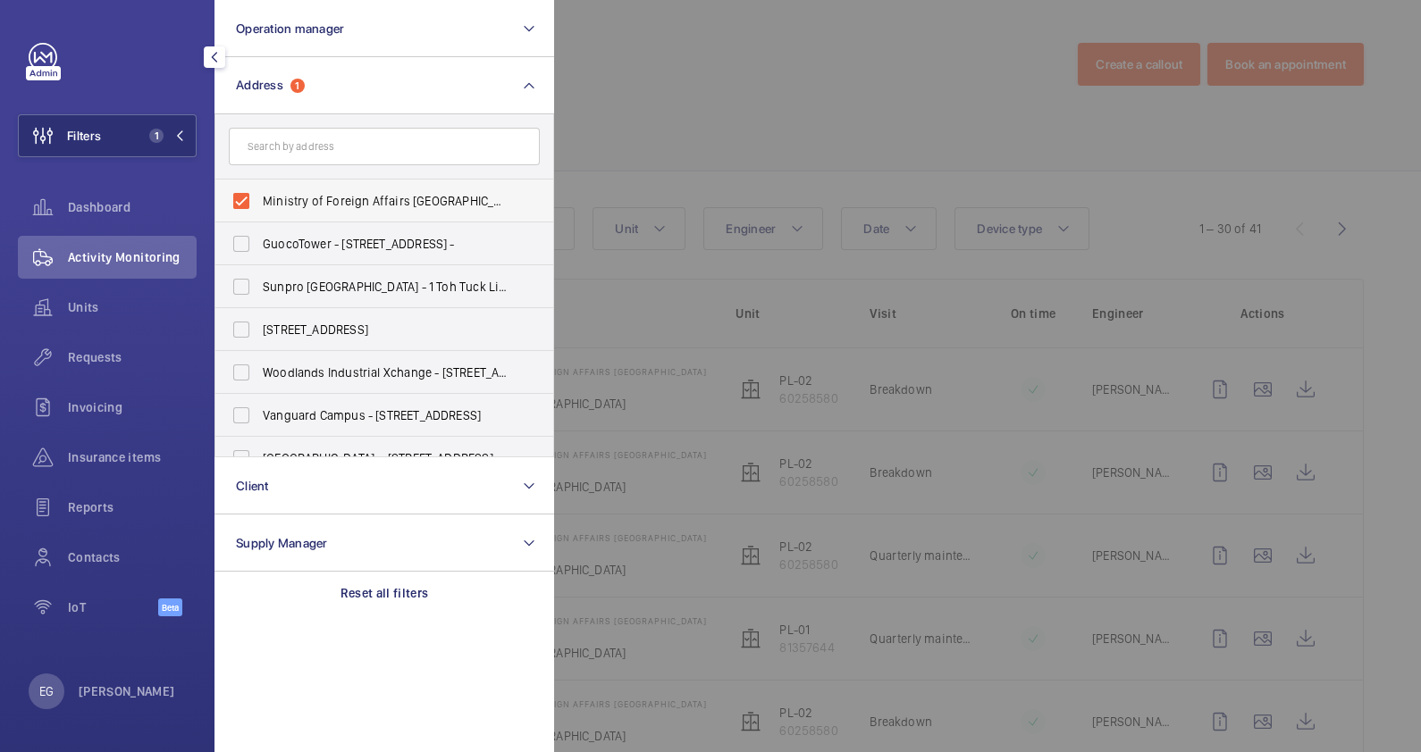
click at [358, 197] on span "Ministry of Foreign Affairs Annex Building - 248163, SINGAPORE 248163" at bounding box center [386, 201] width 246 height 18
click at [259, 197] on input "Ministry of Foreign Affairs Annex Building - 248163, SINGAPORE 248163" at bounding box center [241, 201] width 36 height 36
checkbox input "false"
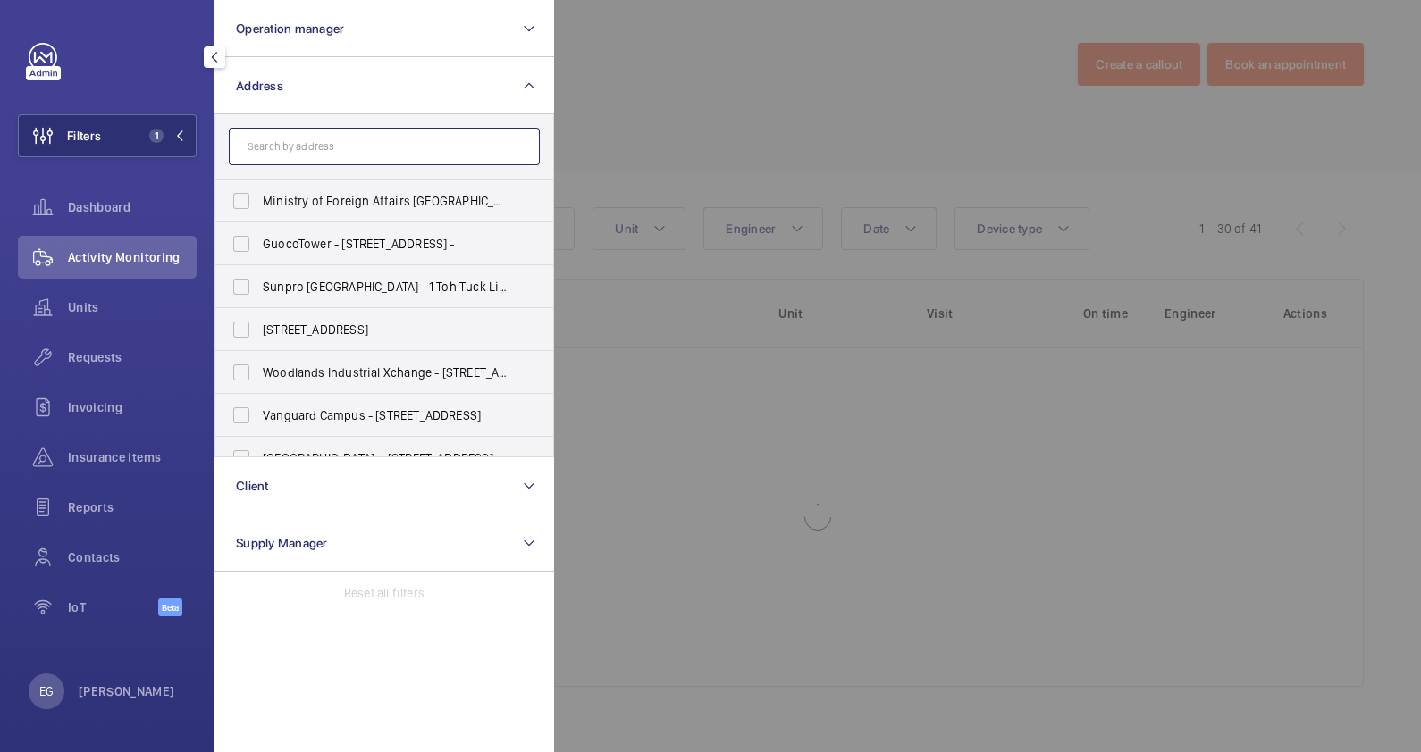
click at [380, 152] on input "text" at bounding box center [384, 147] width 311 height 38
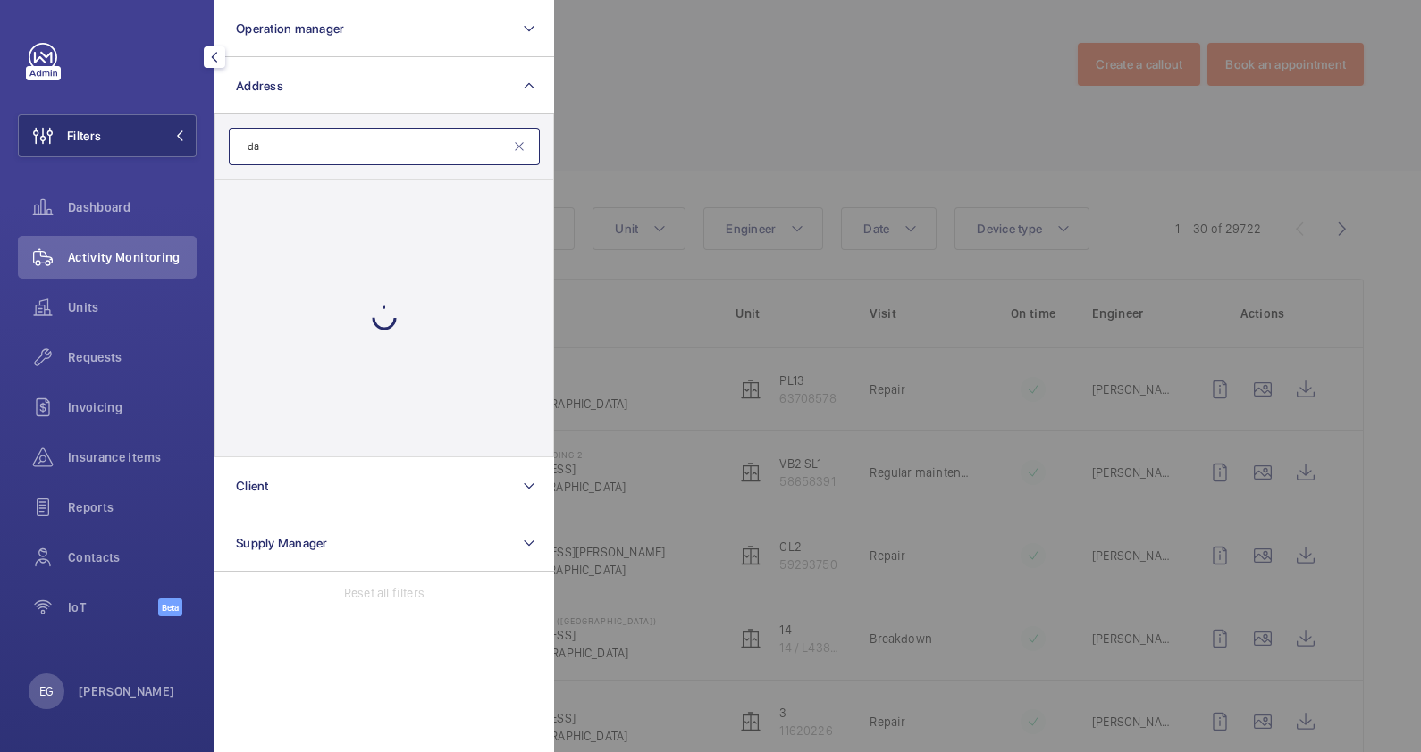
type input "d"
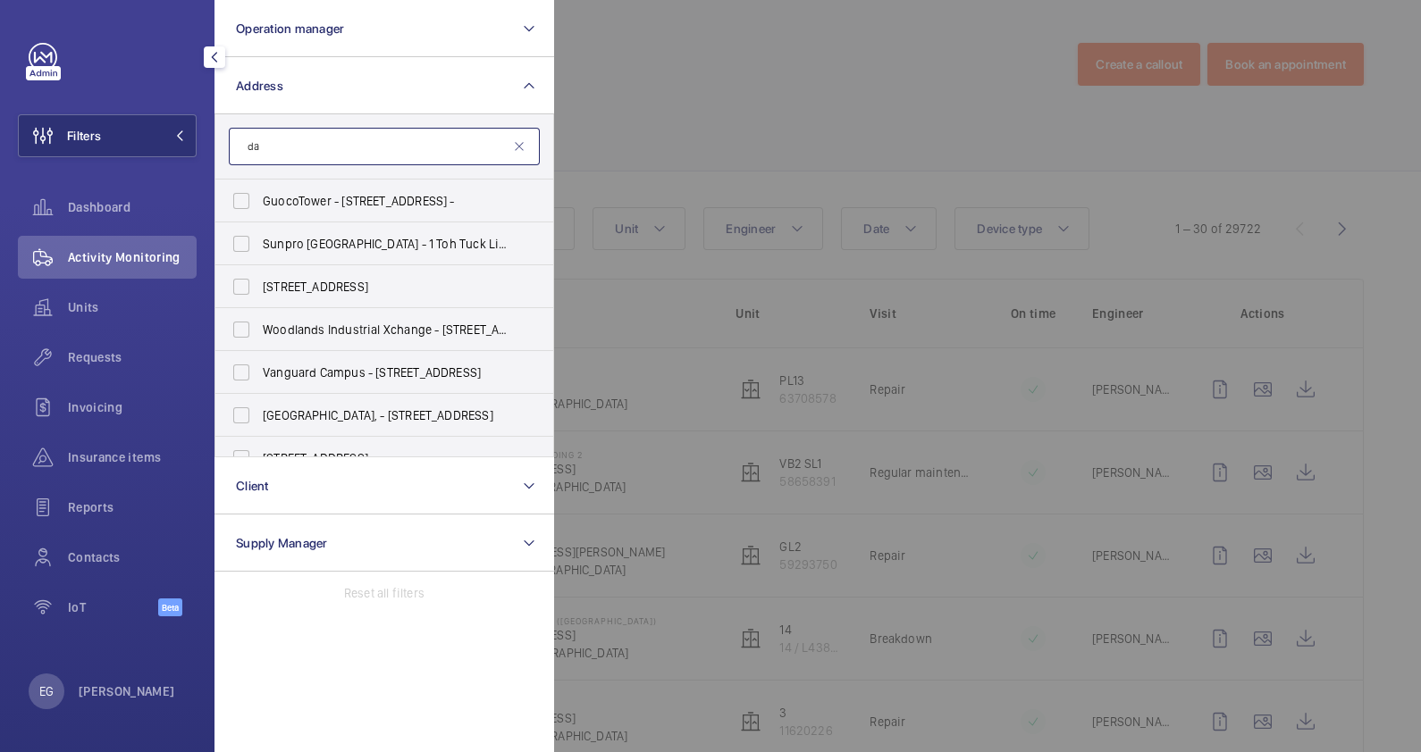
type input "d"
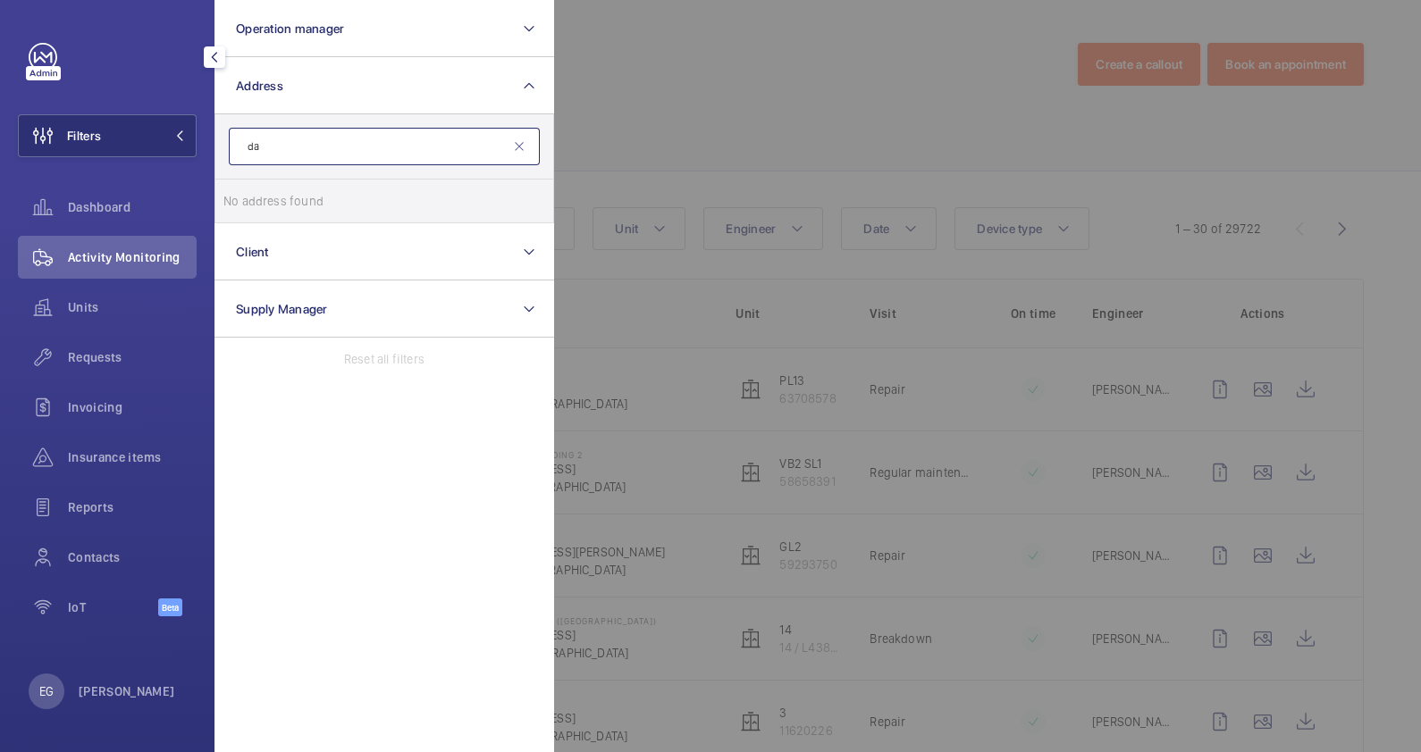
type input "d"
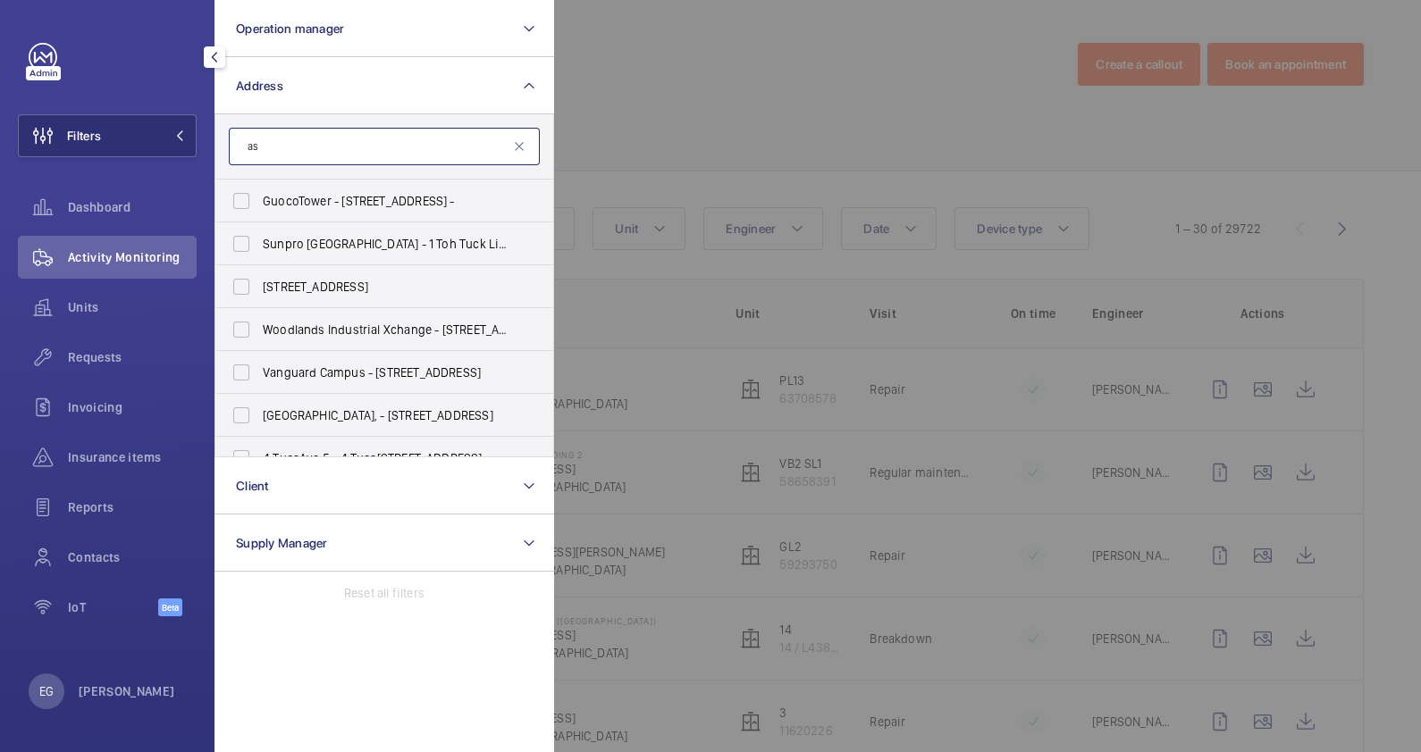
type input "a"
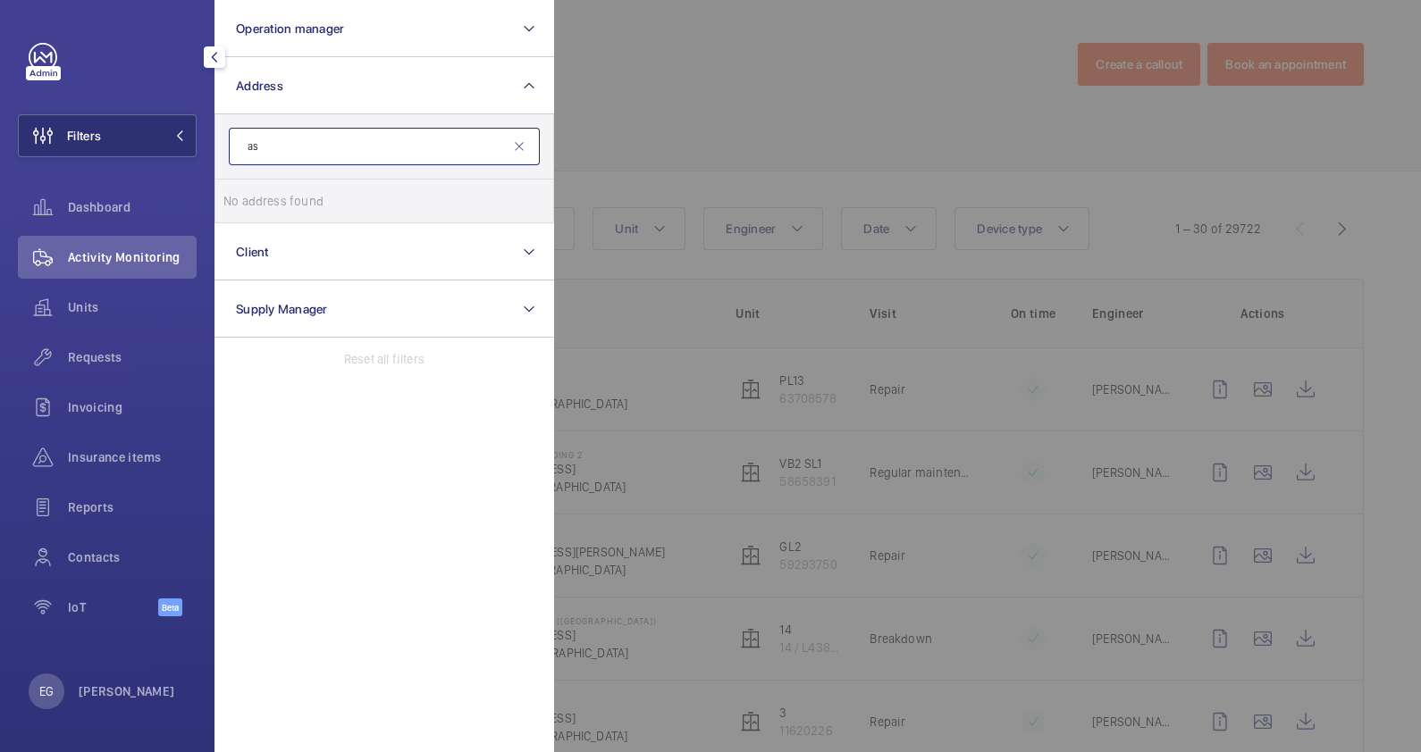
type input "a"
type input "107j"
click at [407, 203] on span "107J" at bounding box center [419, 201] width 25 height 14
click at [259, 203] on input "107J Highland Road - 107J Highland Rd, SINGAPORE 545059" at bounding box center [241, 201] width 36 height 36
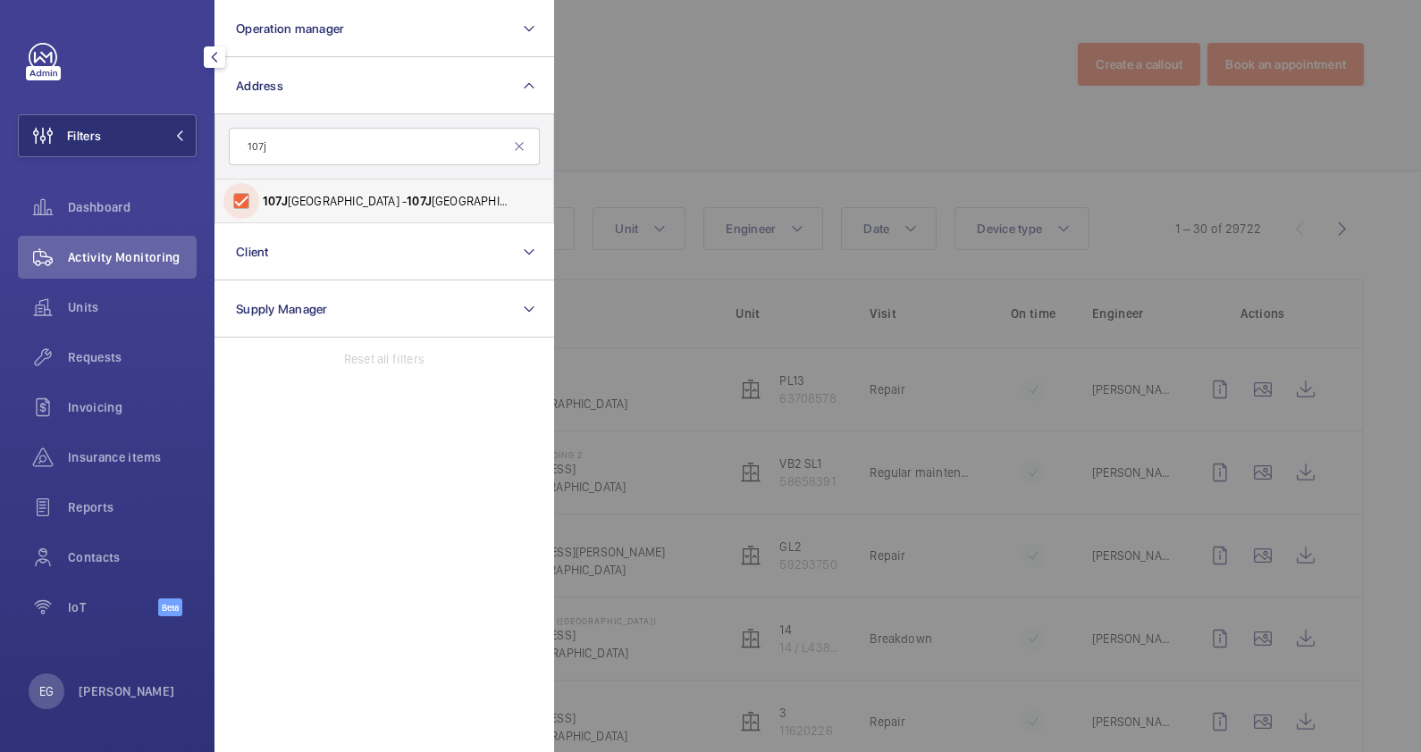
checkbox input "true"
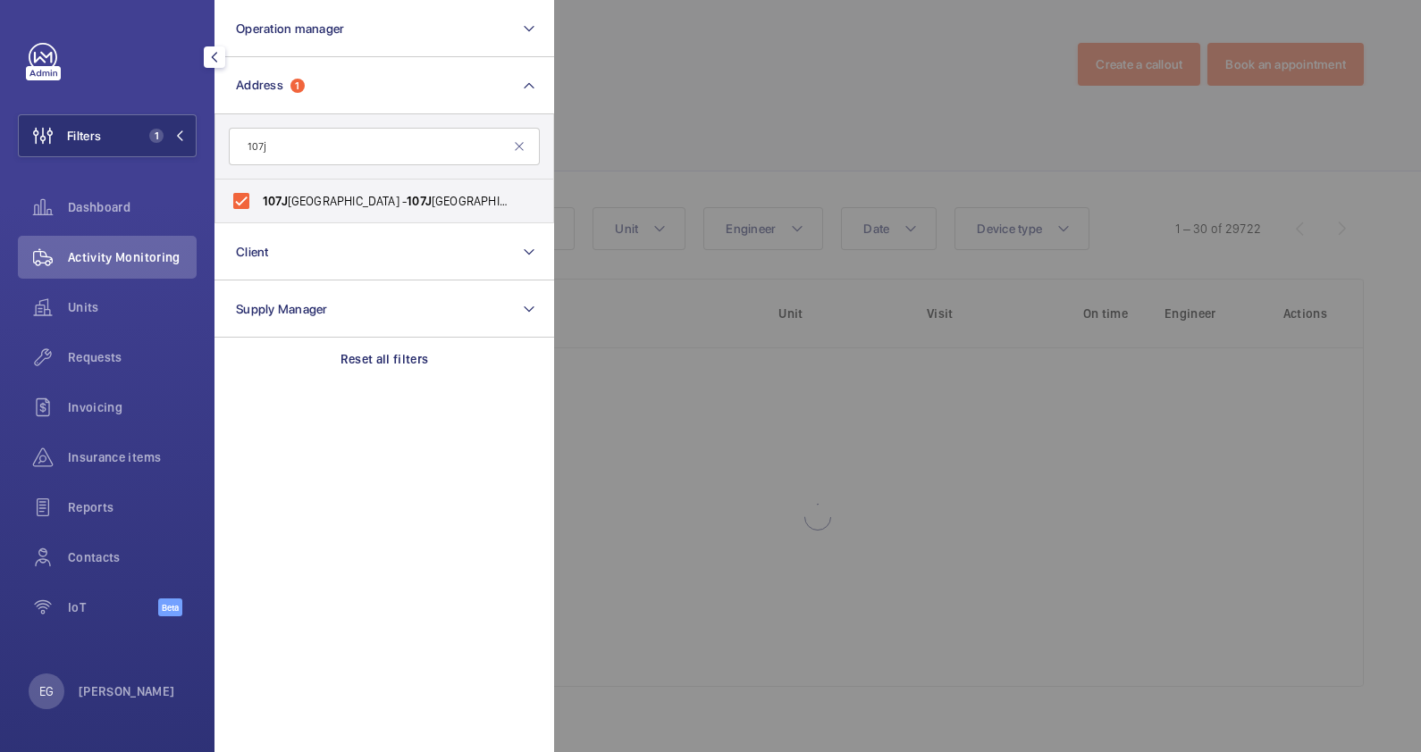
click at [701, 107] on div at bounding box center [1264, 376] width 1421 height 752
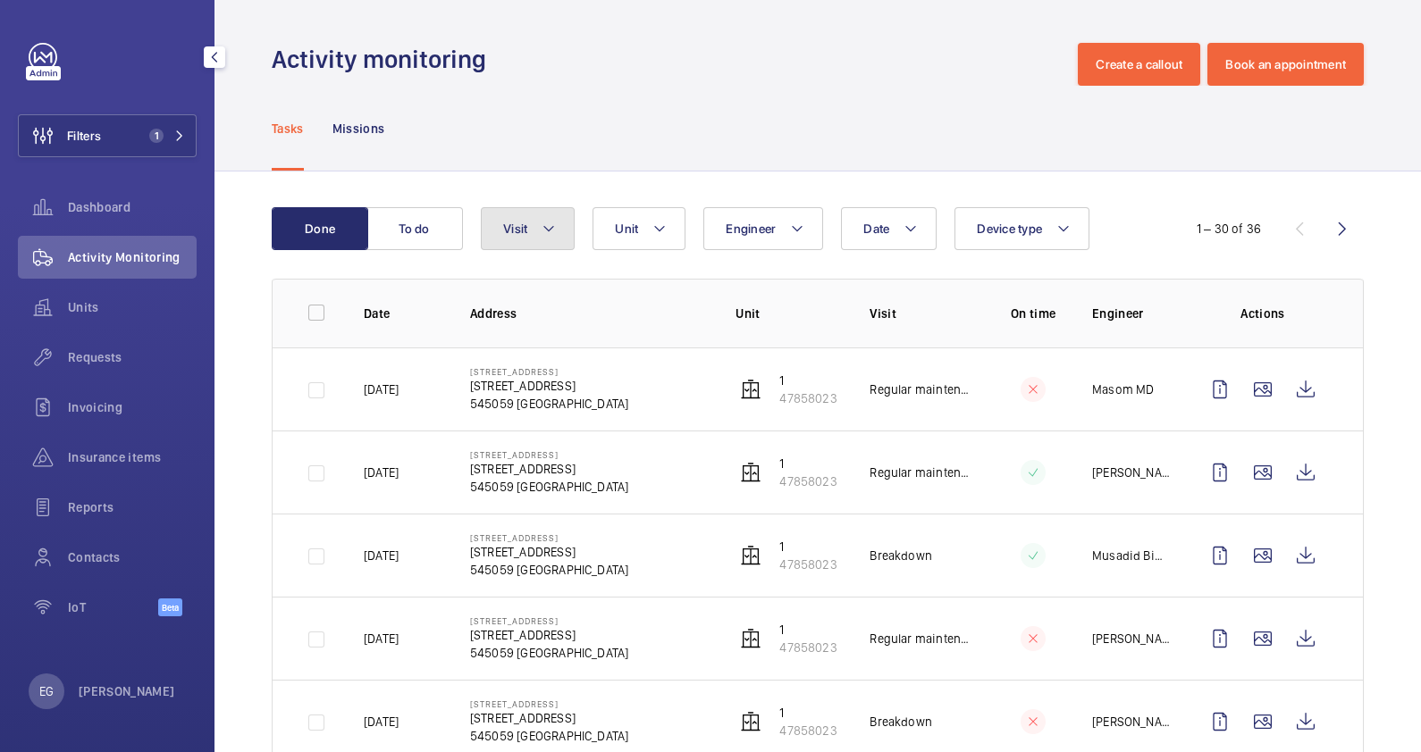
click at [554, 229] on mat-icon at bounding box center [548, 228] width 14 height 21
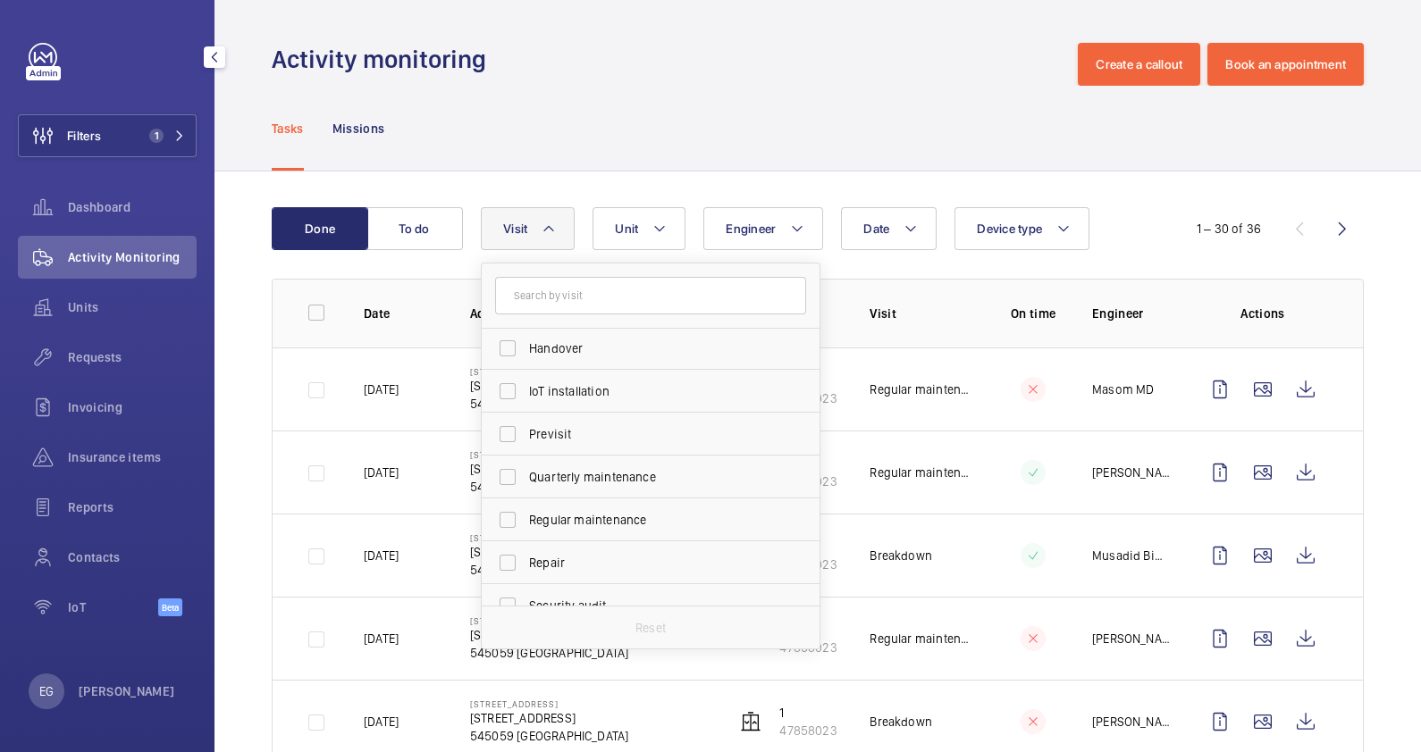
scroll to position [281, 0]
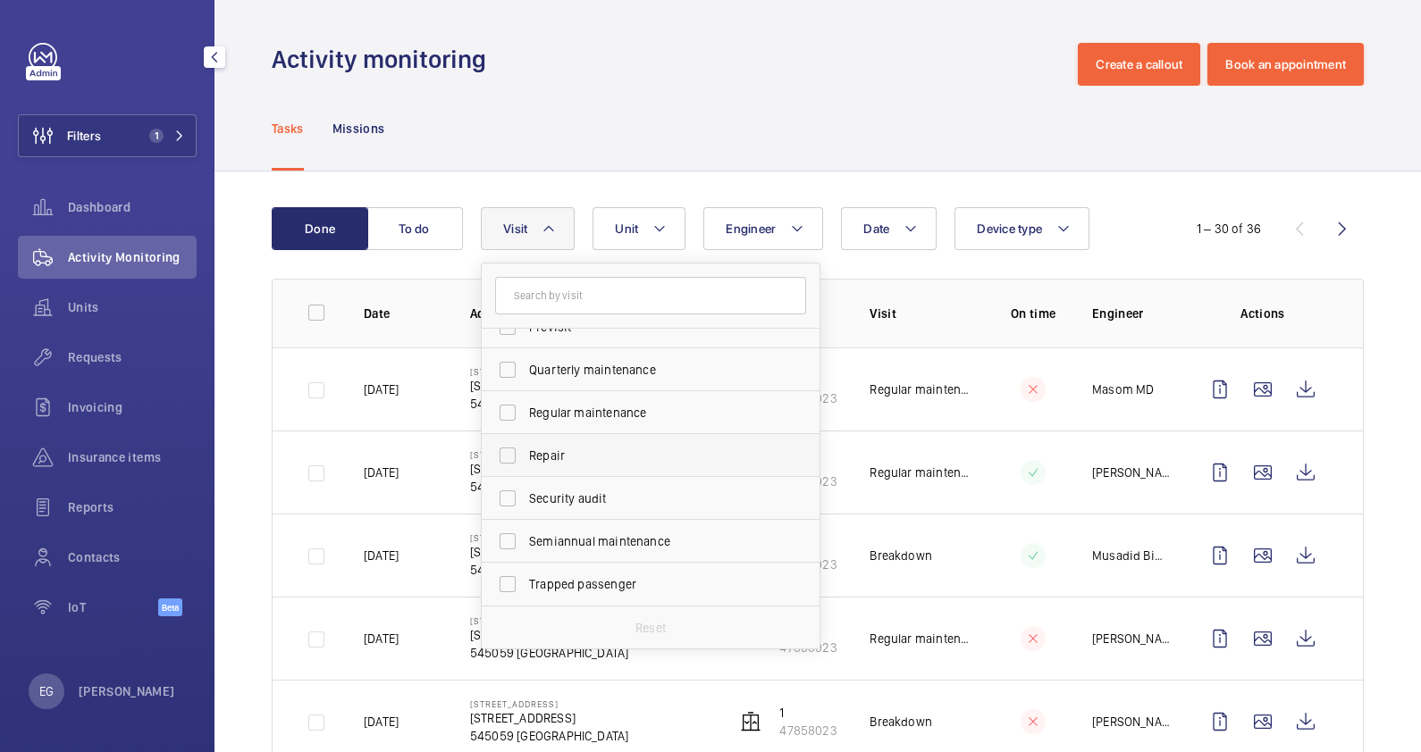
click at [569, 448] on span "Repair" at bounding box center [652, 456] width 246 height 18
click at [525, 448] on input "Repair" at bounding box center [508, 456] width 36 height 36
checkbox input "true"
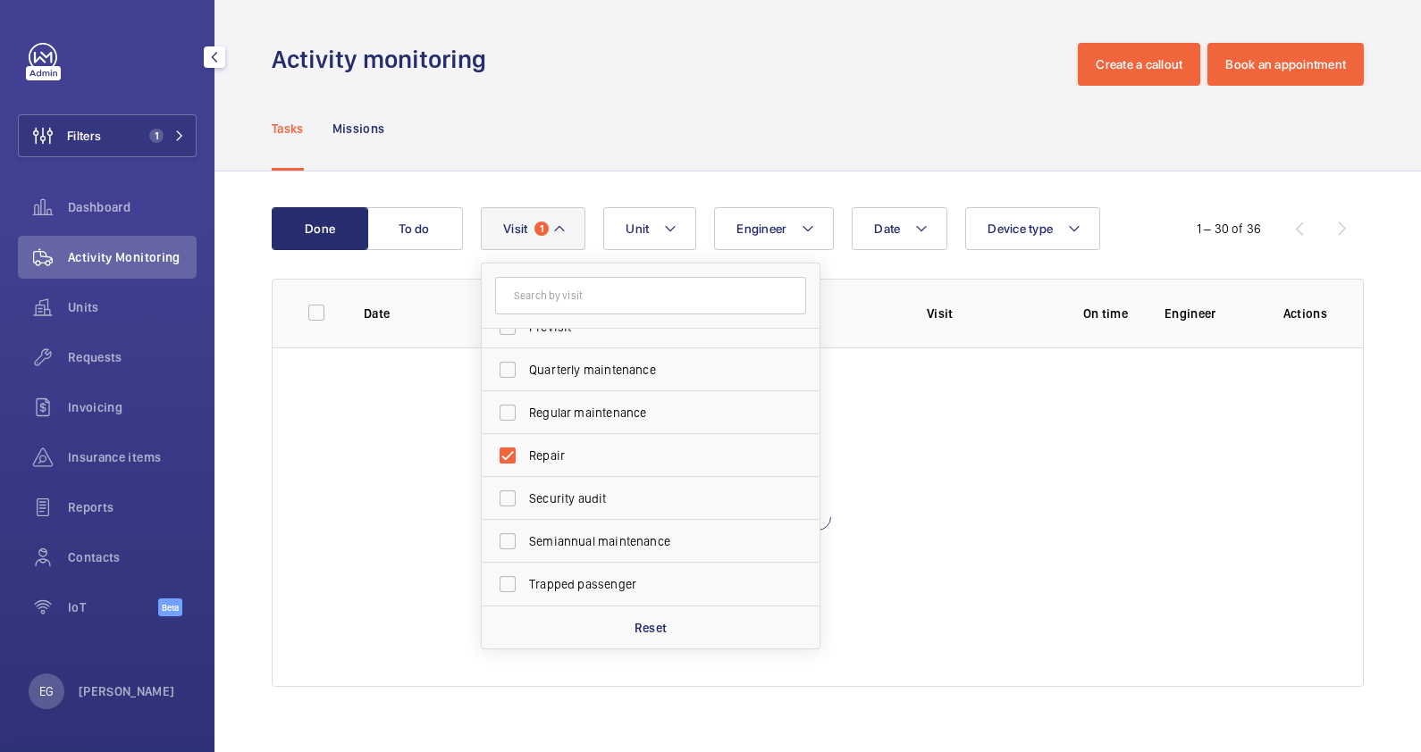
click at [688, 120] on div "Tasks Missions" at bounding box center [818, 128] width 1092 height 85
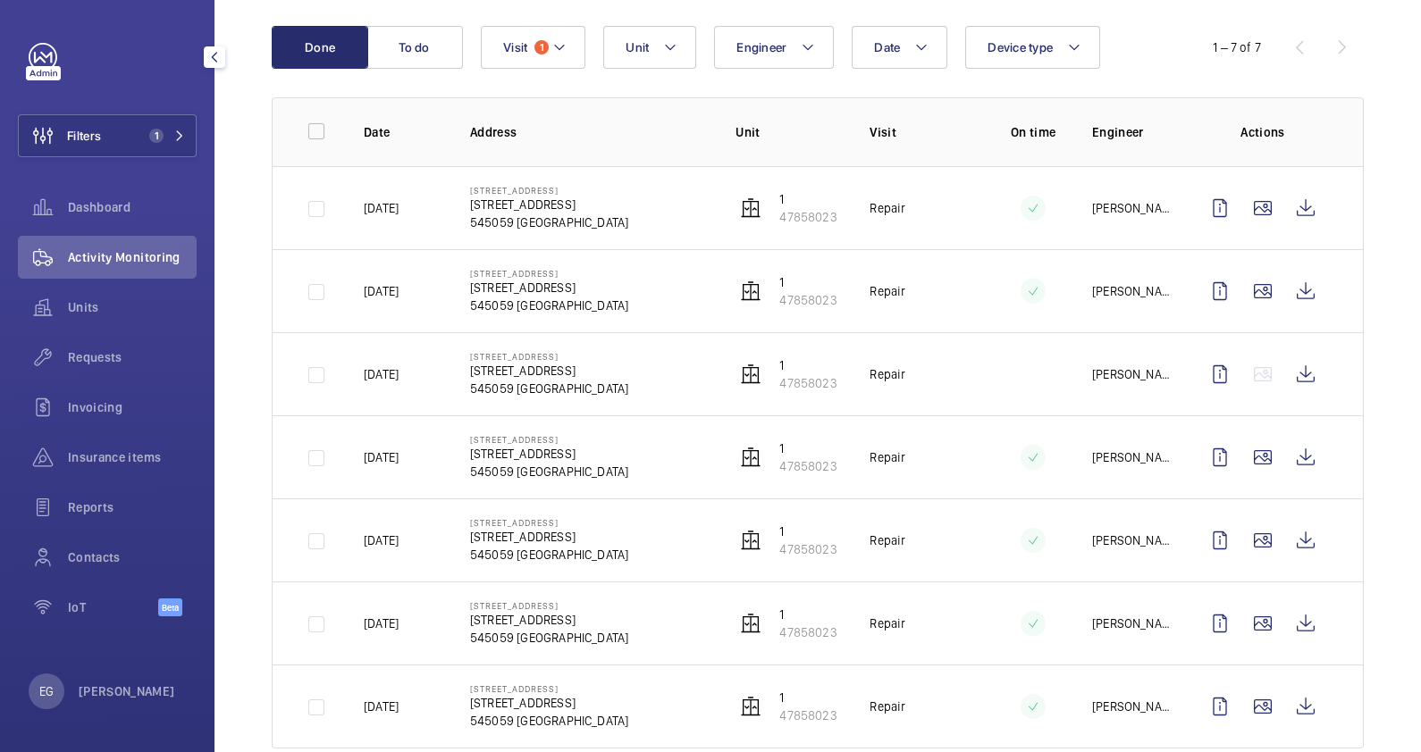
scroll to position [216, 0]
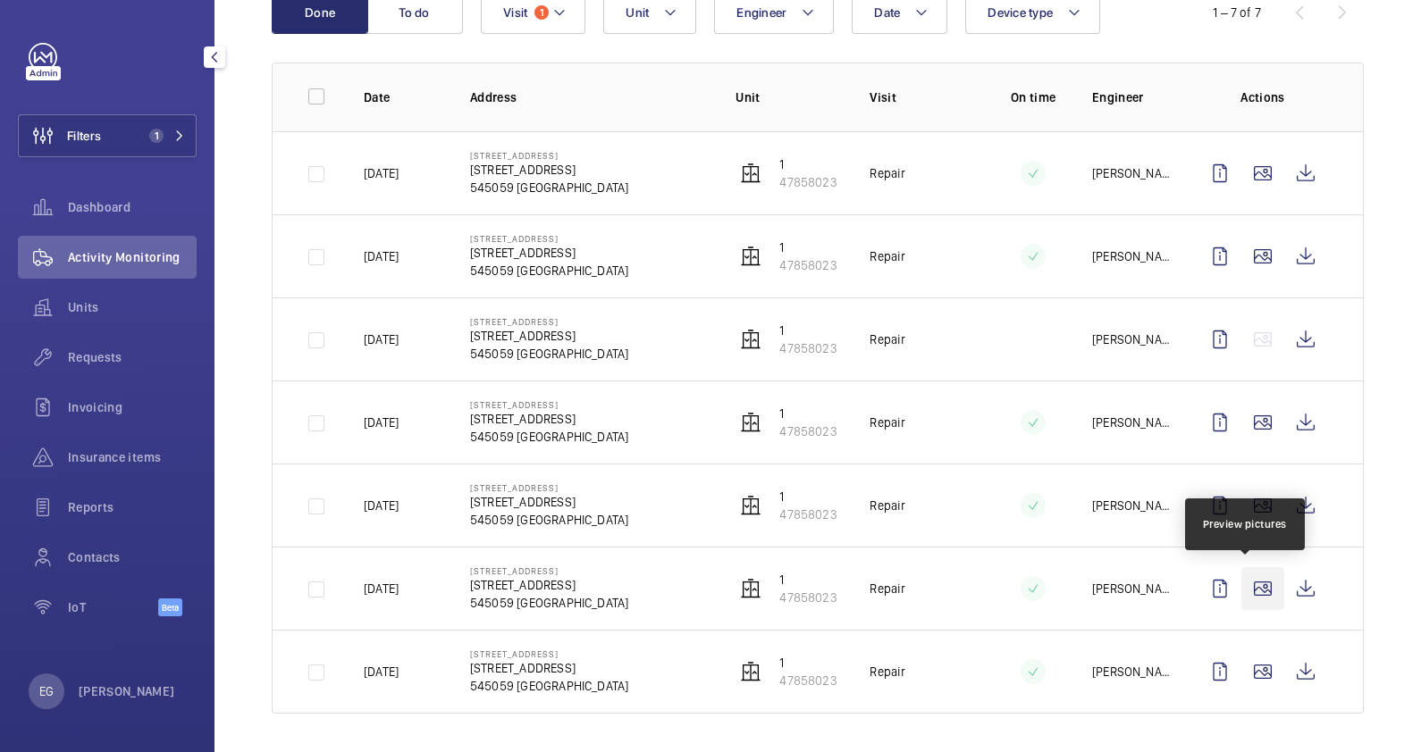
click at [1254, 585] on wm-front-icon-button at bounding box center [1262, 588] width 43 height 43
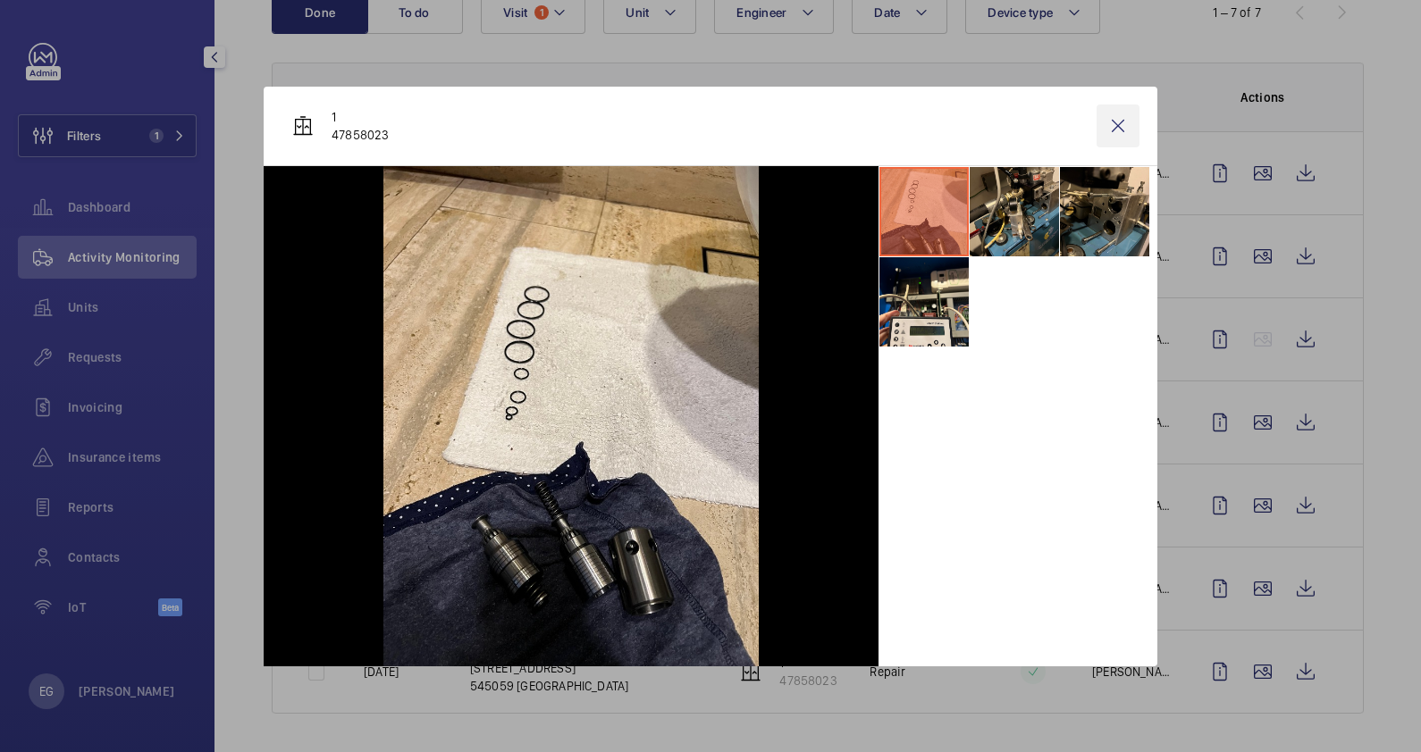
click at [1130, 125] on wm-front-icon-button at bounding box center [1117, 126] width 43 height 43
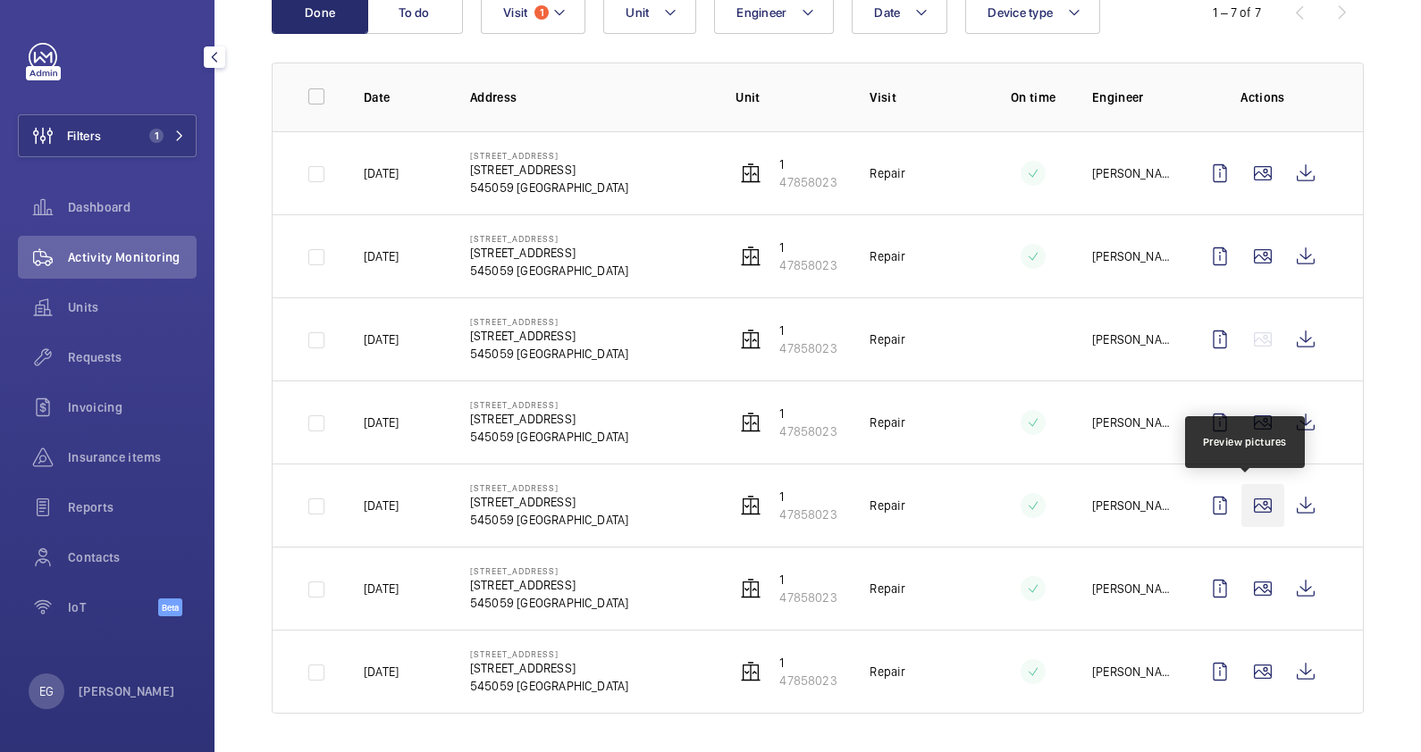
click at [1253, 505] on wm-front-icon-button at bounding box center [1262, 505] width 43 height 43
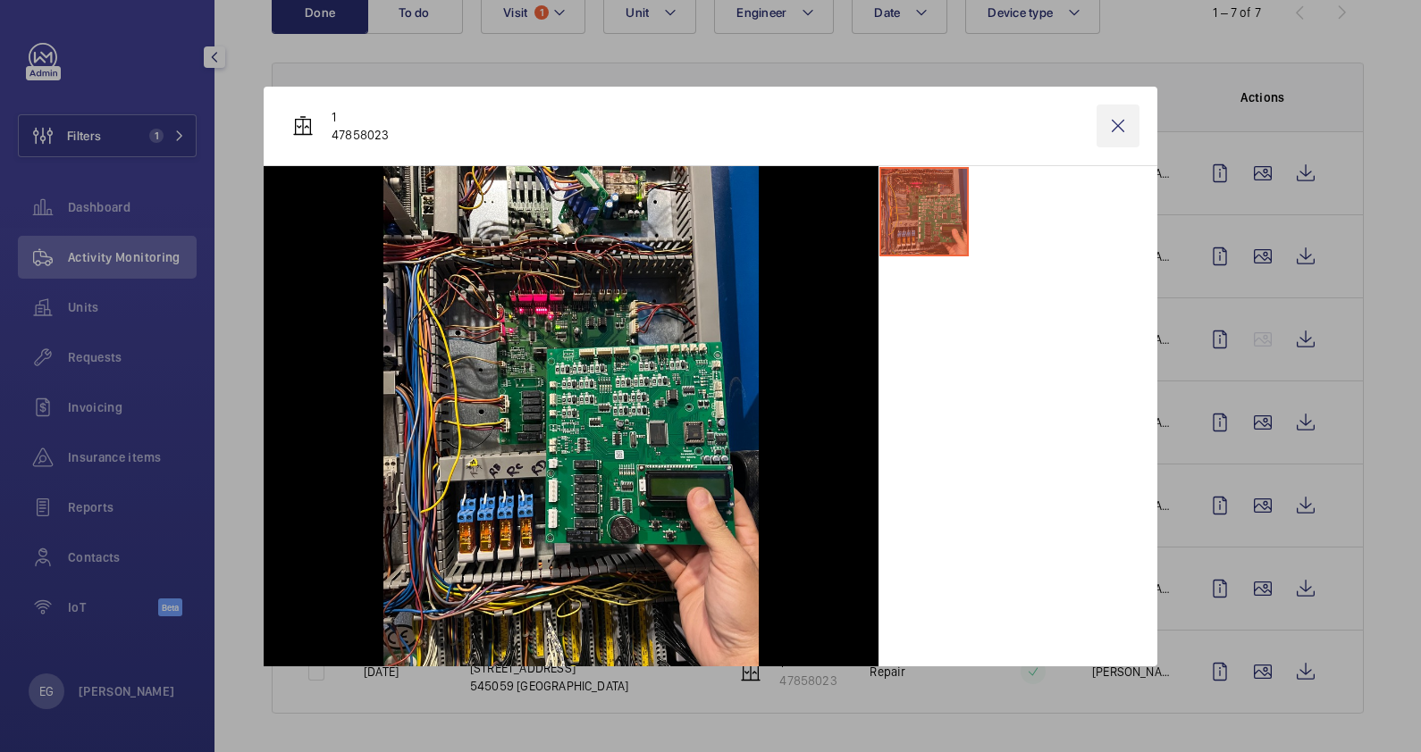
click at [1130, 122] on wm-front-icon-button at bounding box center [1117, 126] width 43 height 43
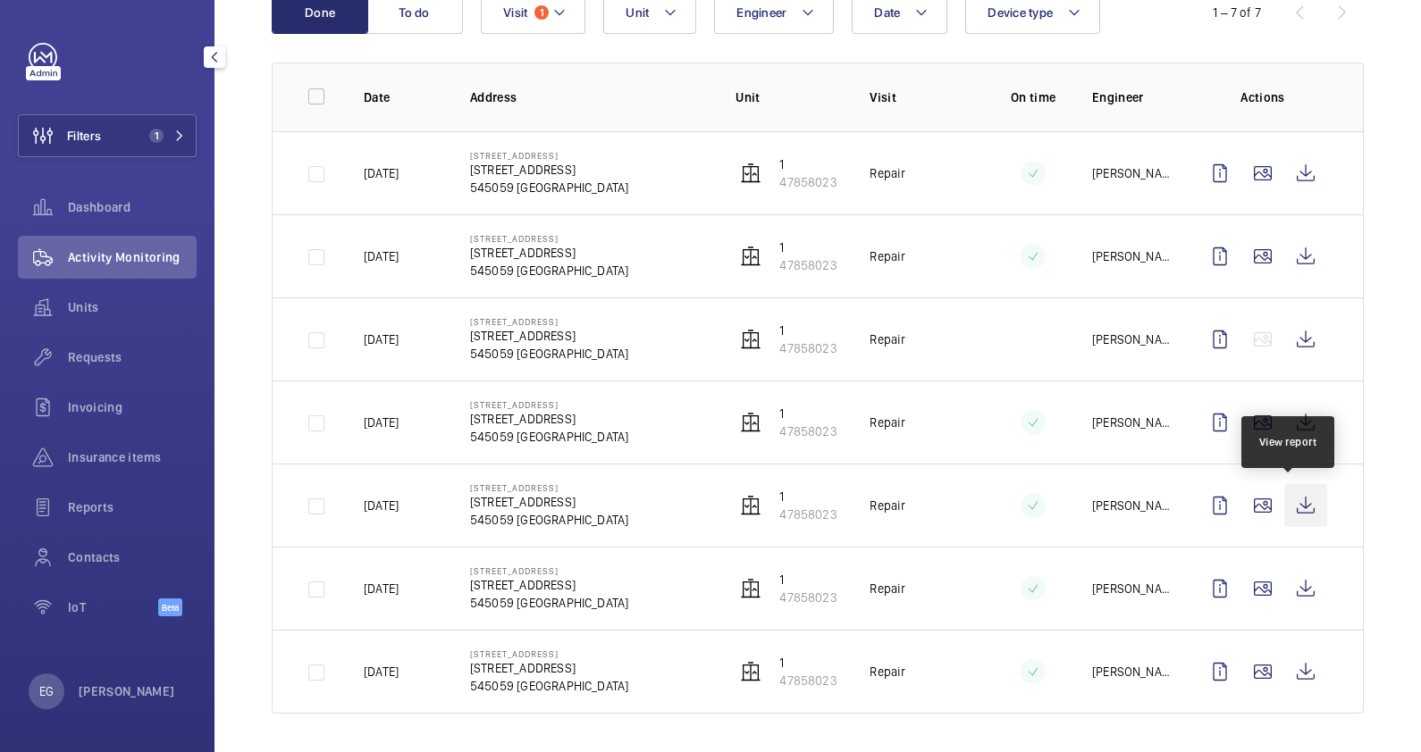
click at [1288, 501] on wm-front-icon-button at bounding box center [1305, 505] width 43 height 43
click at [1245, 505] on wm-front-icon-button at bounding box center [1262, 505] width 43 height 43
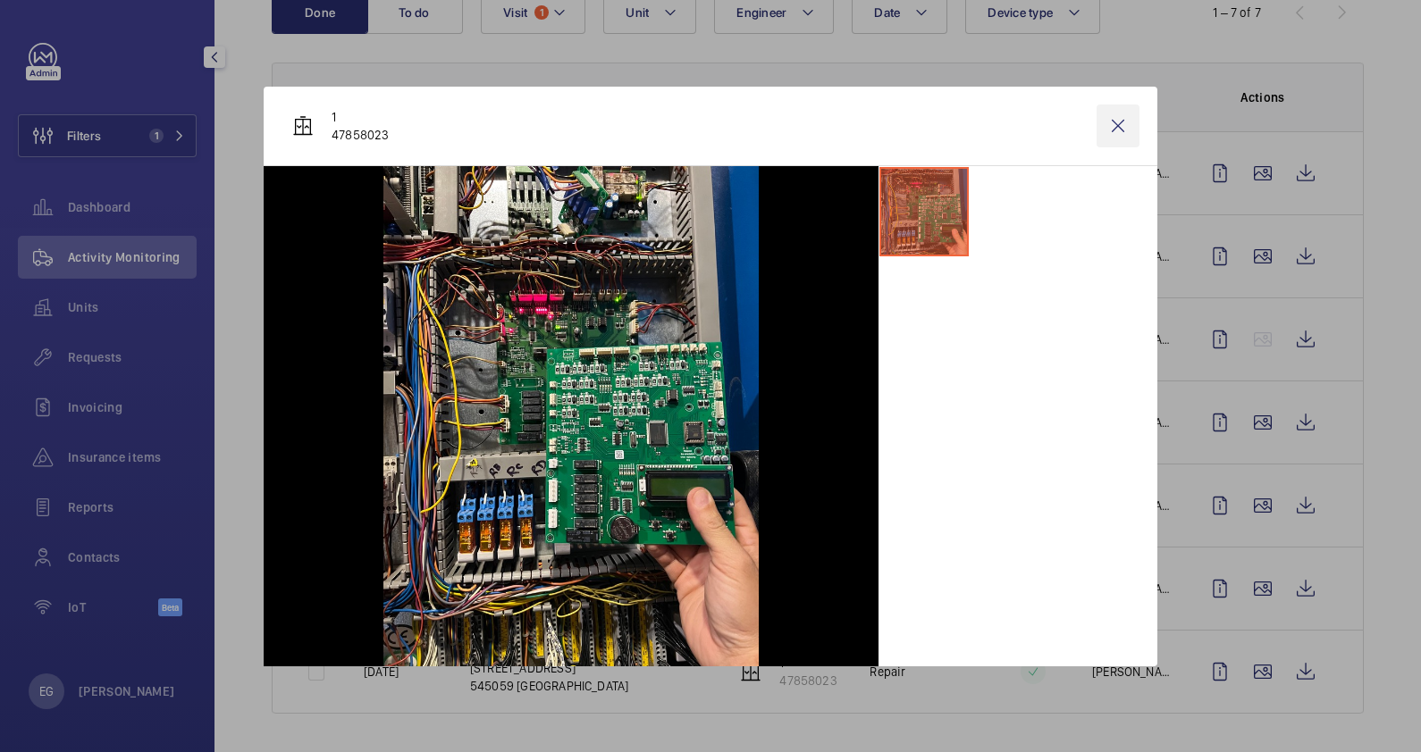
click at [1120, 121] on wm-front-icon-button at bounding box center [1117, 126] width 43 height 43
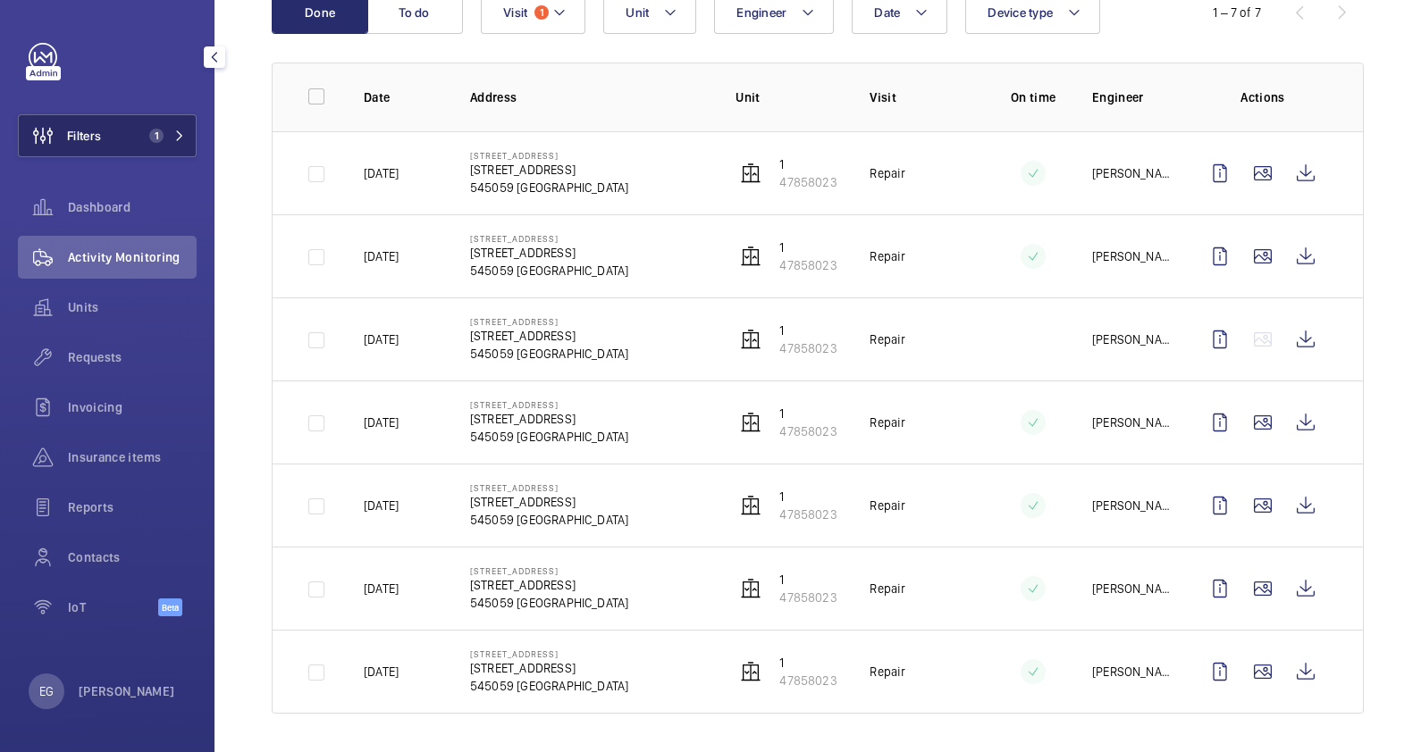
click at [183, 127] on button "Filters 1" at bounding box center [107, 135] width 179 height 43
click at [171, 131] on span "1" at bounding box center [163, 136] width 43 height 14
click at [164, 130] on span "1" at bounding box center [163, 136] width 43 height 14
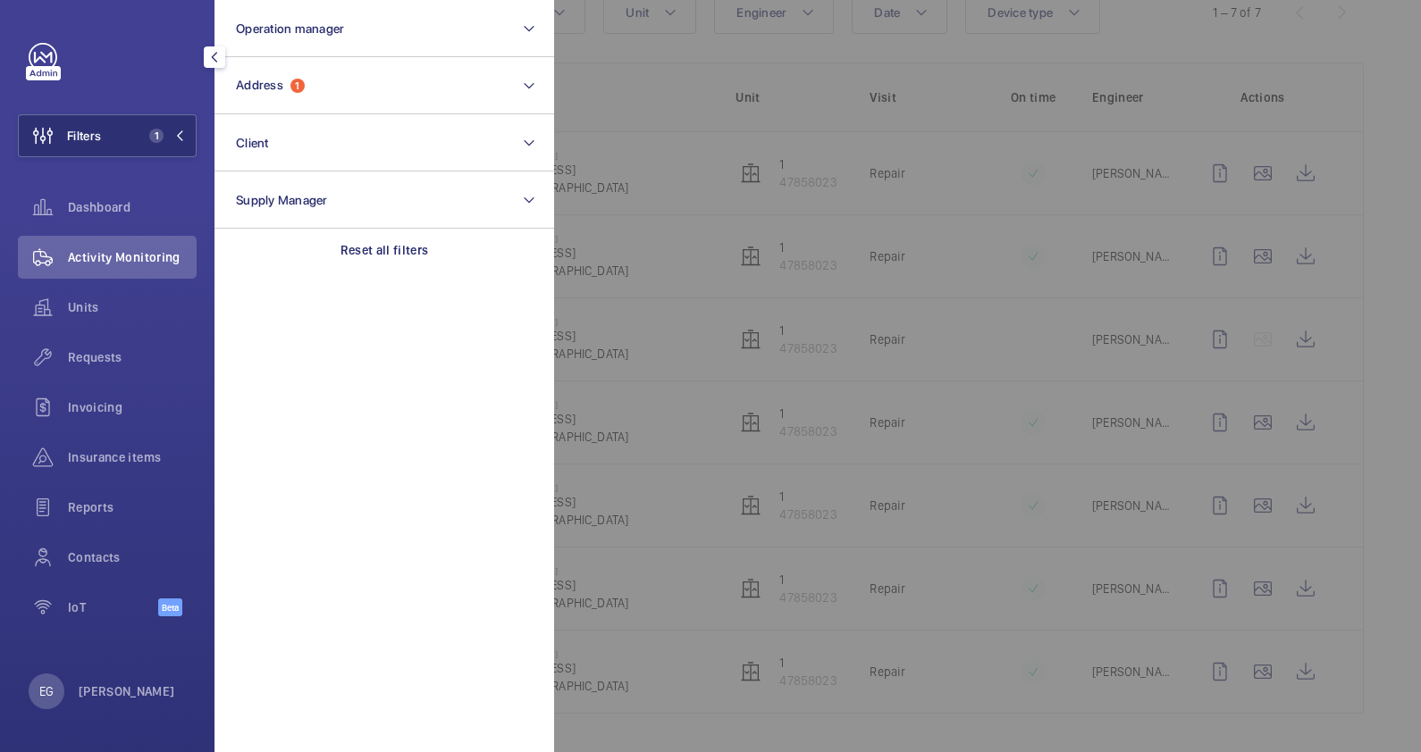
click at [179, 131] on mat-icon at bounding box center [179, 135] width 11 height 11
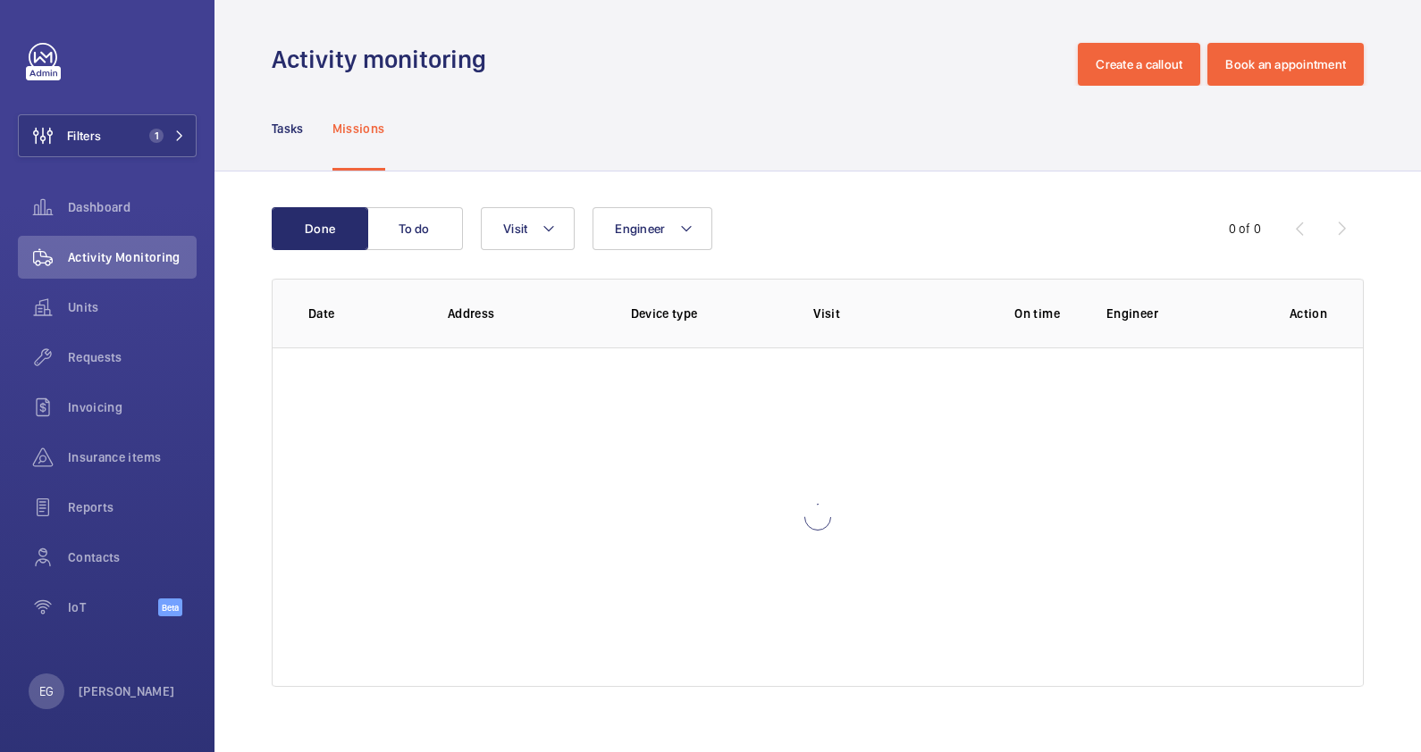
click at [523, 82] on div "Activity monitoring Create a callout Book an appointment" at bounding box center [818, 64] width 1092 height 43
